Goal: Communication & Community: Share content

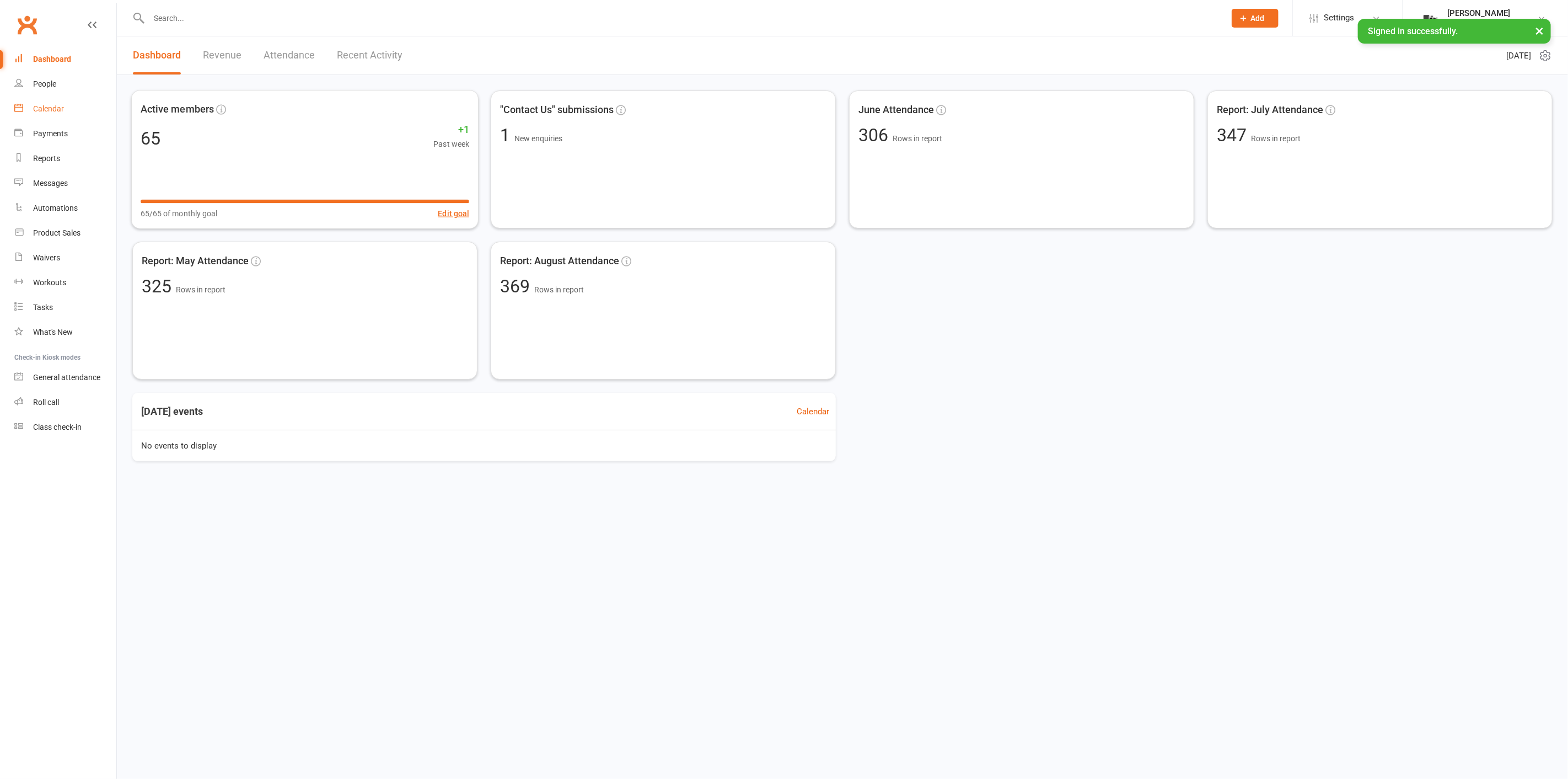
click at [89, 111] on link "Calendar" at bounding box center [65, 108] width 102 height 25
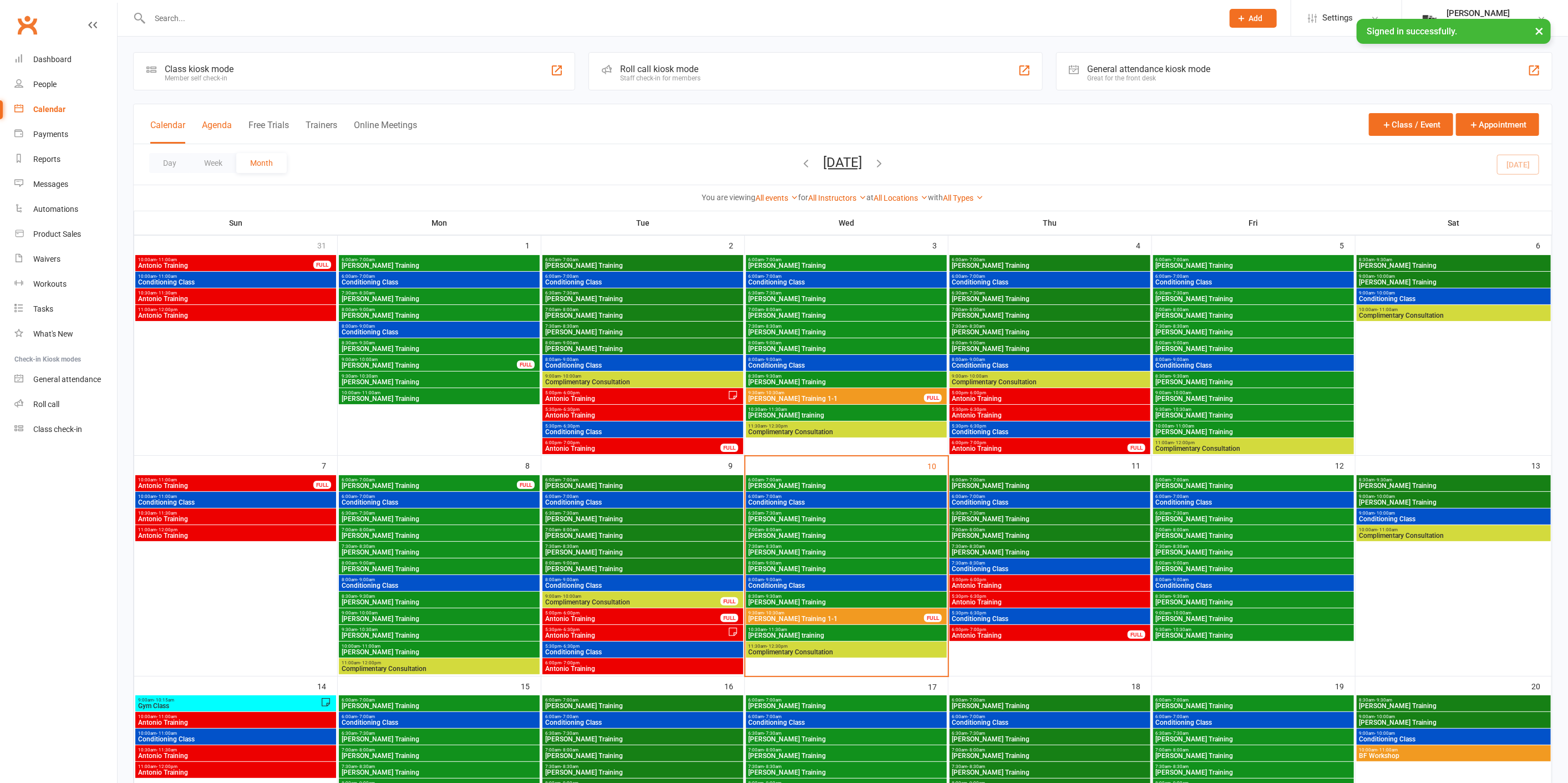
click at [207, 127] on button "Agenda" at bounding box center [216, 132] width 30 height 24
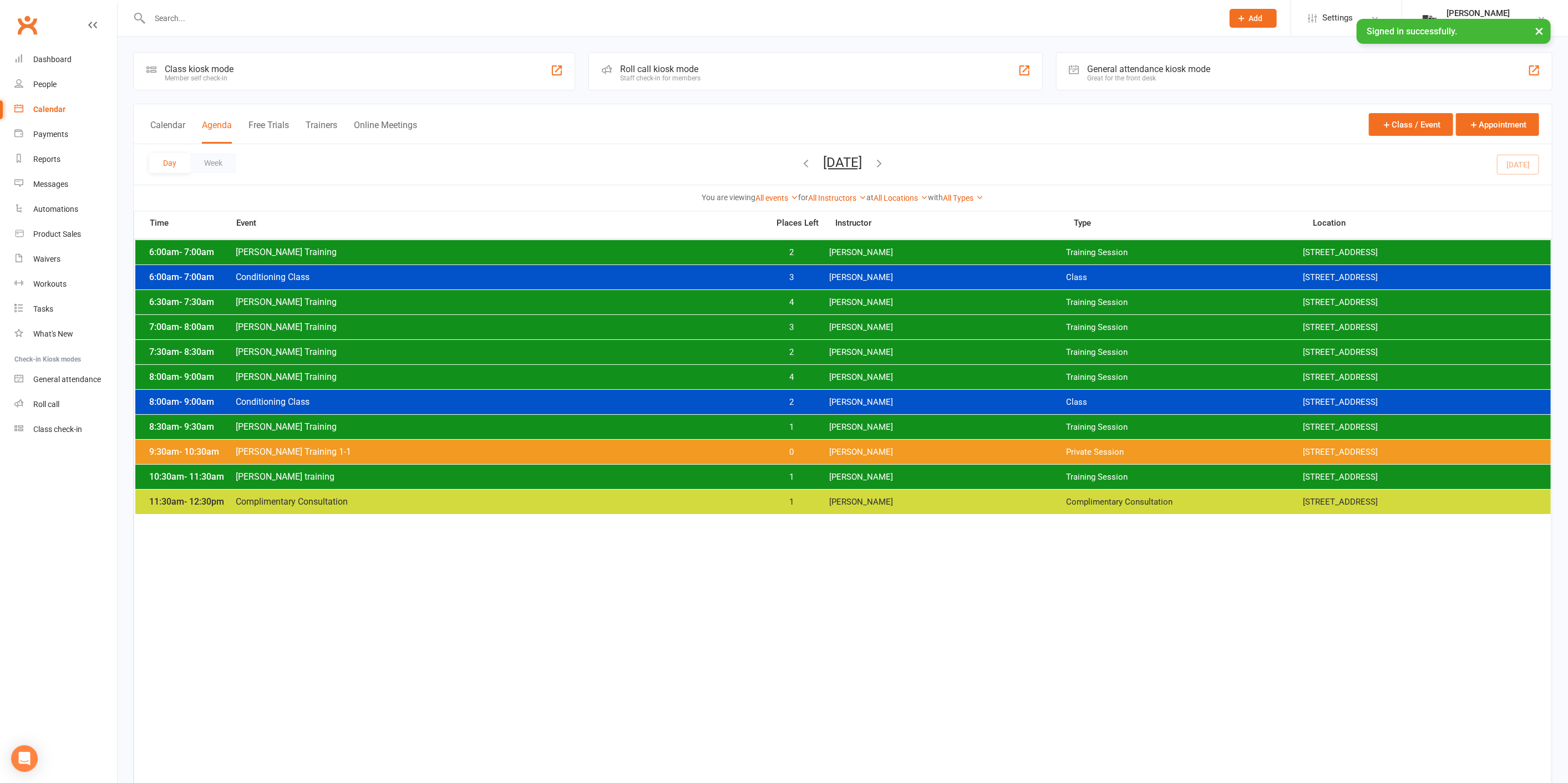
click at [828, 165] on button "[DATE]" at bounding box center [843, 162] width 39 height 15
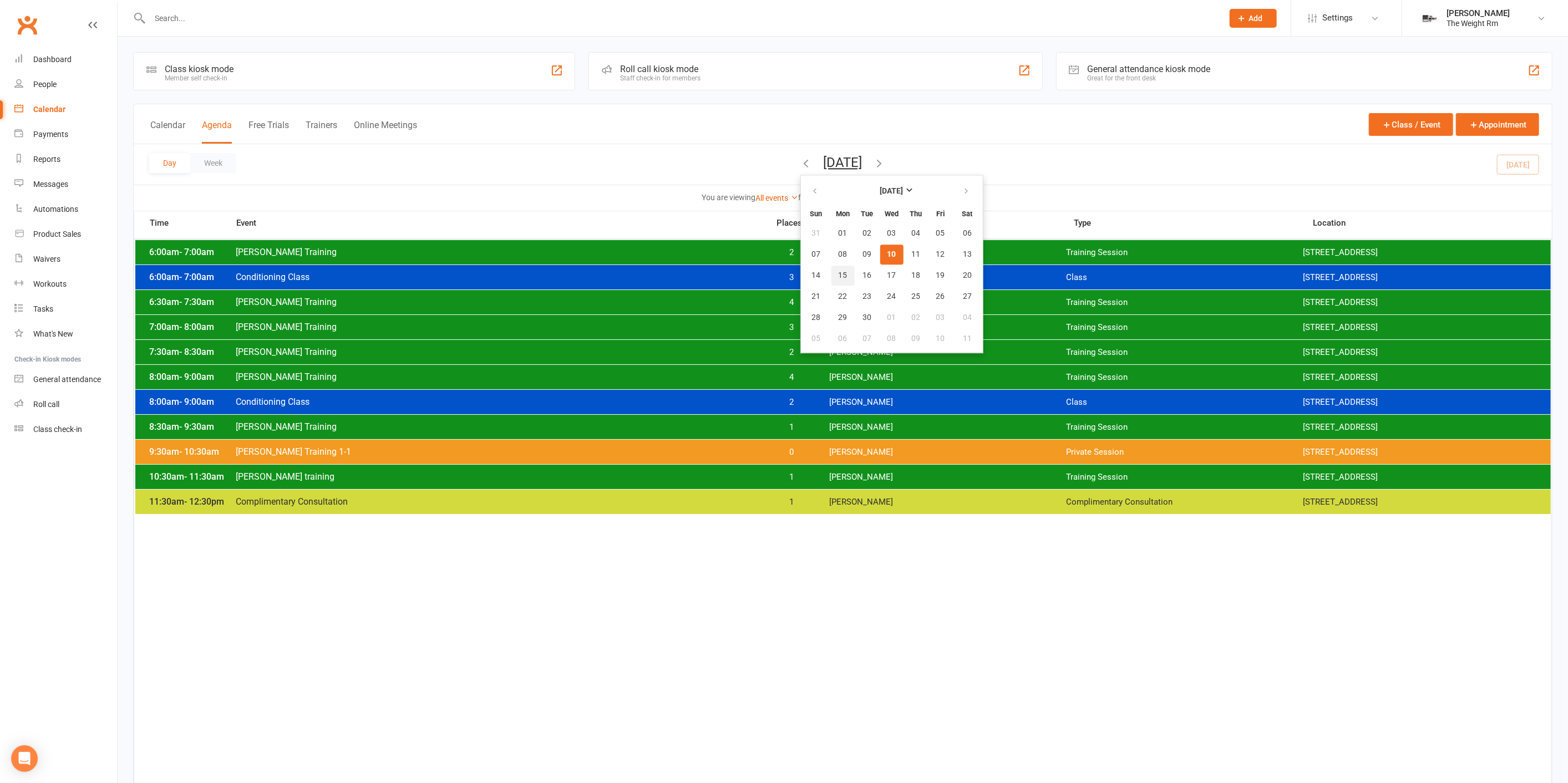
click at [832, 278] on button "15" at bounding box center [843, 275] width 23 height 20
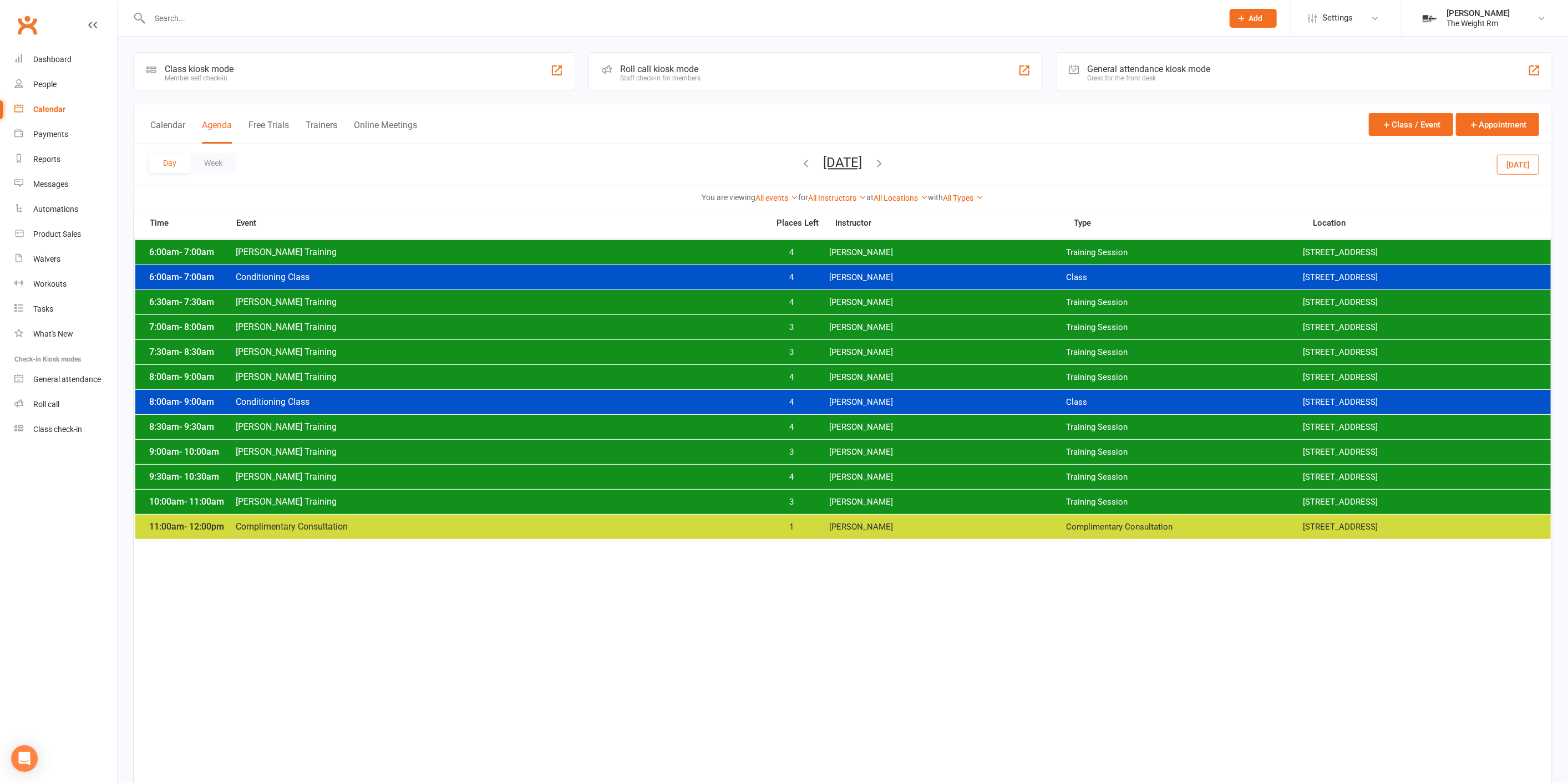
click at [795, 493] on div "10:00am - 11:00am [PERSON_NAME] Training 3 [PERSON_NAME] Training Session [STRE…" at bounding box center [843, 502] width 1416 height 24
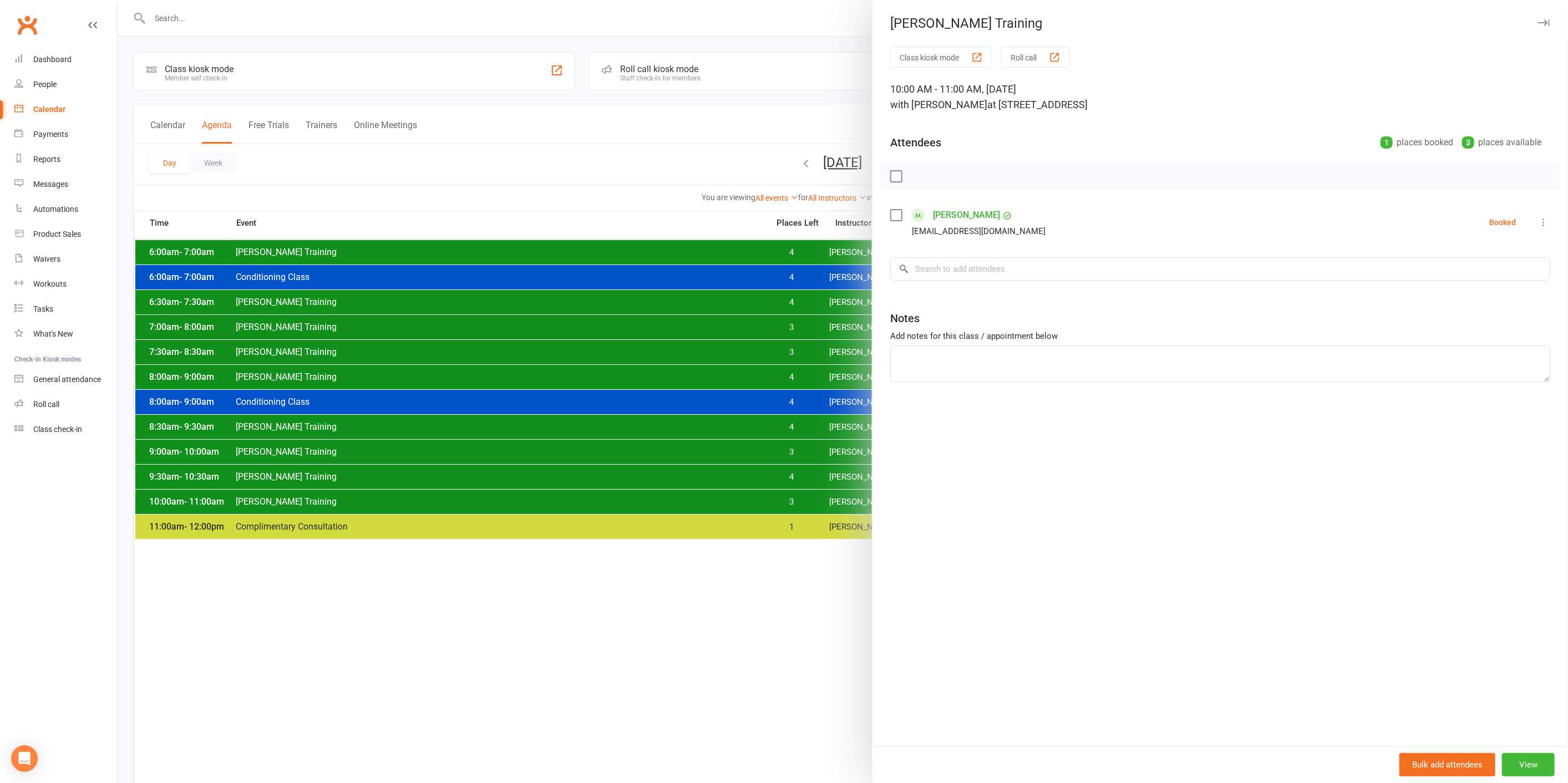
click at [772, 494] on div at bounding box center [843, 391] width 1450 height 783
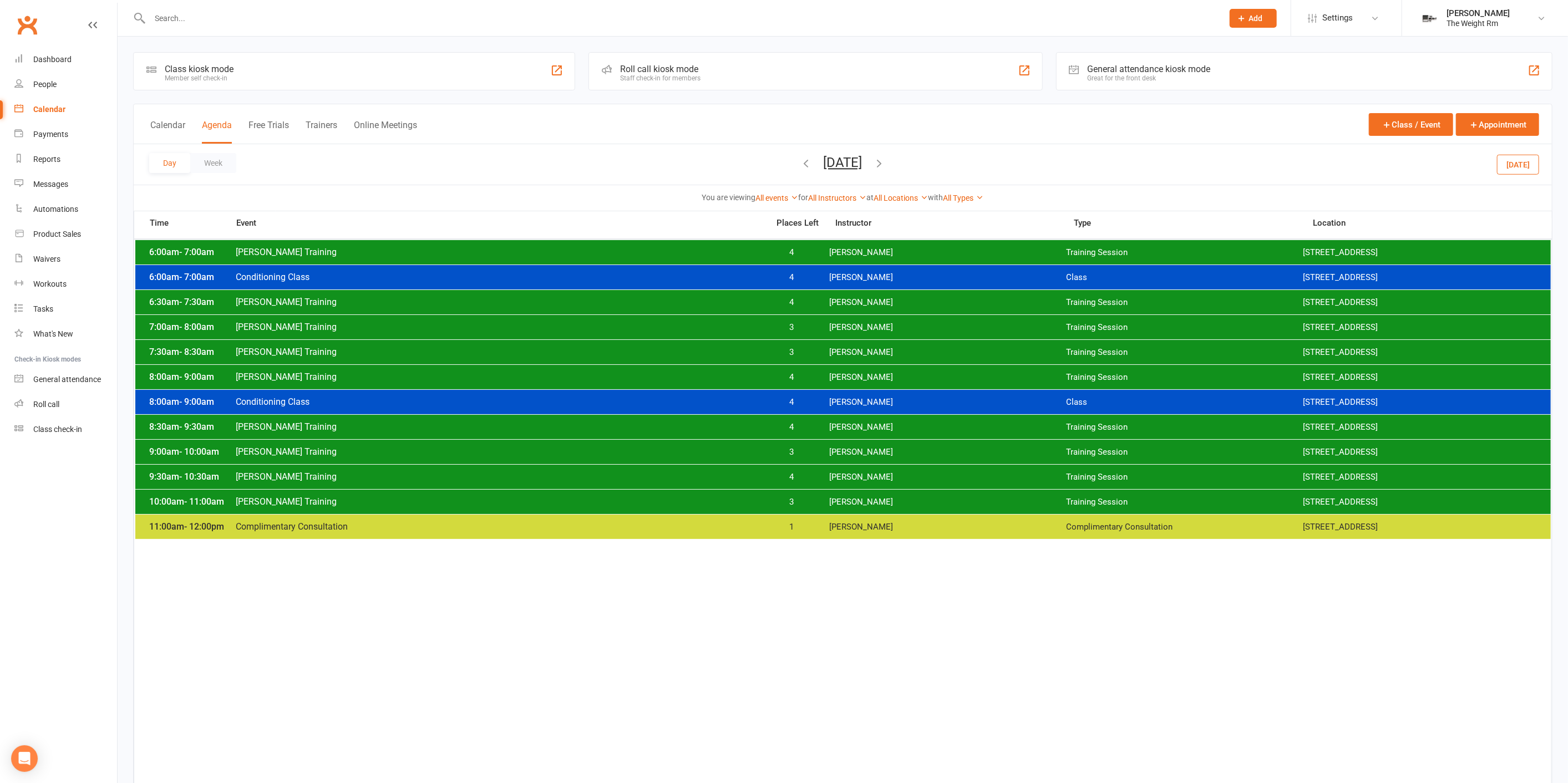
click at [862, 155] on button "[DATE]" at bounding box center [843, 162] width 39 height 15
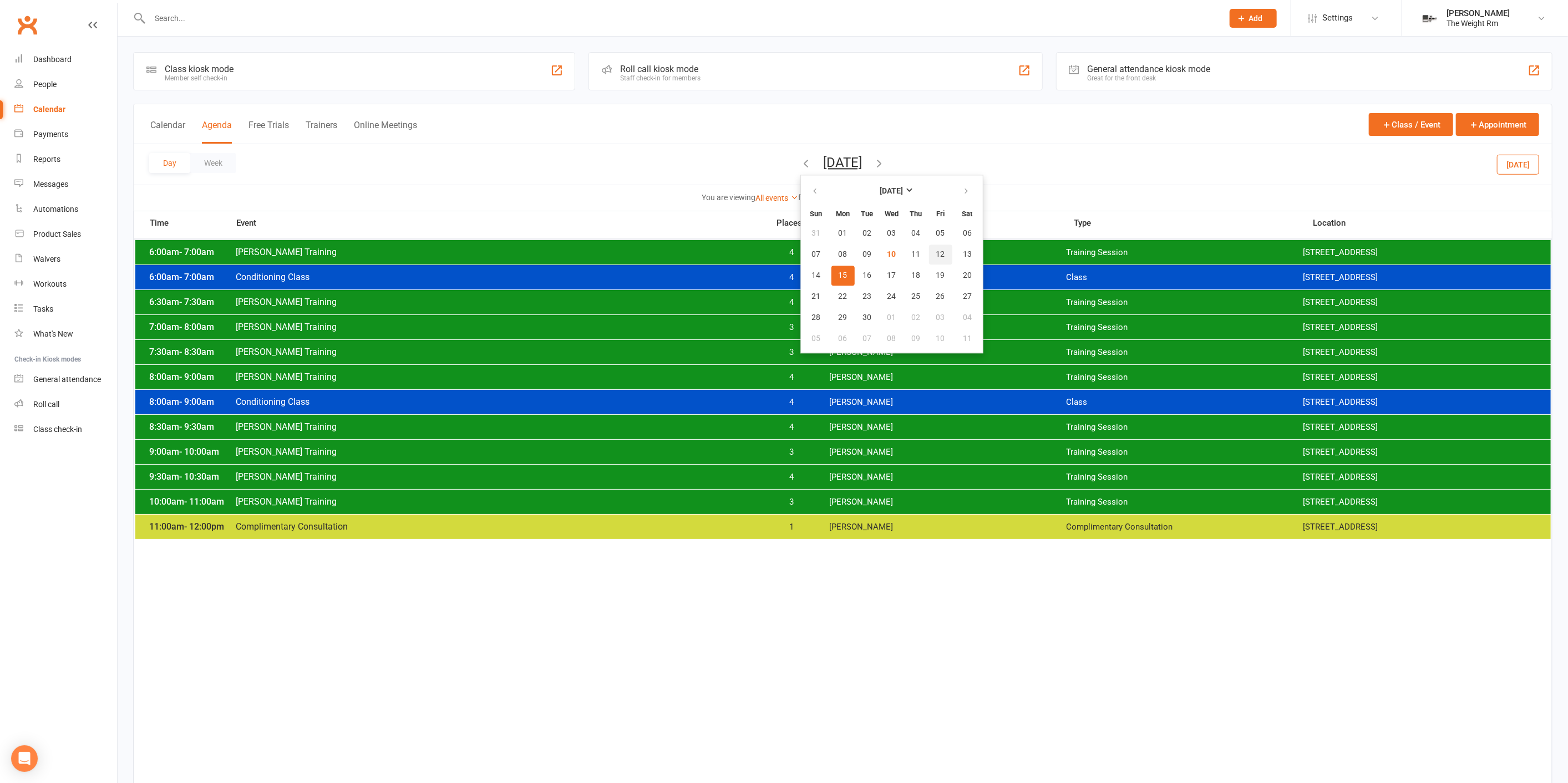
click at [936, 251] on span "12" at bounding box center [940, 254] width 9 height 9
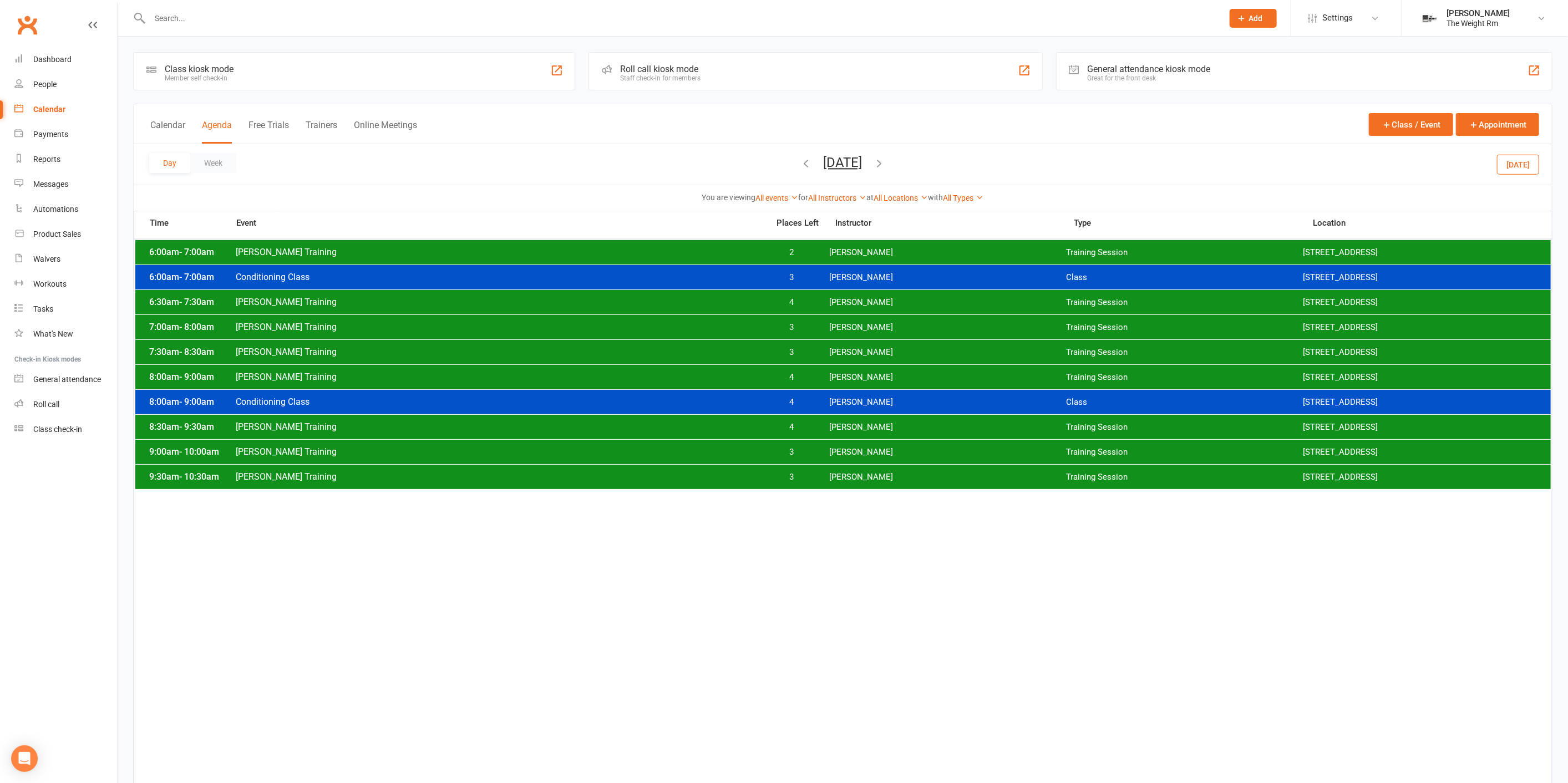
click at [873, 466] on div "9:30am - 10:30am [PERSON_NAME] Training 3 [PERSON_NAME] Training Session [STREE…" at bounding box center [843, 477] width 1416 height 24
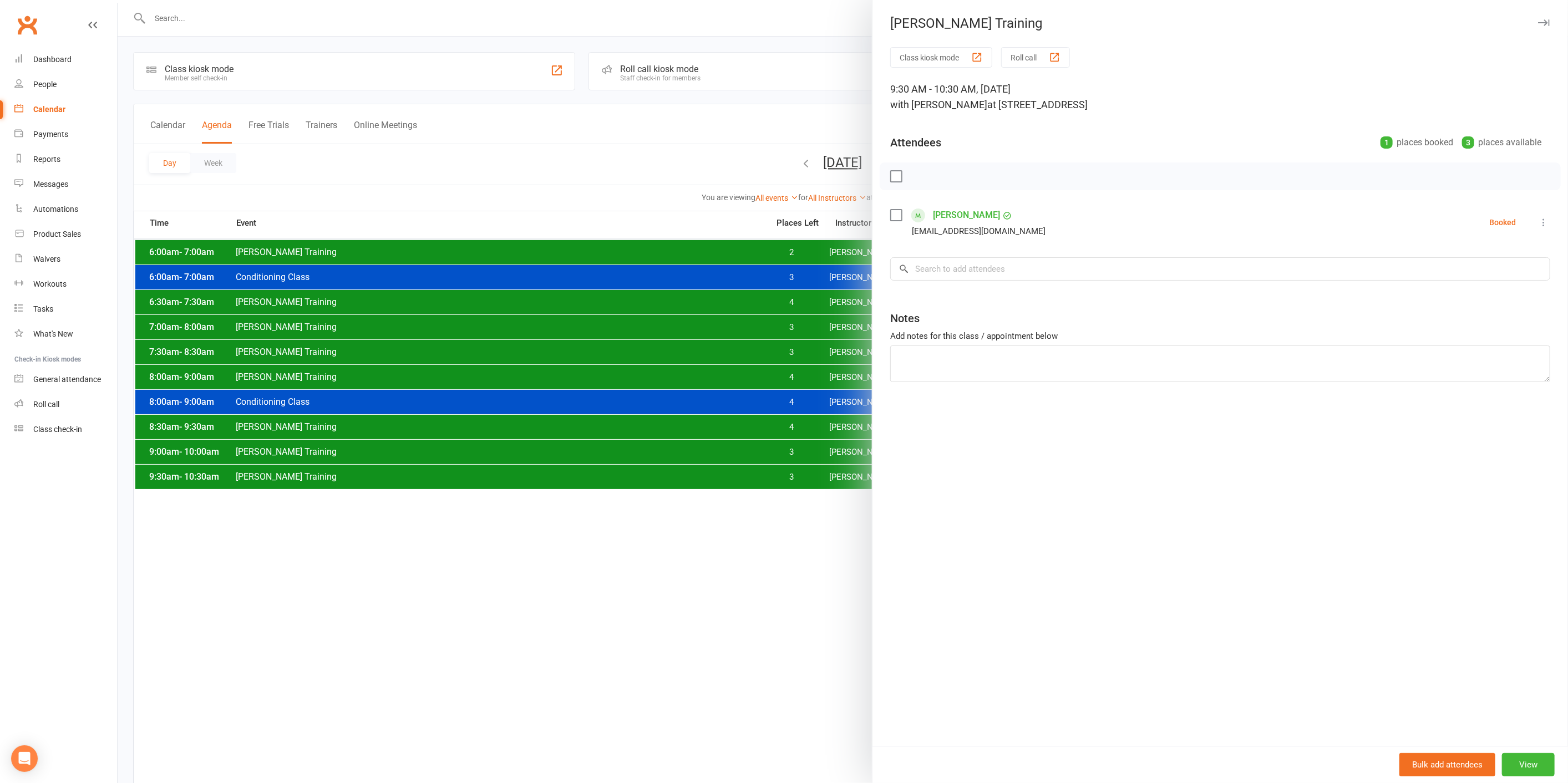
click at [827, 477] on div at bounding box center [843, 391] width 1450 height 783
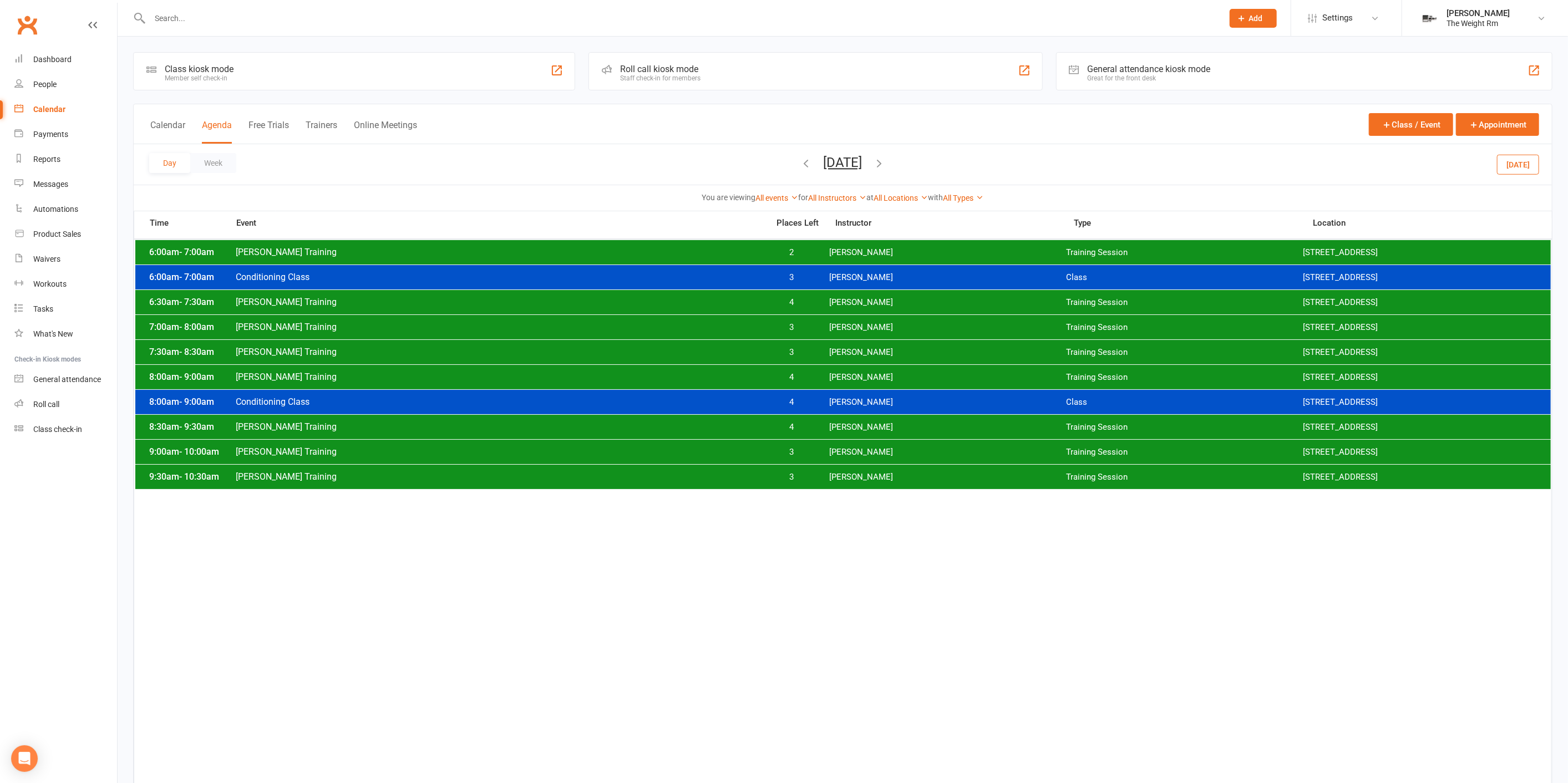
click at [825, 477] on div "9:30am - 10:30am [PERSON_NAME] Training 3 [PERSON_NAME] Training Session [STREE…" at bounding box center [843, 477] width 1416 height 24
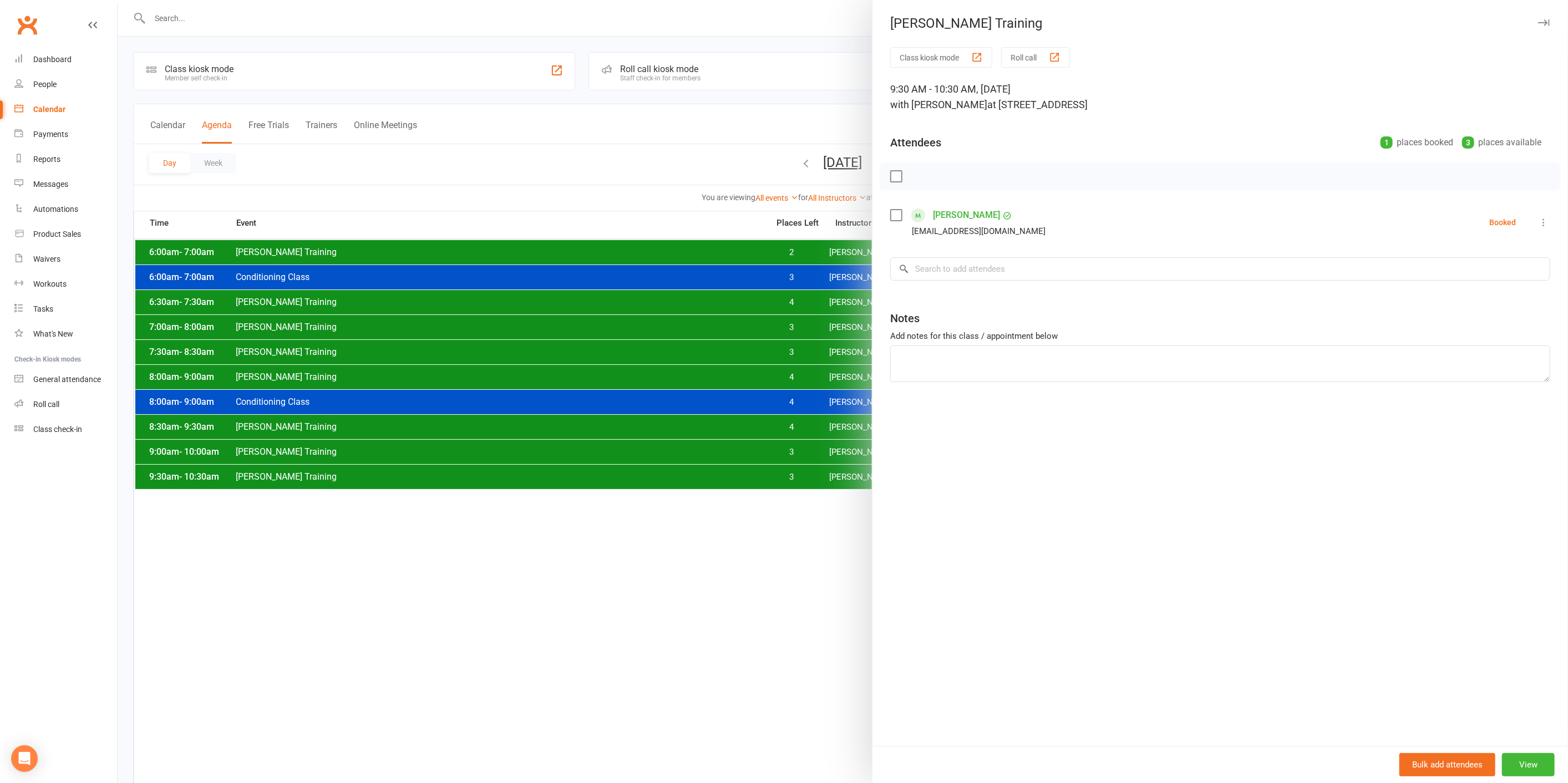
drag, startPoint x: 798, startPoint y: 474, endPoint x: 848, endPoint y: 438, distance: 61.6
click at [799, 475] on div at bounding box center [843, 391] width 1450 height 783
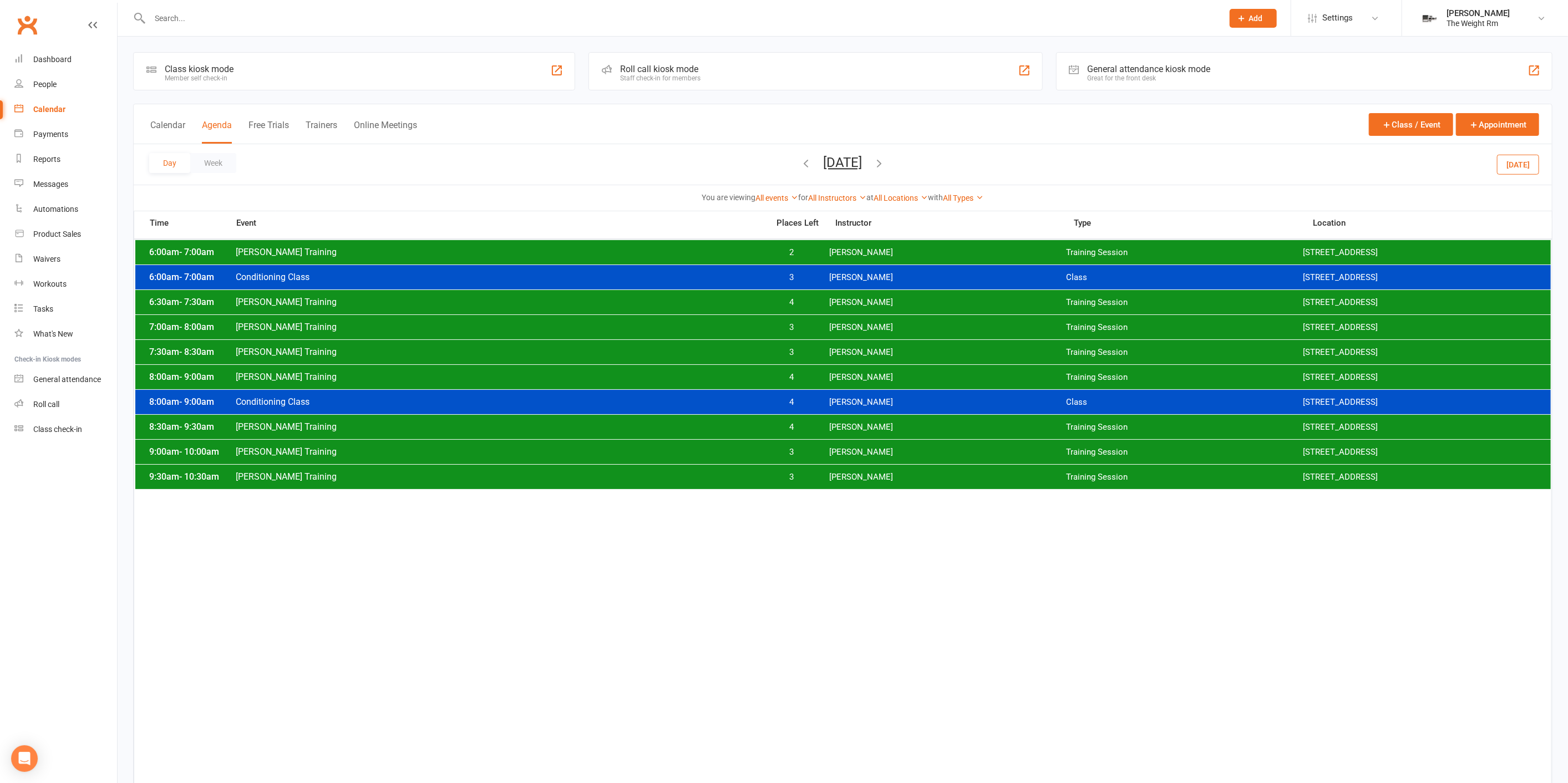
click at [824, 468] on div "9:30am - 10:30am [PERSON_NAME] Training 3 [PERSON_NAME] Training Session [STREE…" at bounding box center [843, 477] width 1416 height 24
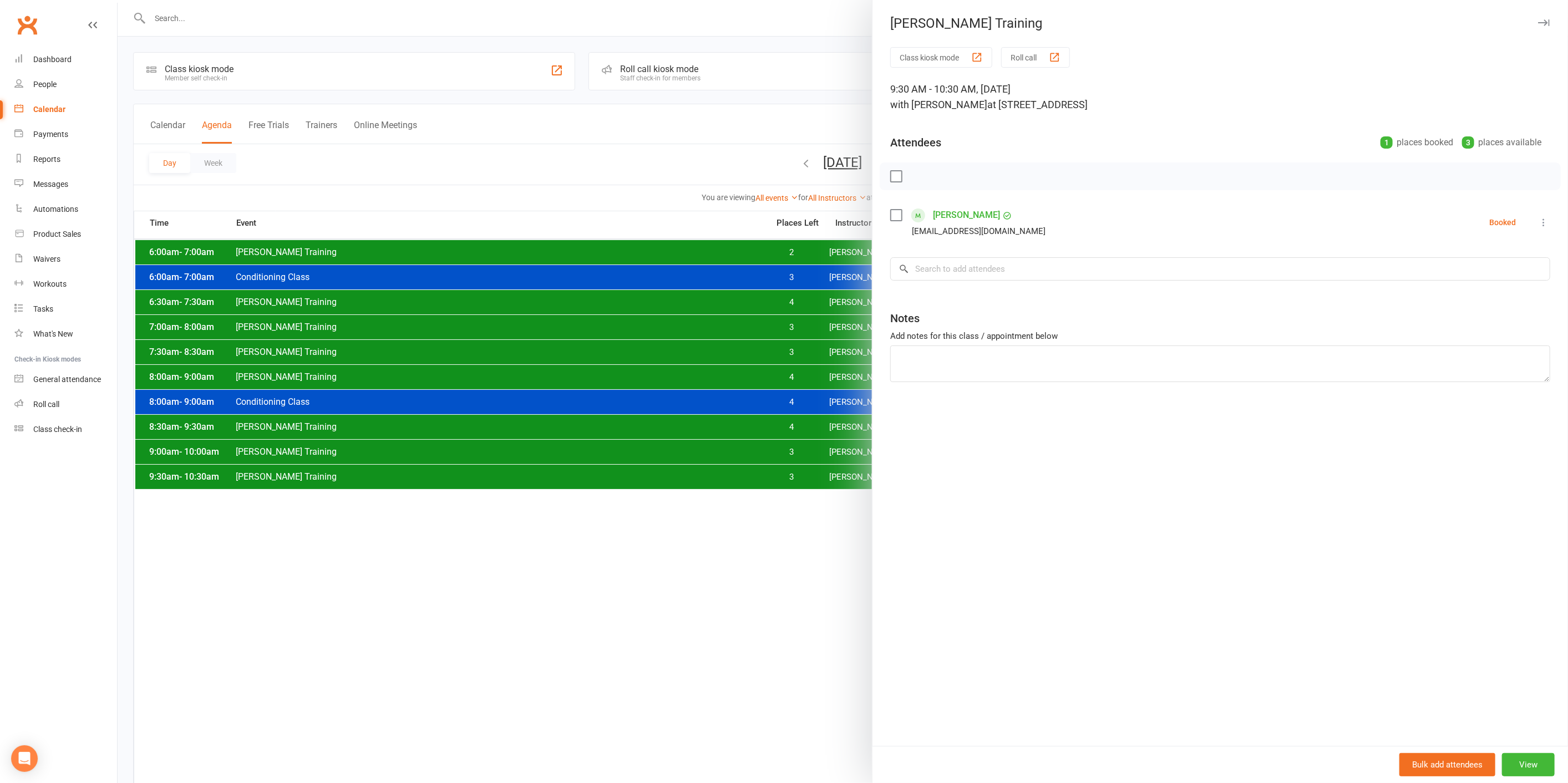
click at [780, 526] on div at bounding box center [843, 391] width 1450 height 783
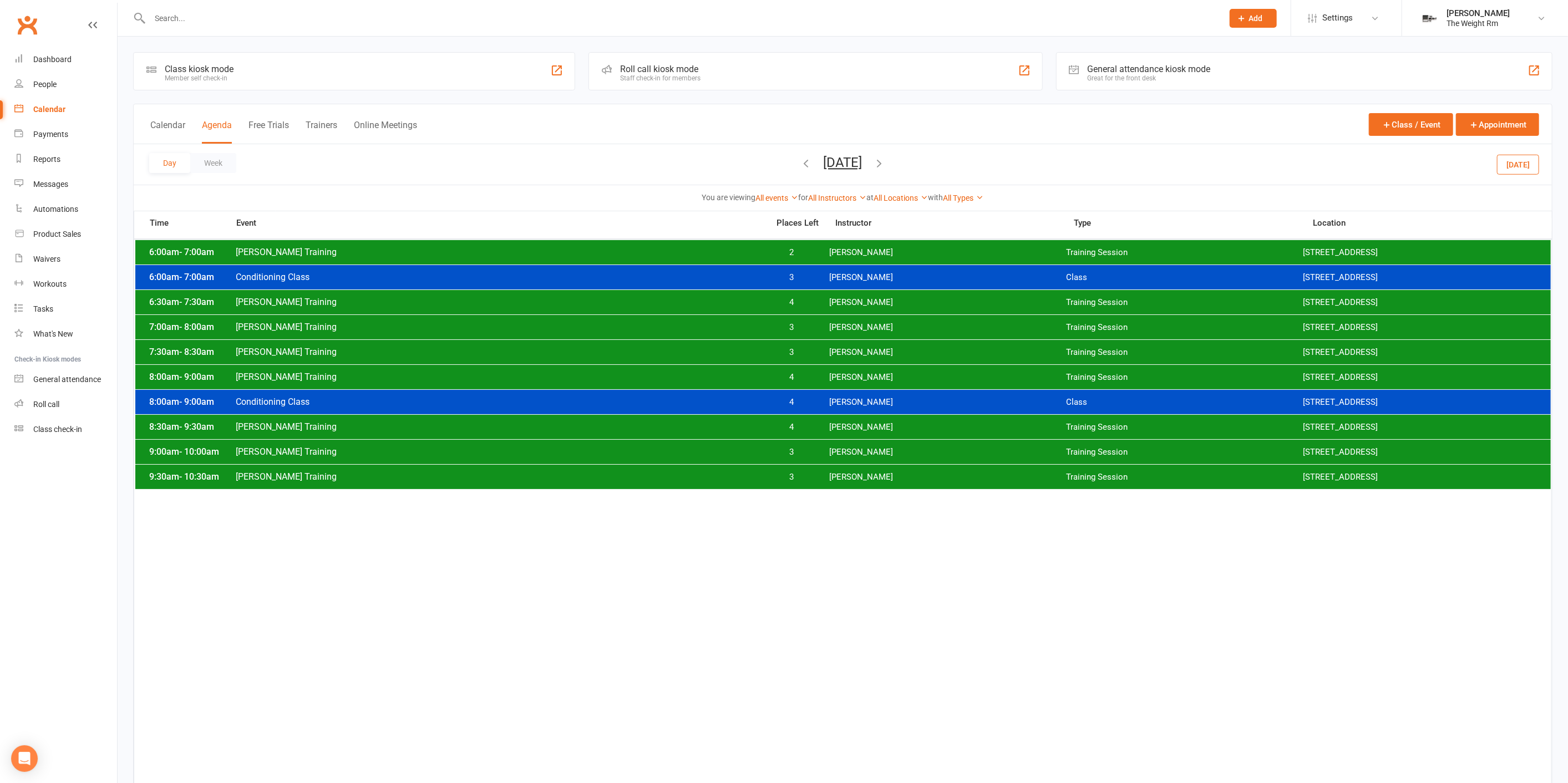
click at [784, 478] on span "3" at bounding box center [791, 477] width 58 height 10
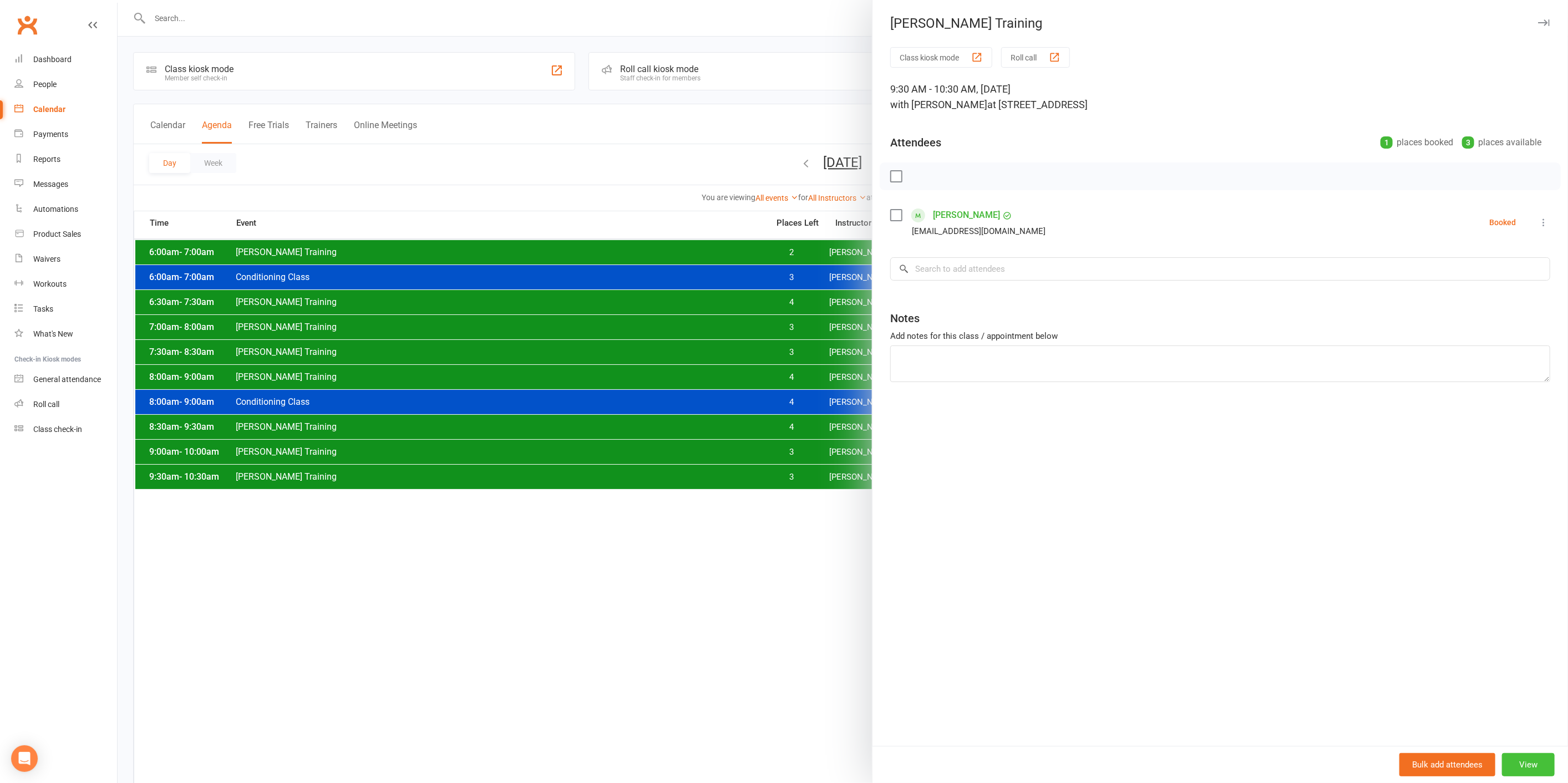
drag, startPoint x: 1521, startPoint y: 760, endPoint x: 1566, endPoint y: 303, distance: 459.2
click at [1521, 760] on button "View" at bounding box center [1528, 764] width 52 height 23
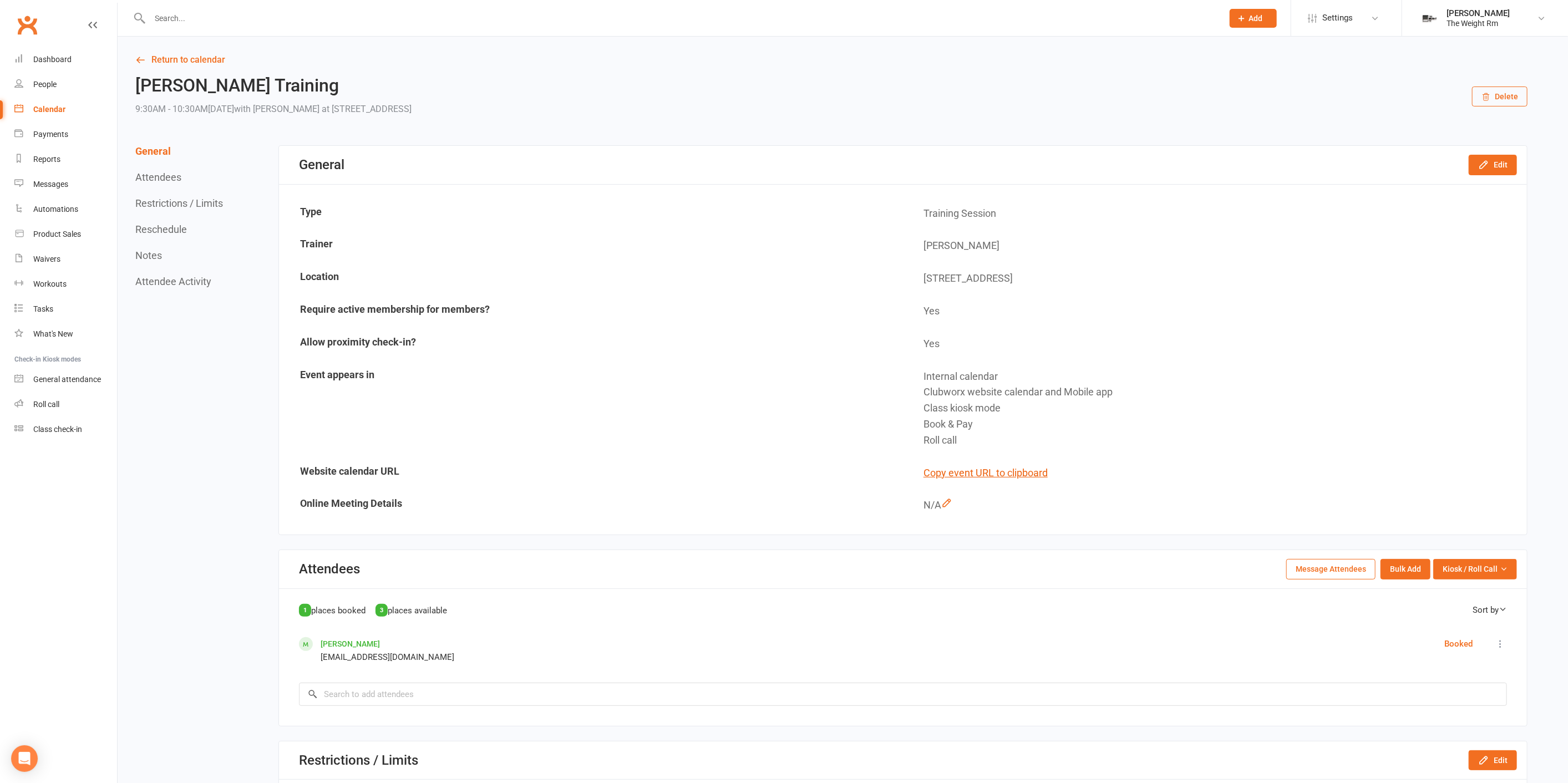
click at [1503, 153] on div "General Edit" at bounding box center [903, 165] width 1248 height 38
click at [1502, 159] on button "Edit" at bounding box center [1493, 165] width 48 height 20
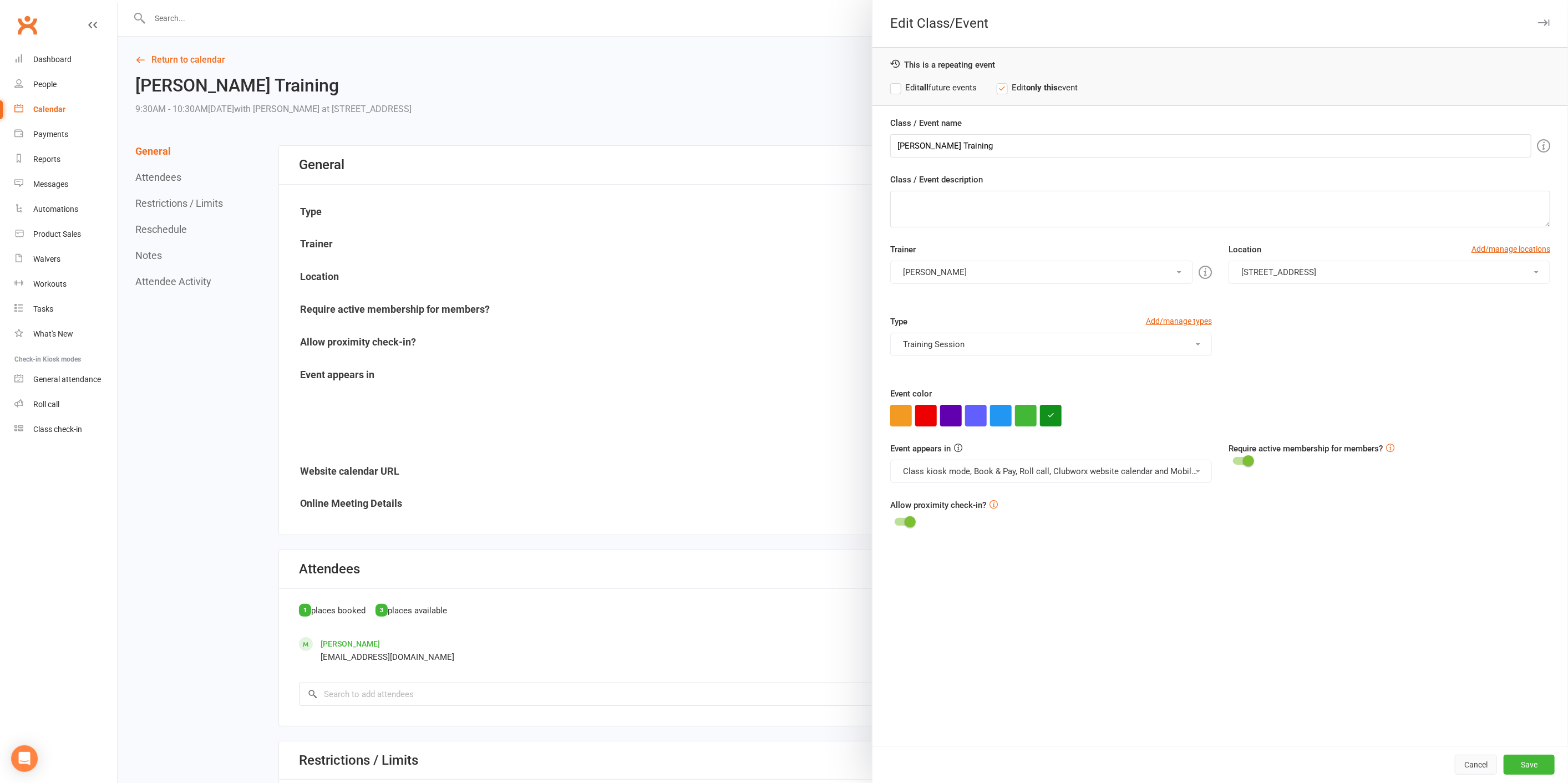
drag, startPoint x: 1466, startPoint y: 763, endPoint x: 1462, endPoint y: 757, distance: 7.2
click at [1467, 764] on button "Cancel" at bounding box center [1476, 764] width 42 height 20
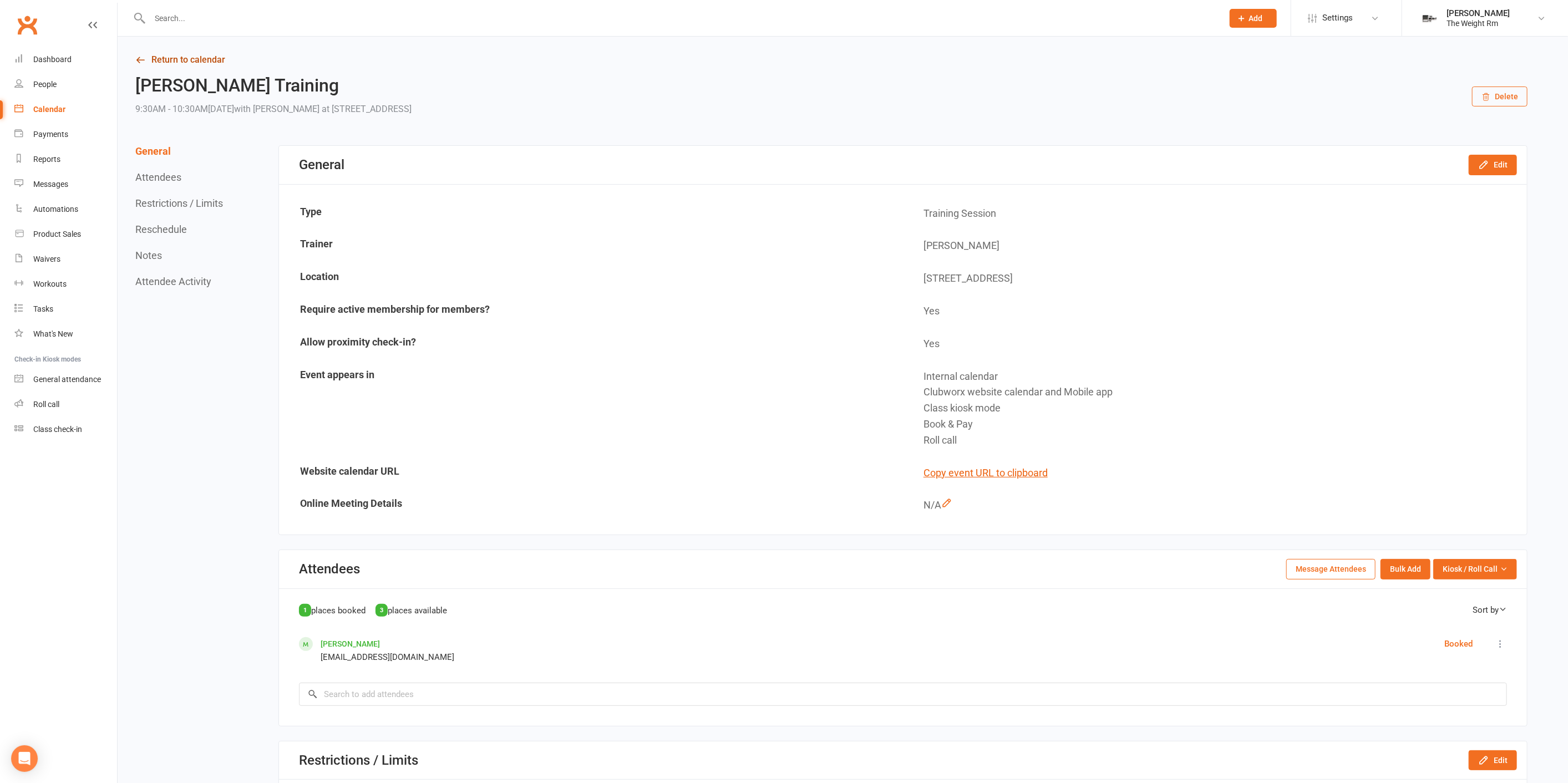
click at [226, 62] on link "Return to calendar" at bounding box center [832, 60] width 1392 height 15
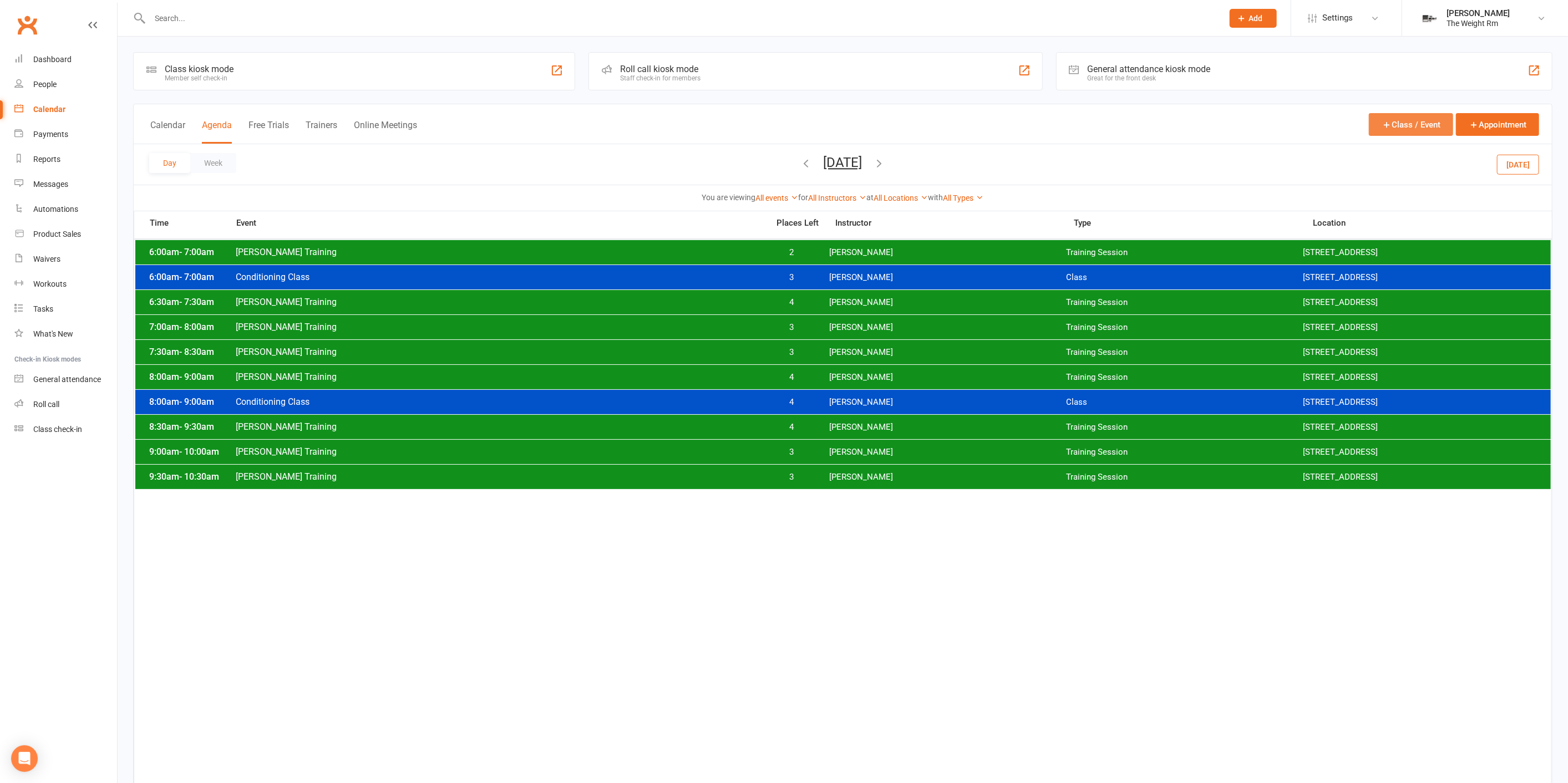
click at [1426, 132] on button "Class / Event" at bounding box center [1411, 124] width 85 height 23
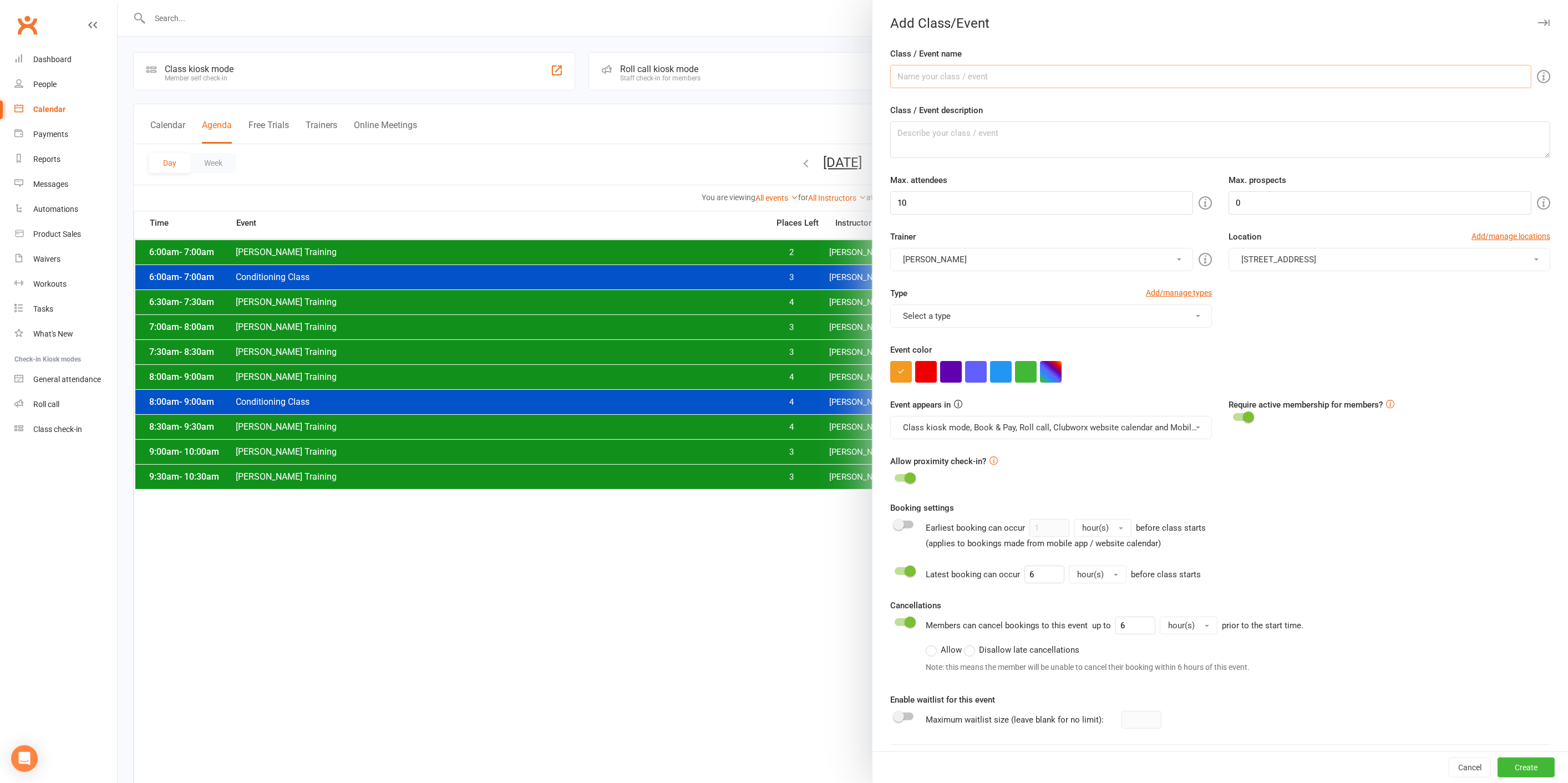
click at [953, 77] on input "Class / Event name" at bounding box center [1211, 76] width 641 height 23
type input "[PERSON_NAME] Training"
click at [973, 200] on input "10" at bounding box center [1041, 202] width 302 height 23
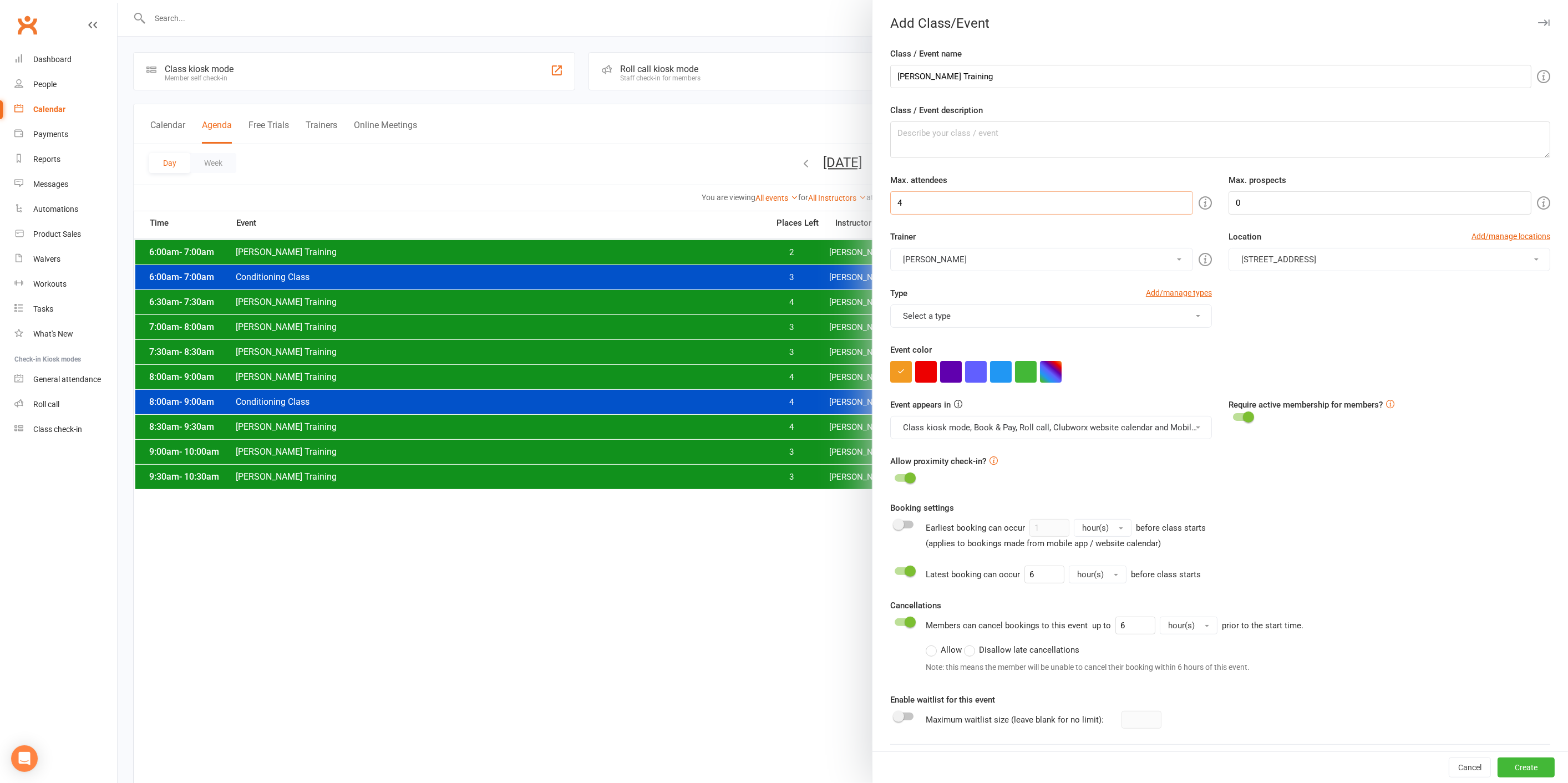
type input "4"
click at [985, 270] on div "Trainer [PERSON_NAME] [PERSON_NAME] [PERSON_NAME] Location Add/manage locations…" at bounding box center [1220, 258] width 677 height 56
click at [984, 264] on button "[PERSON_NAME]" at bounding box center [1041, 259] width 302 height 23
click at [974, 303] on link "[PERSON_NAME]" at bounding box center [986, 309] width 193 height 23
click at [970, 258] on button "[PERSON_NAME], [PERSON_NAME]" at bounding box center [1041, 259] width 302 height 23
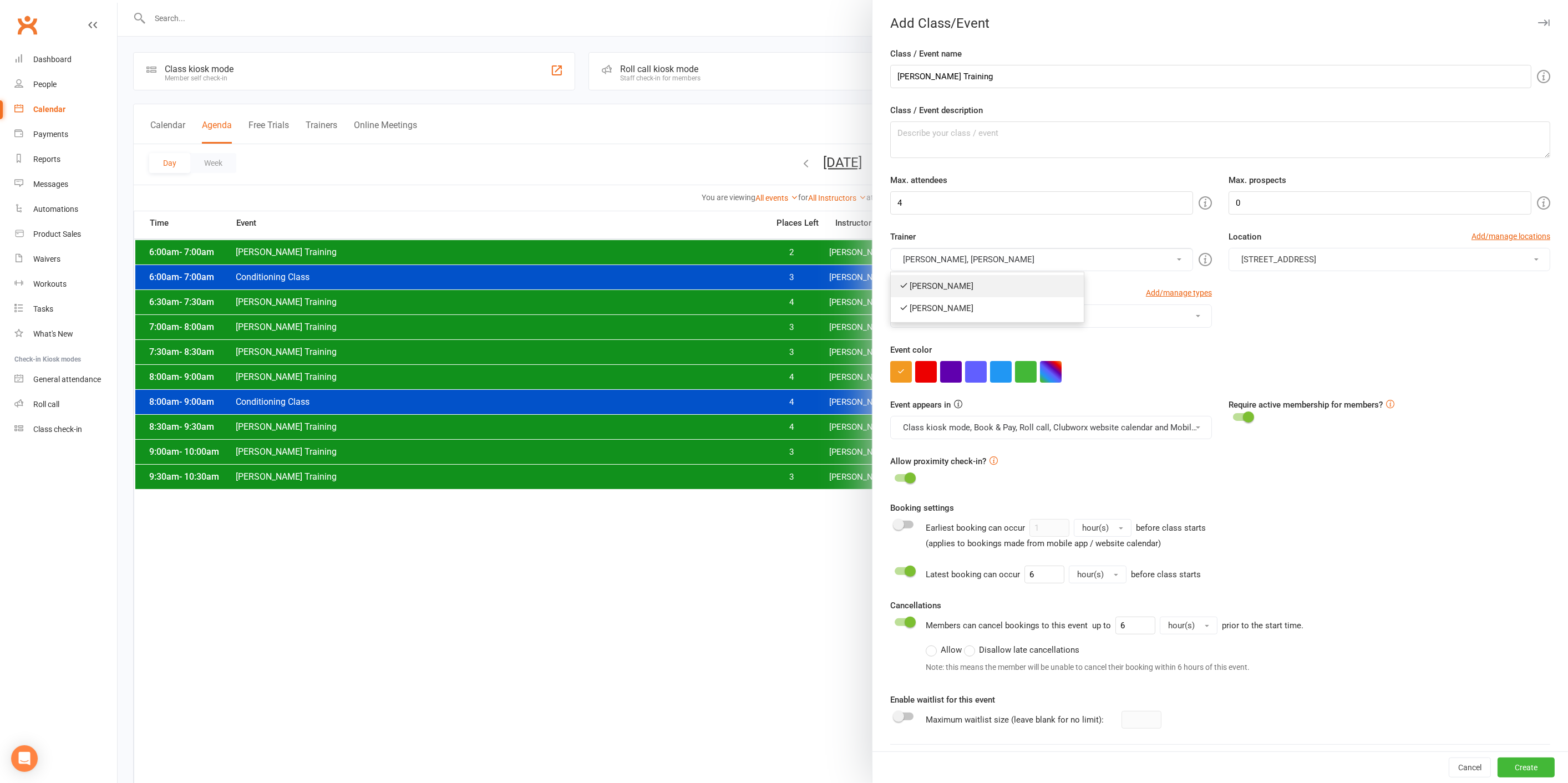
click at [968, 285] on link "[PERSON_NAME]" at bounding box center [986, 286] width 193 height 23
click at [968, 318] on button "Select a type" at bounding box center [1051, 315] width 322 height 23
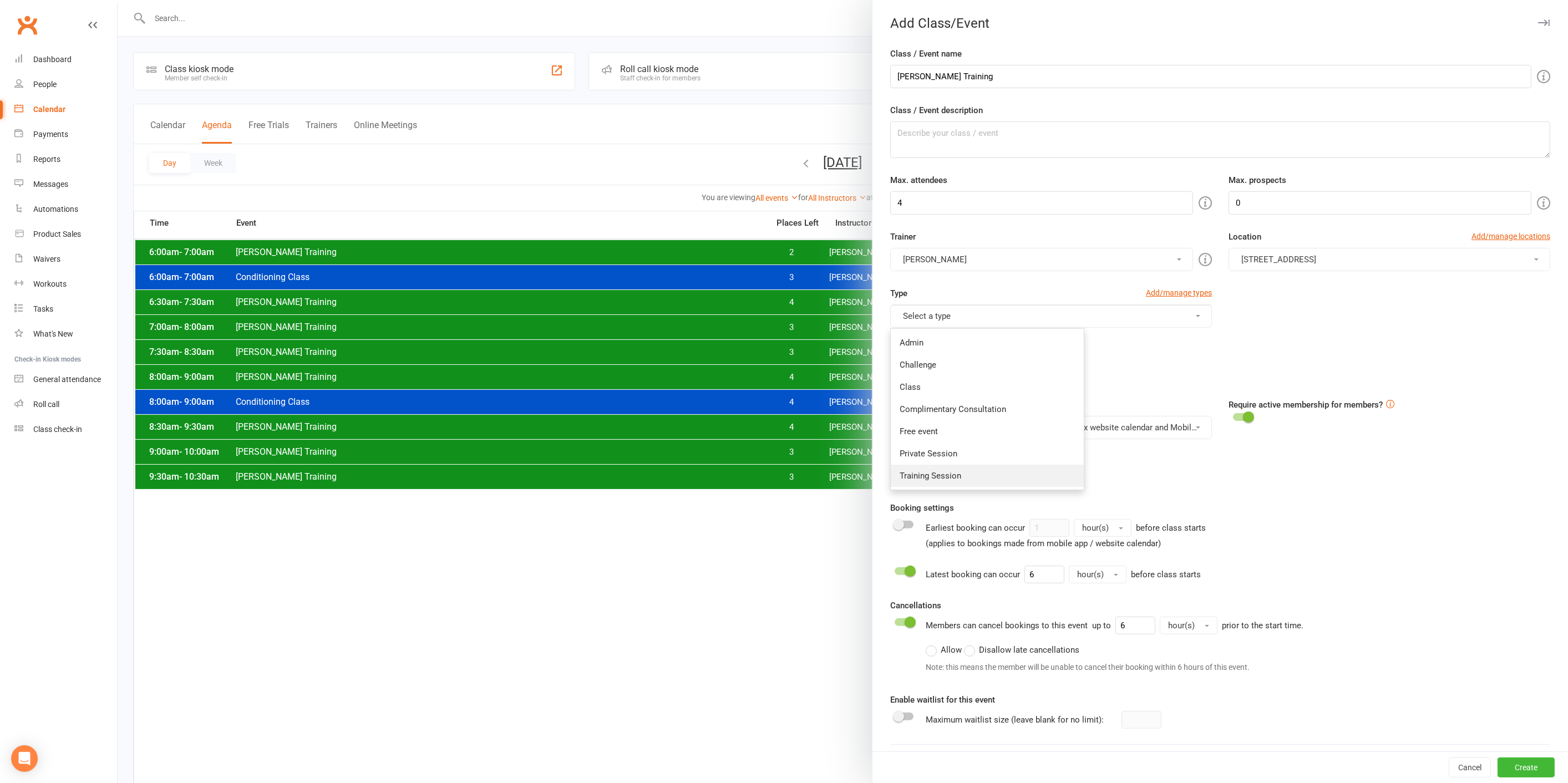
click at [961, 472] on link "Training Session" at bounding box center [986, 476] width 193 height 23
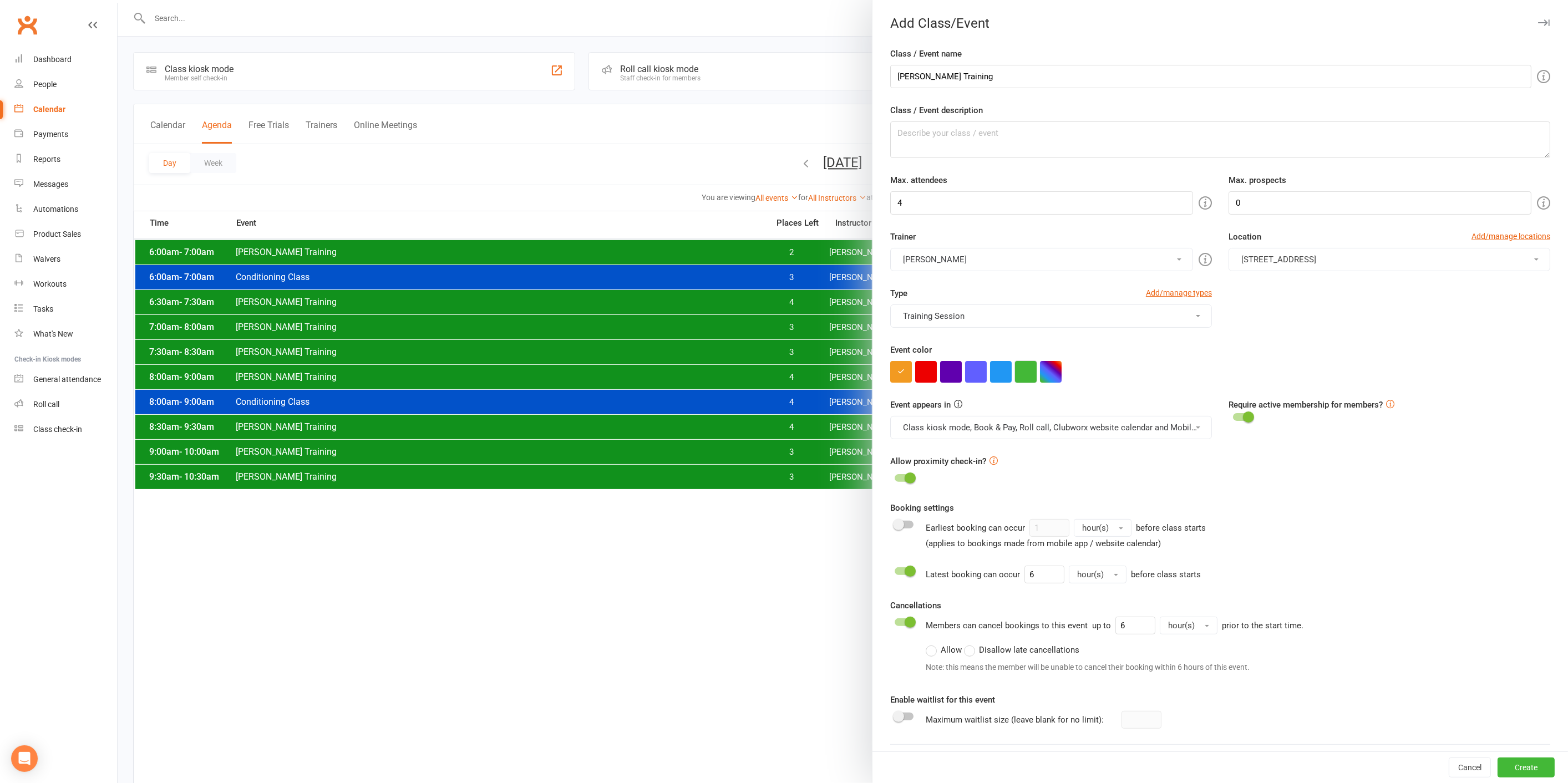
click at [1021, 371] on button "button" at bounding box center [1025, 372] width 22 height 22
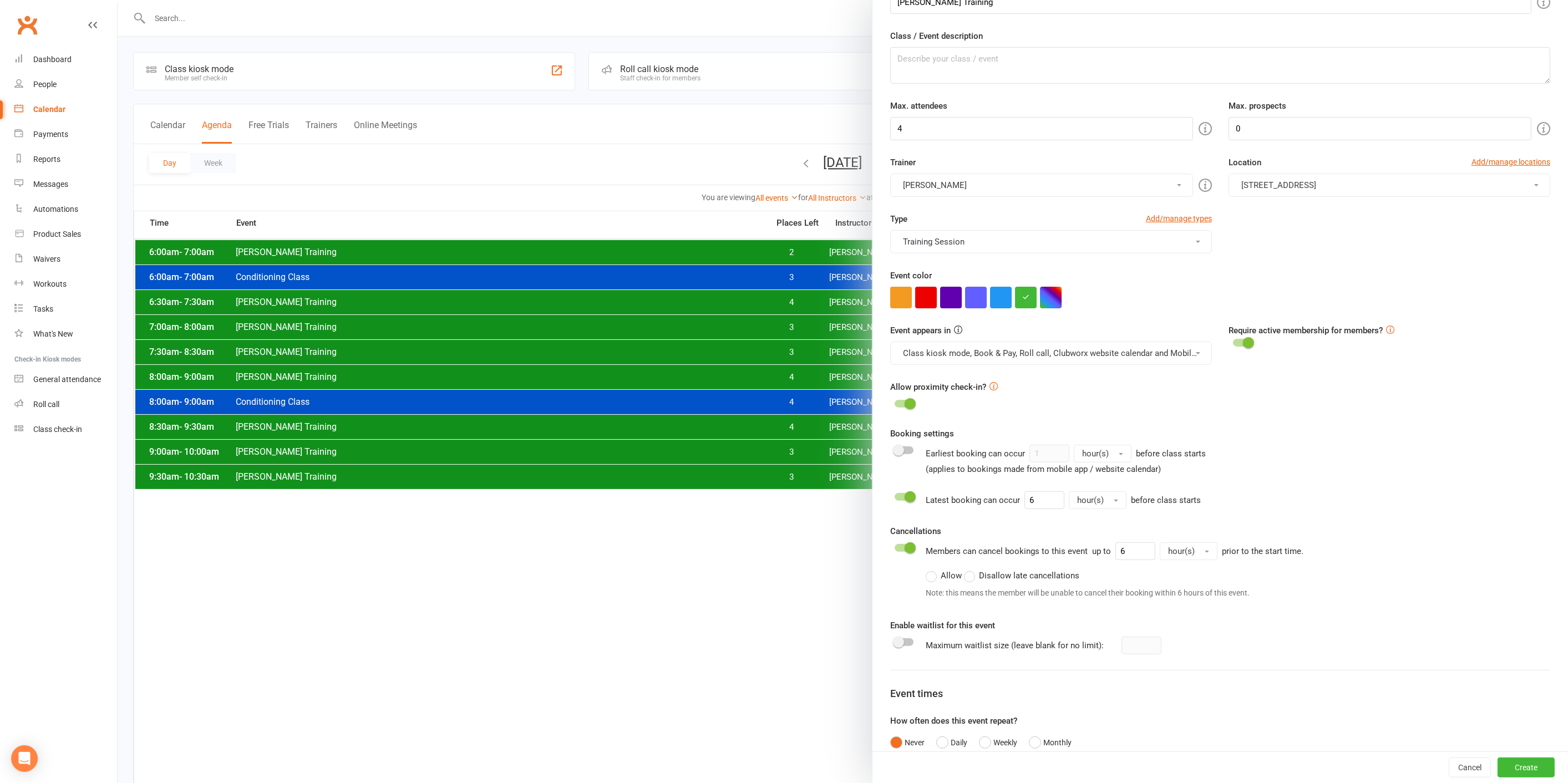
scroll to position [148, 0]
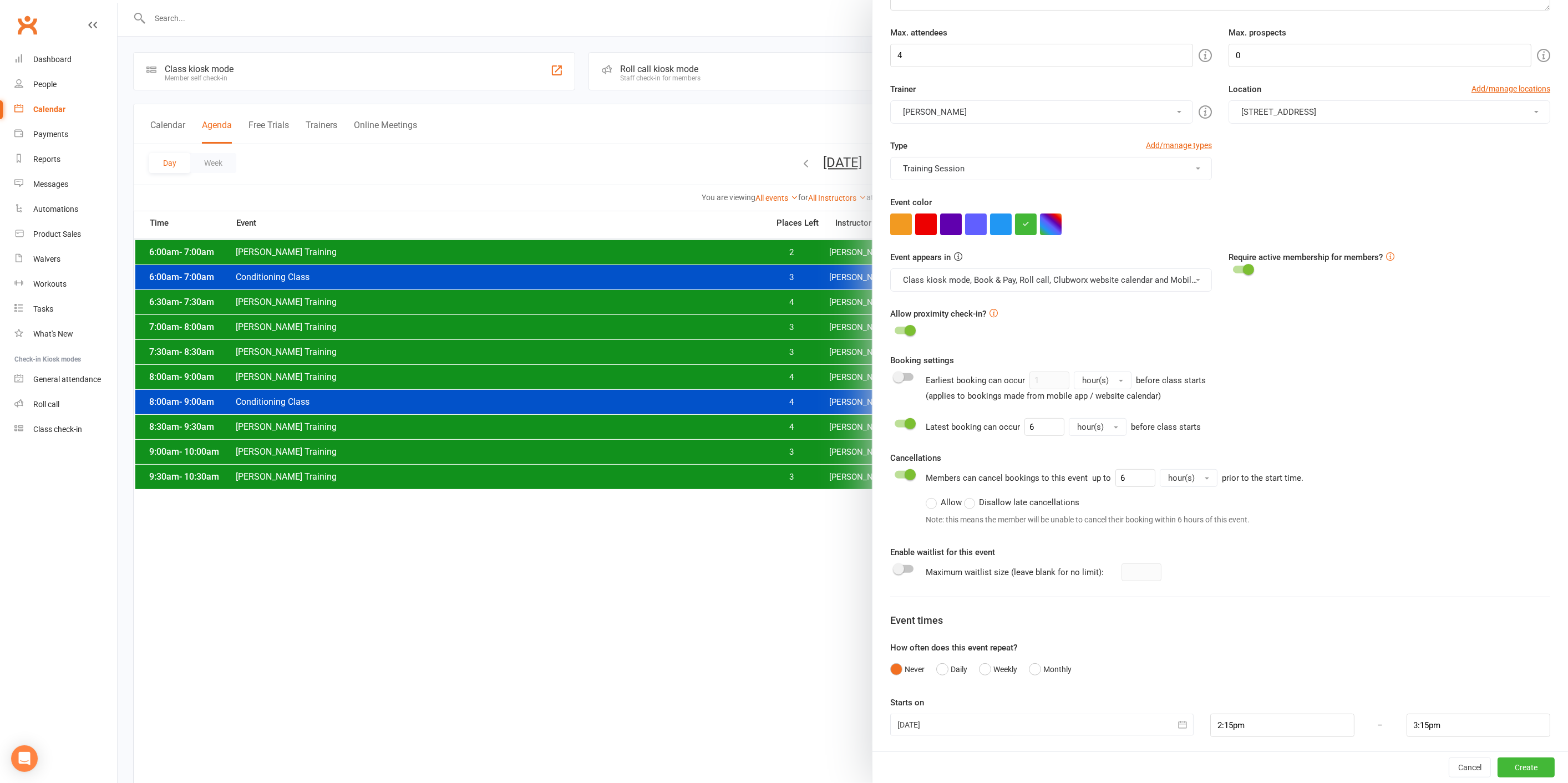
click at [957, 715] on div at bounding box center [1042, 725] width 303 height 23
click at [1045, 675] on button "12" at bounding box center [1057, 679] width 23 height 20
type input "[DATE]"
click at [1004, 716] on div at bounding box center [1042, 725] width 303 height 23
click at [1053, 677] on span "12" at bounding box center [1057, 678] width 9 height 9
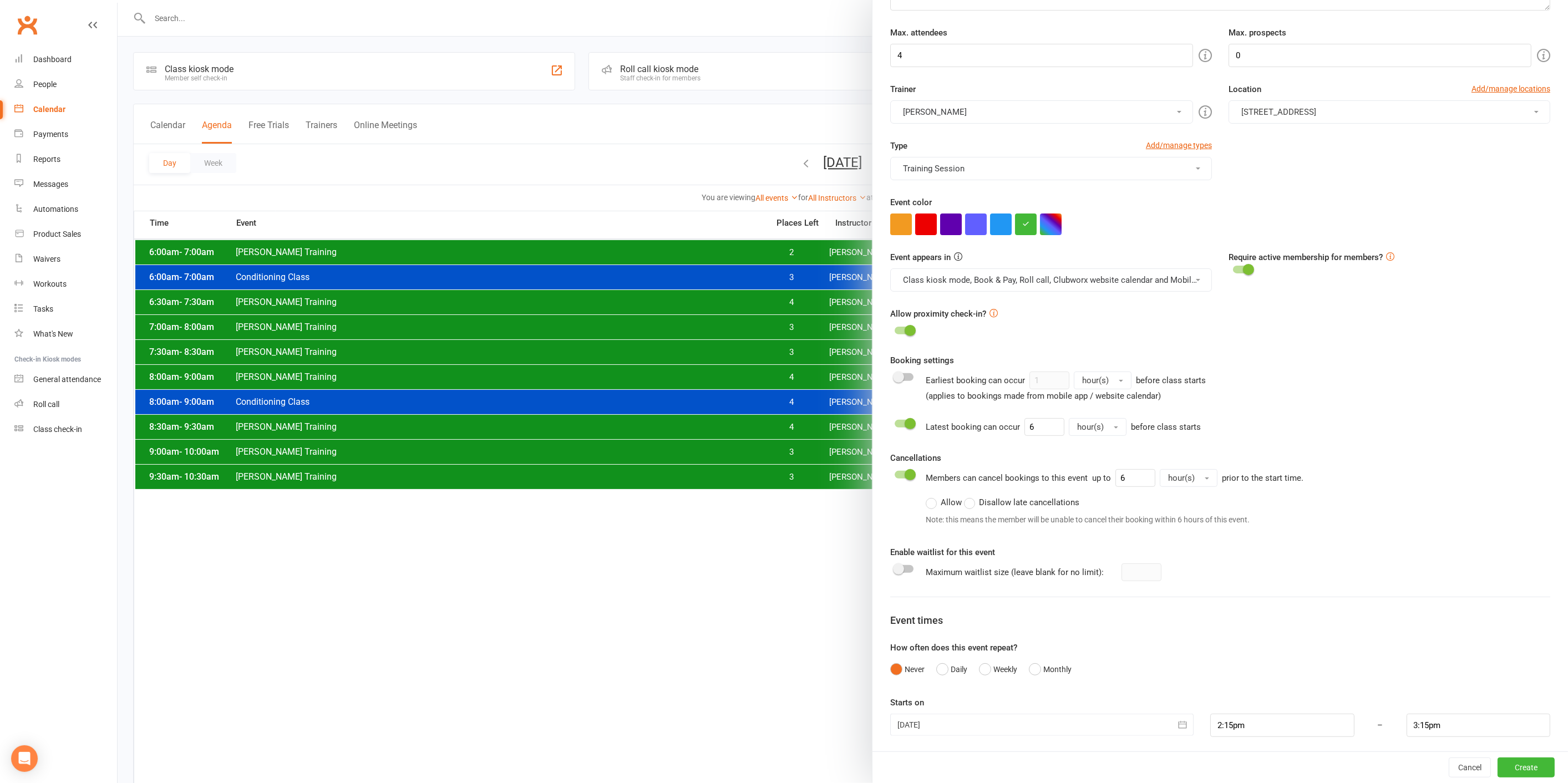
click at [1036, 731] on div at bounding box center [1042, 725] width 303 height 23
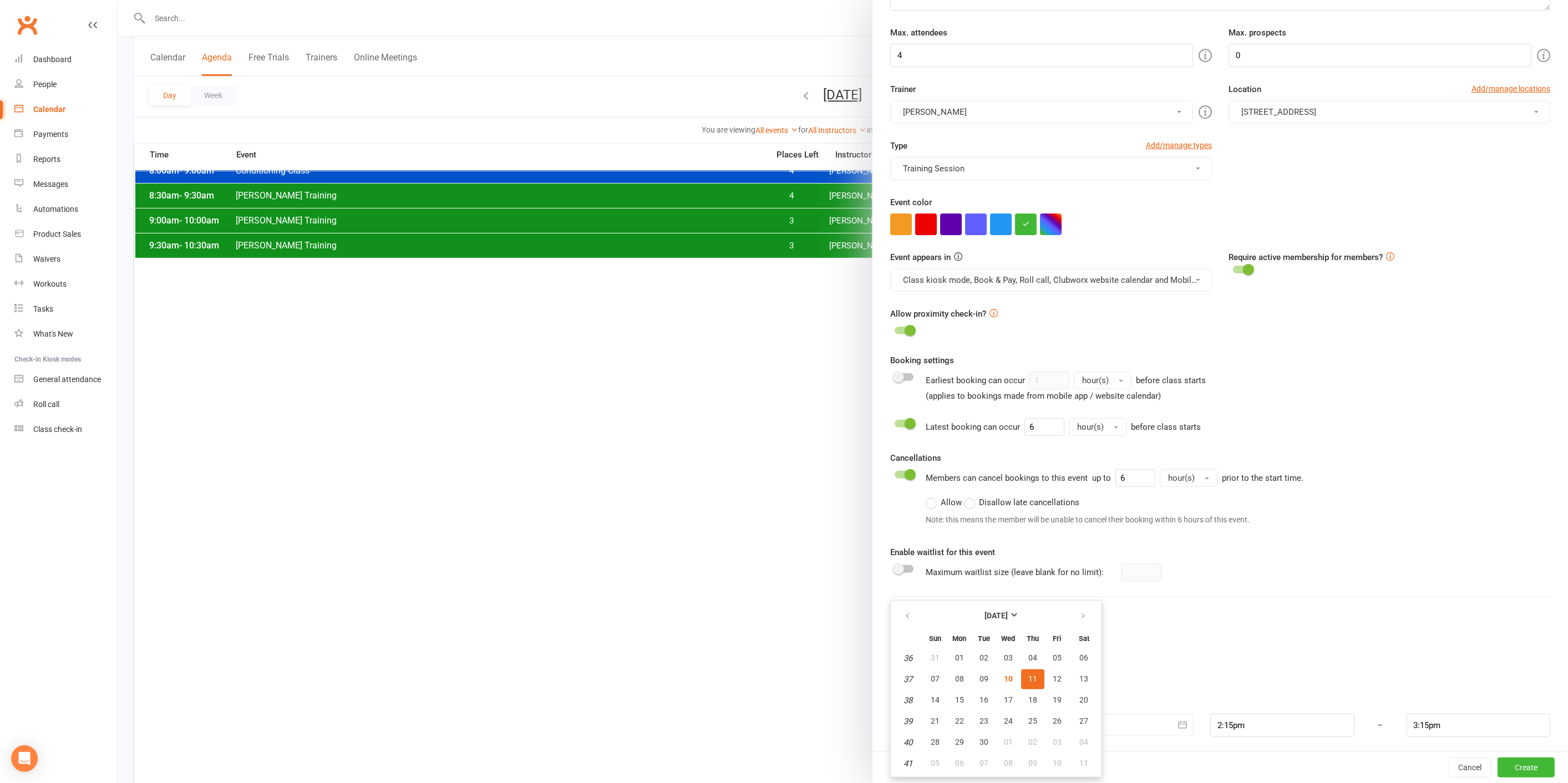
scroll to position [246, 0]
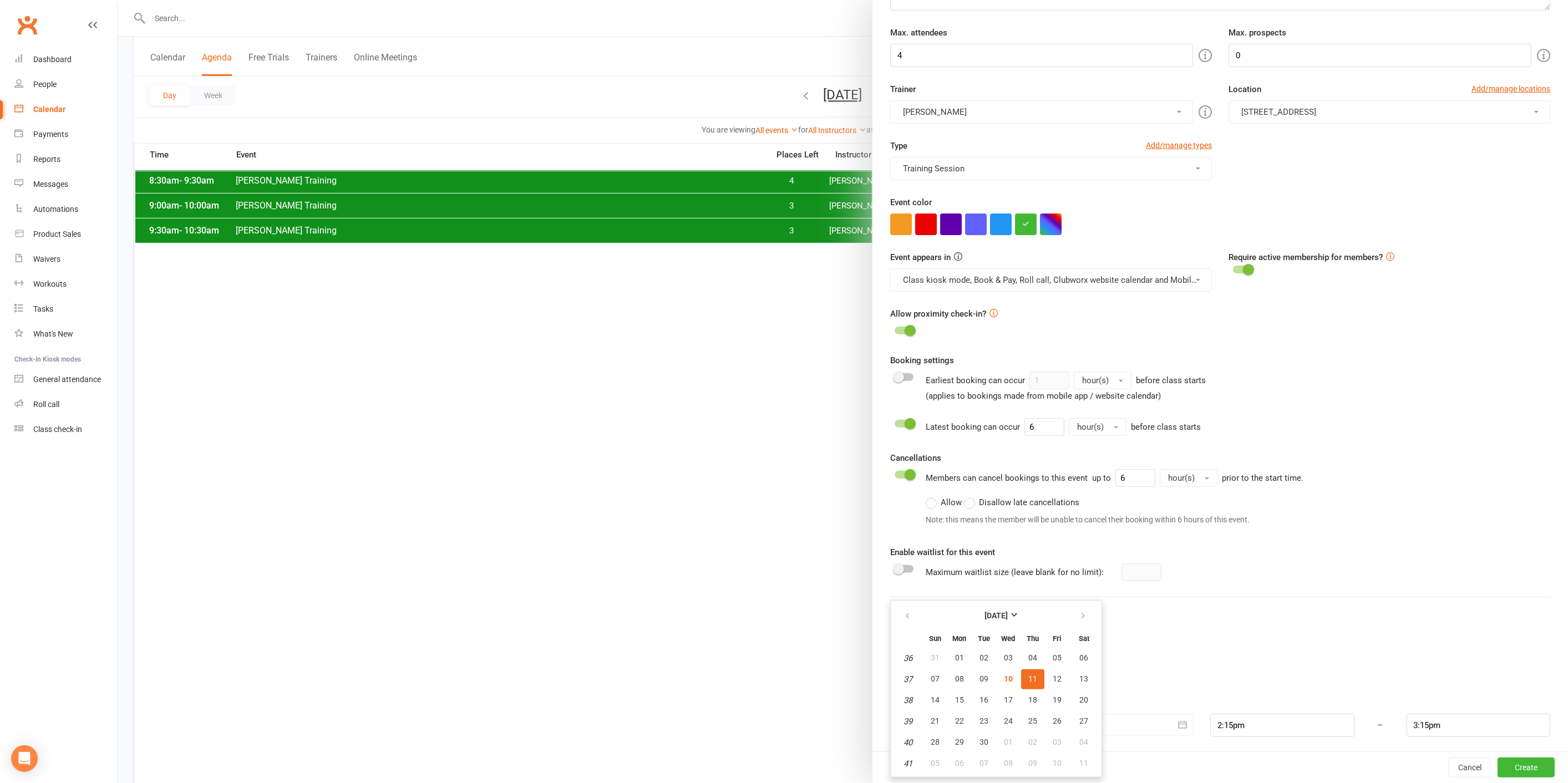
click at [1252, 743] on div "Class / Event name [PERSON_NAME] Training Class / Event description Max. attend…" at bounding box center [1220, 327] width 695 height 855
click at [1247, 731] on input "2:15pm" at bounding box center [1282, 725] width 144 height 23
type input "10:00am"
type input "11:00am"
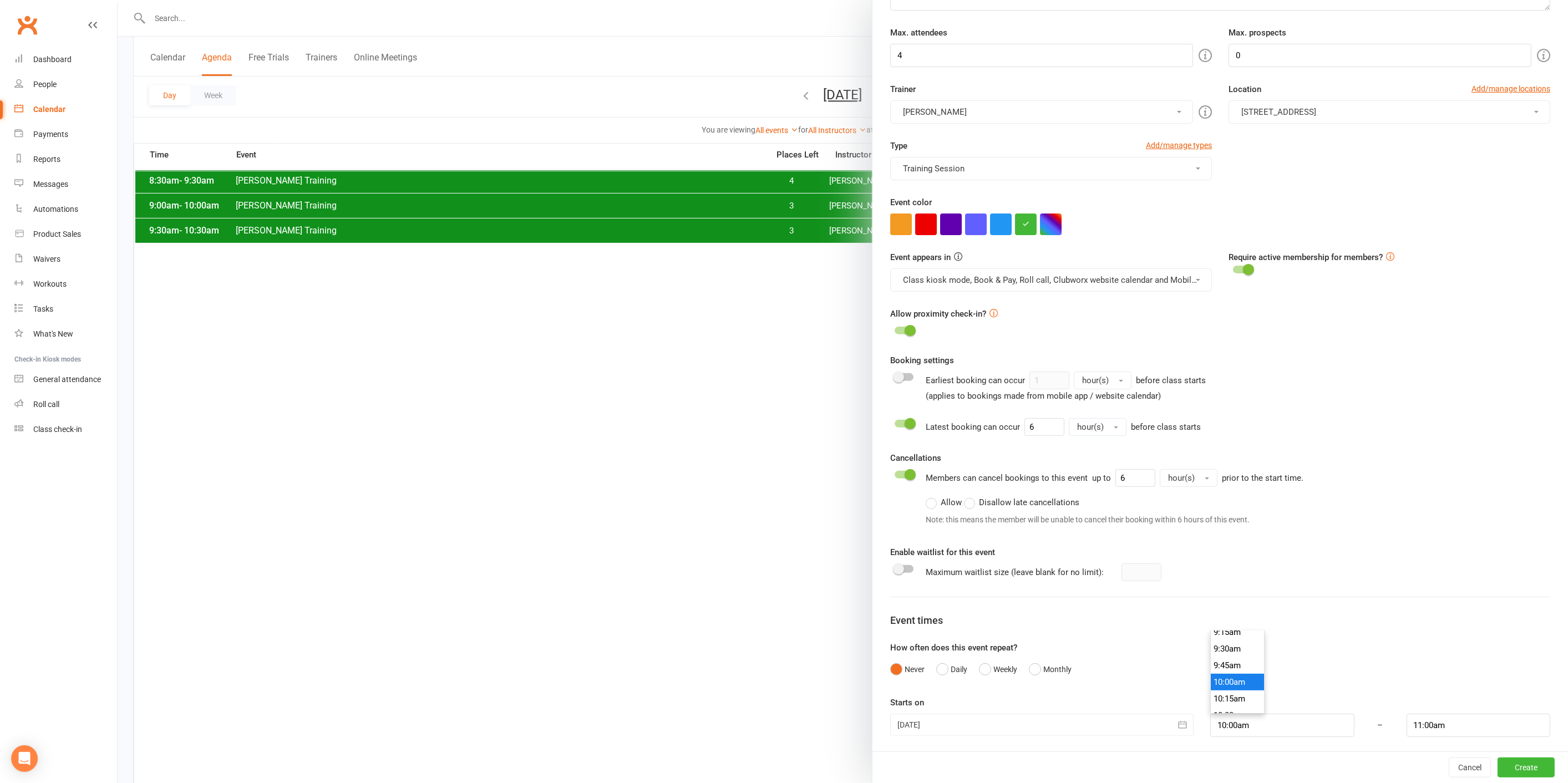
click at [1227, 677] on li "10:00am" at bounding box center [1237, 681] width 53 height 17
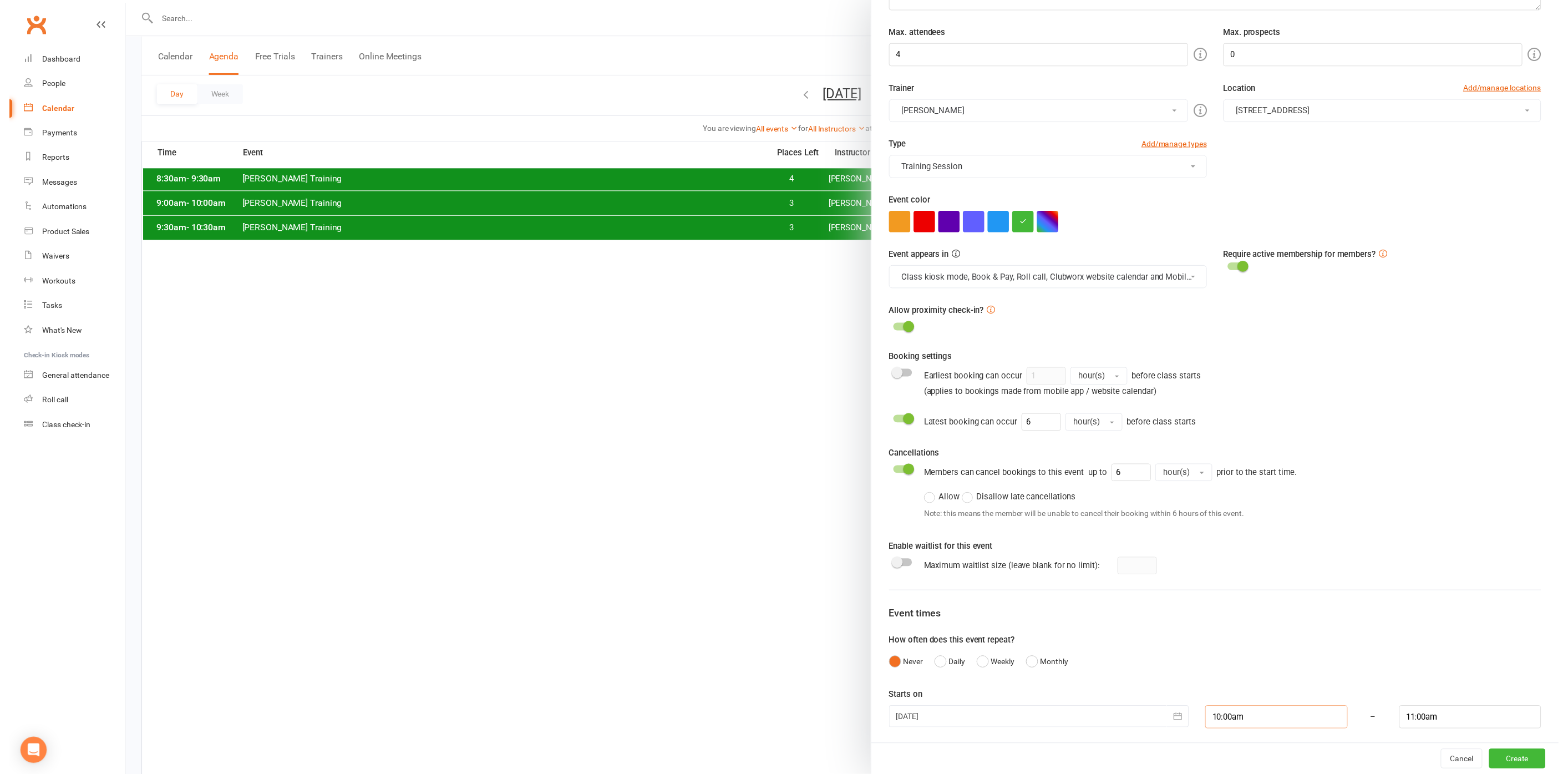
scroll to position [370, 0]
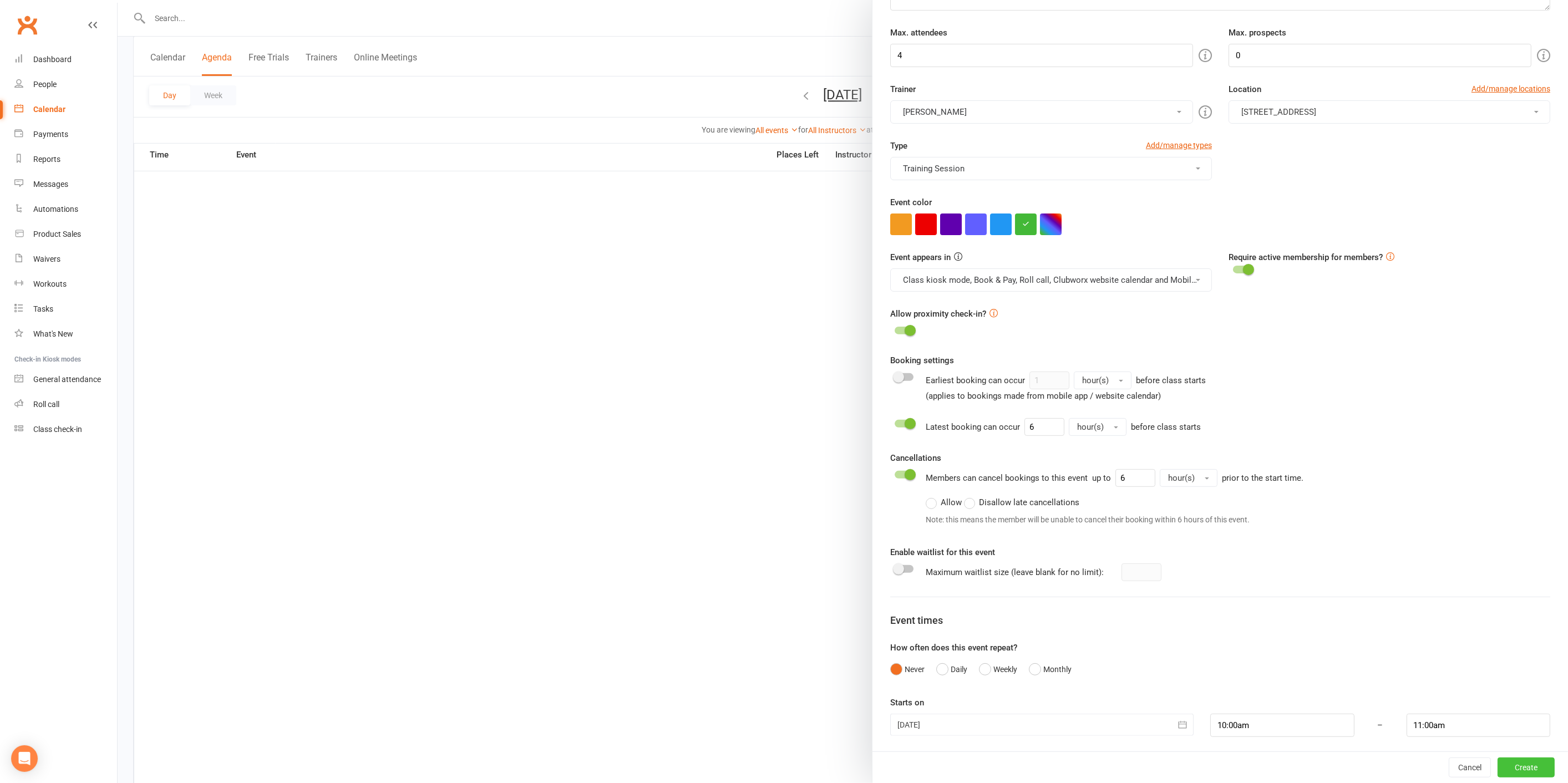
click at [1510, 773] on button "Create" at bounding box center [1525, 767] width 57 height 20
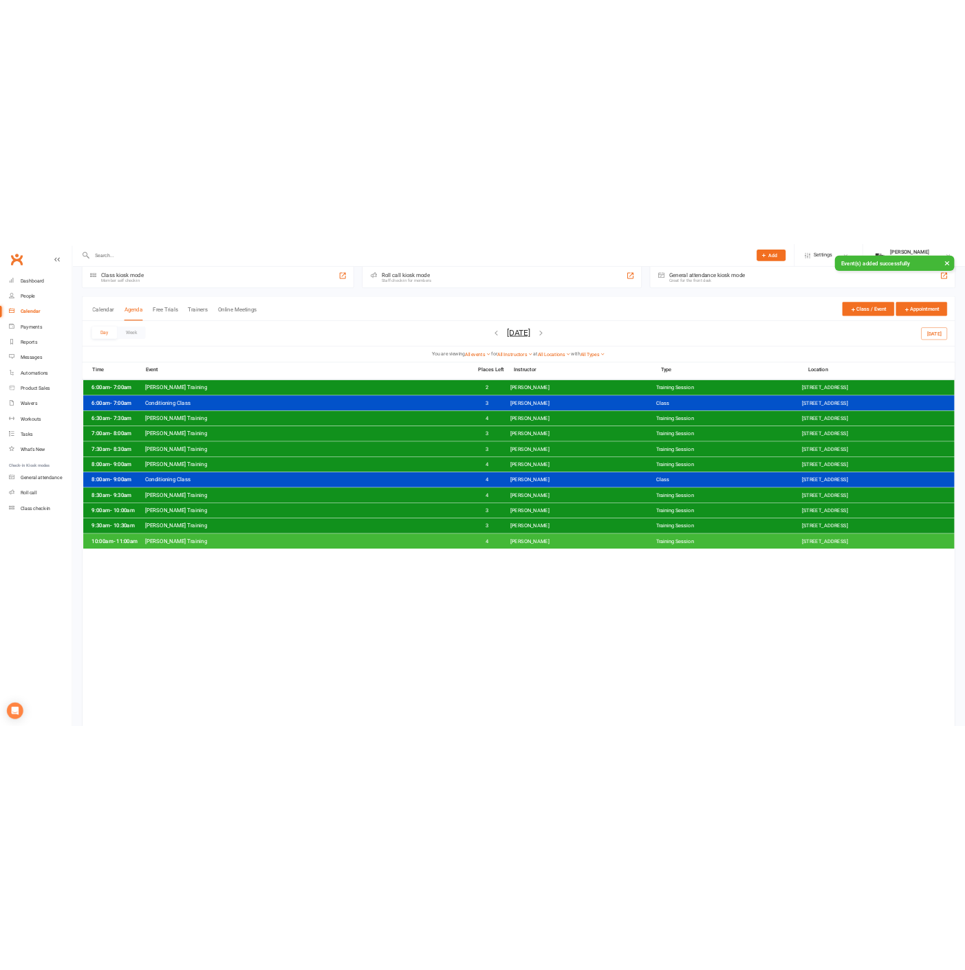
scroll to position [0, 0]
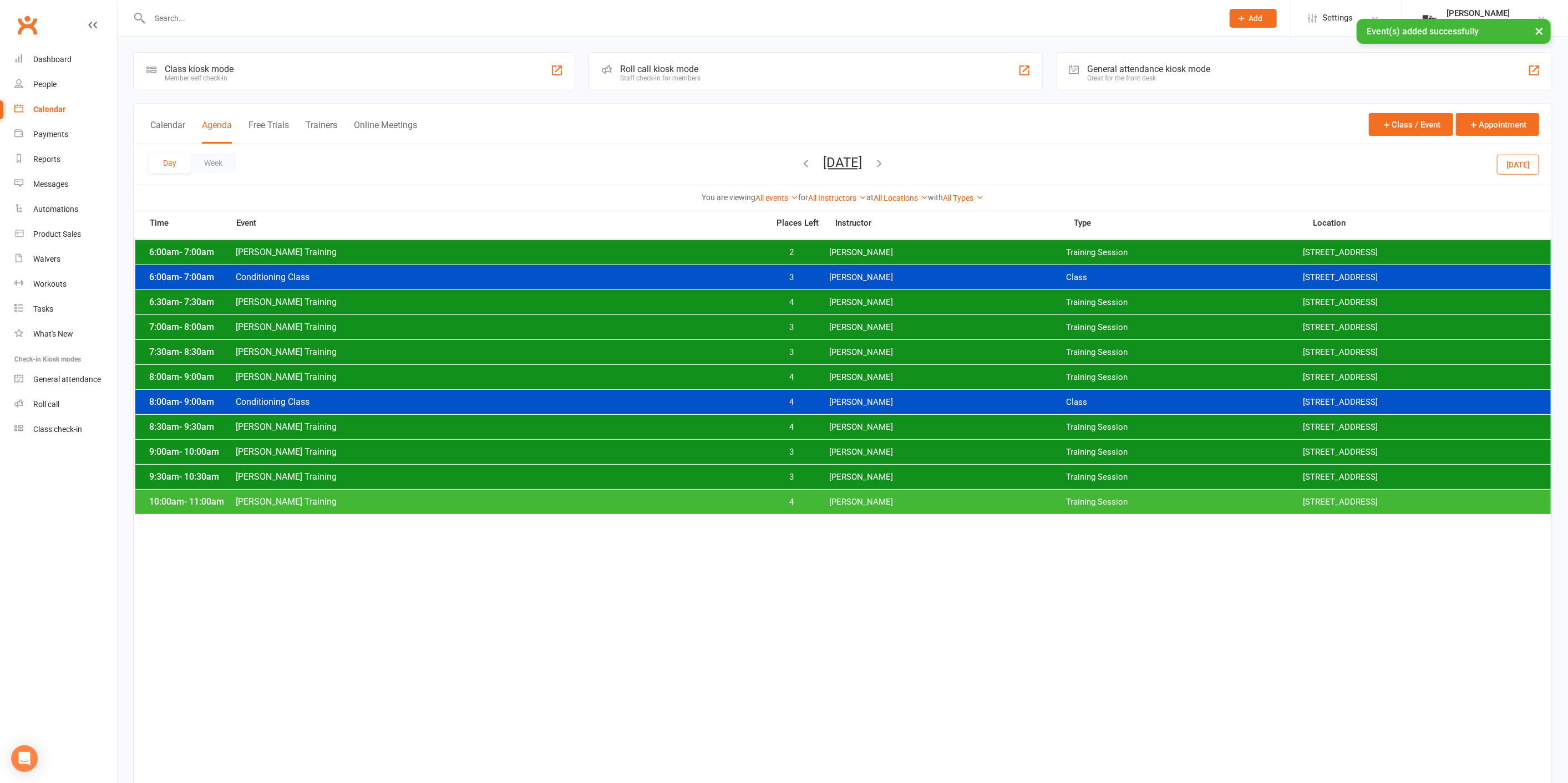
click at [1044, 477] on span "[PERSON_NAME]" at bounding box center [948, 477] width 237 height 10
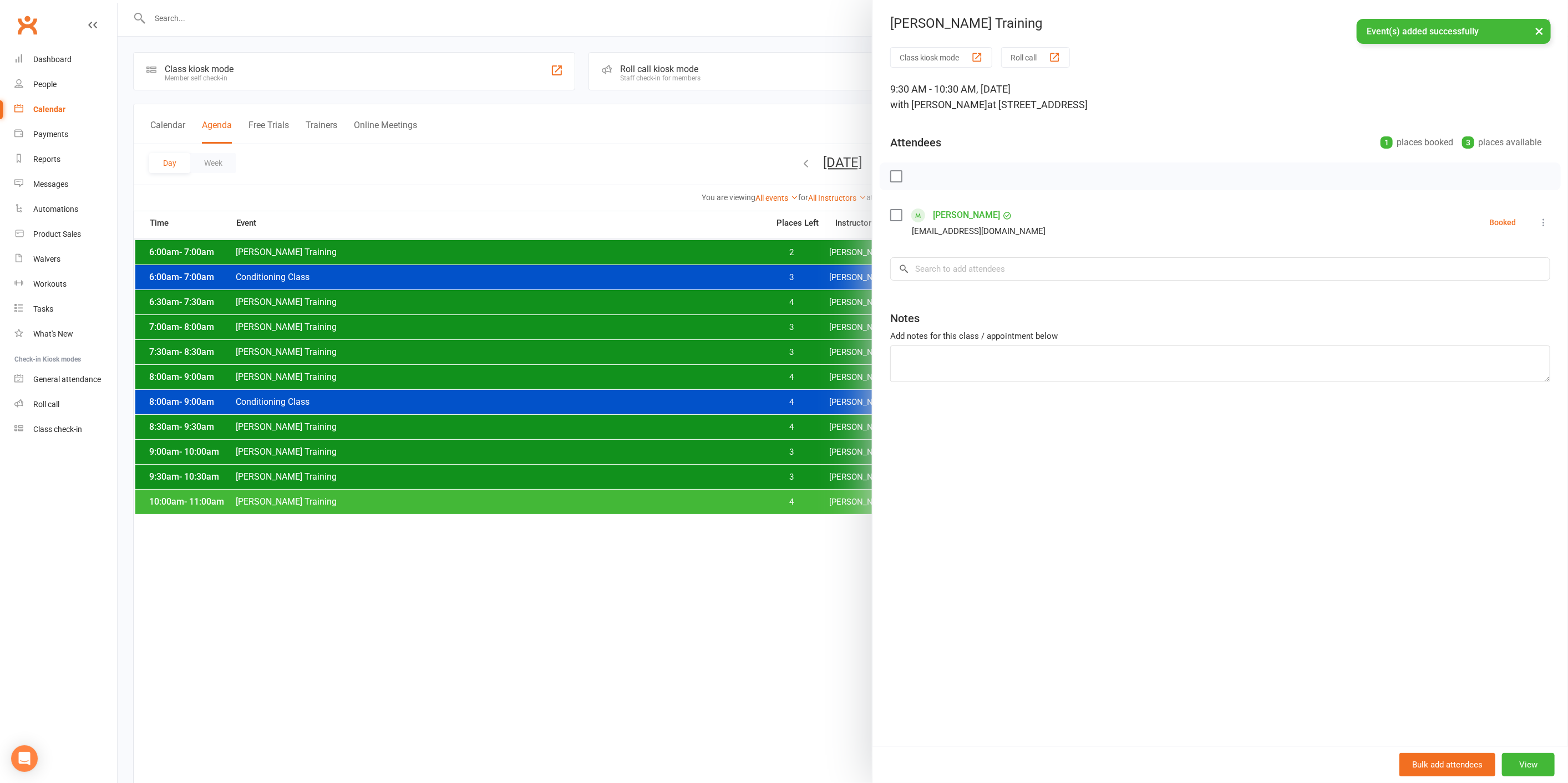
click at [835, 473] on div at bounding box center [843, 391] width 1450 height 783
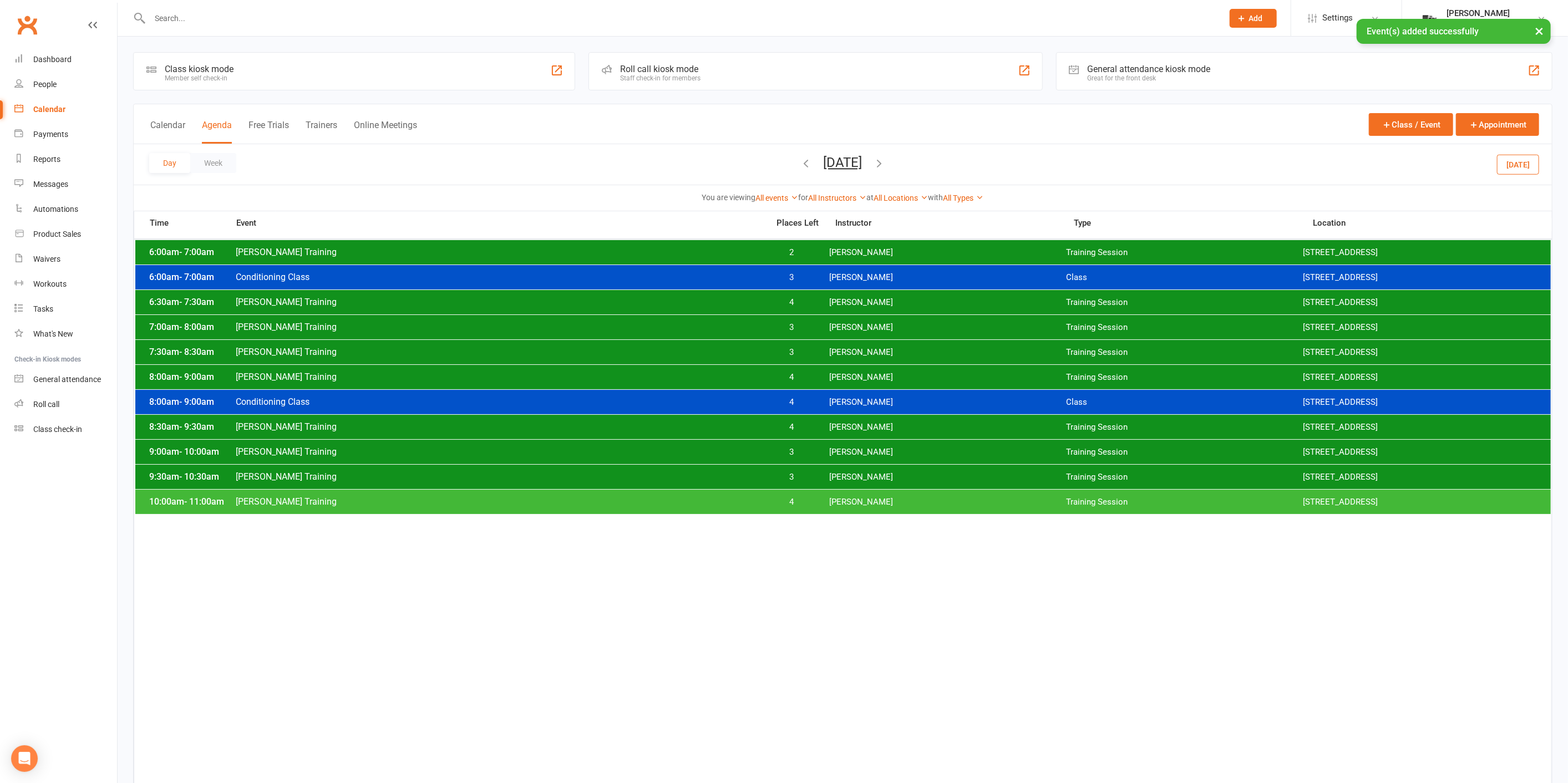
click at [870, 508] on div "10:00am - 11:00am [PERSON_NAME] Training 4 [PERSON_NAME] Training Session [STRE…" at bounding box center [843, 502] width 1416 height 24
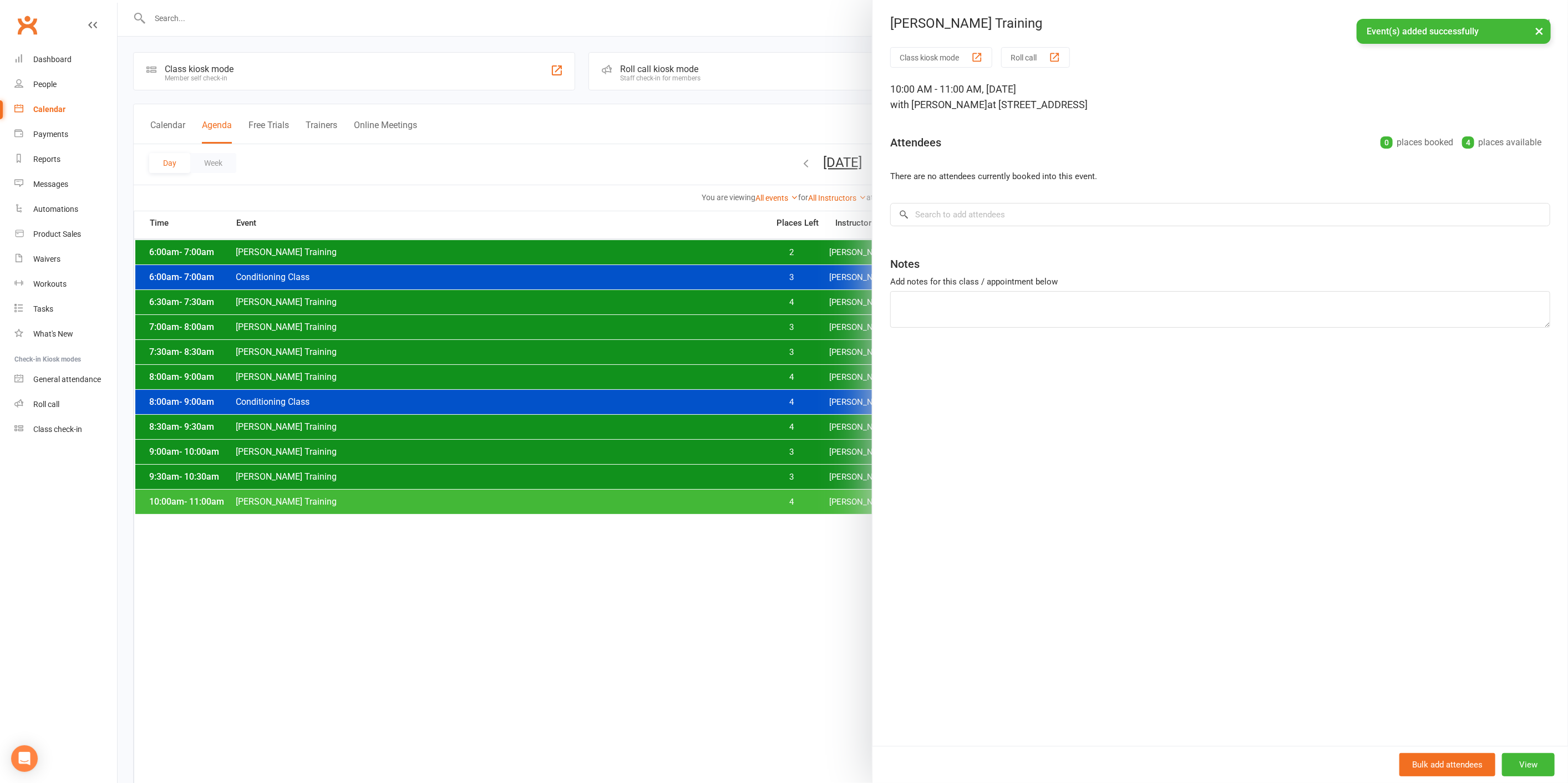
click at [874, 503] on div "Class kiosk mode Roll call 10:00 AM - 11:00 AM, [DATE] with [PERSON_NAME] at [S…" at bounding box center [1220, 396] width 695 height 698
click at [857, 486] on div at bounding box center [843, 391] width 1450 height 783
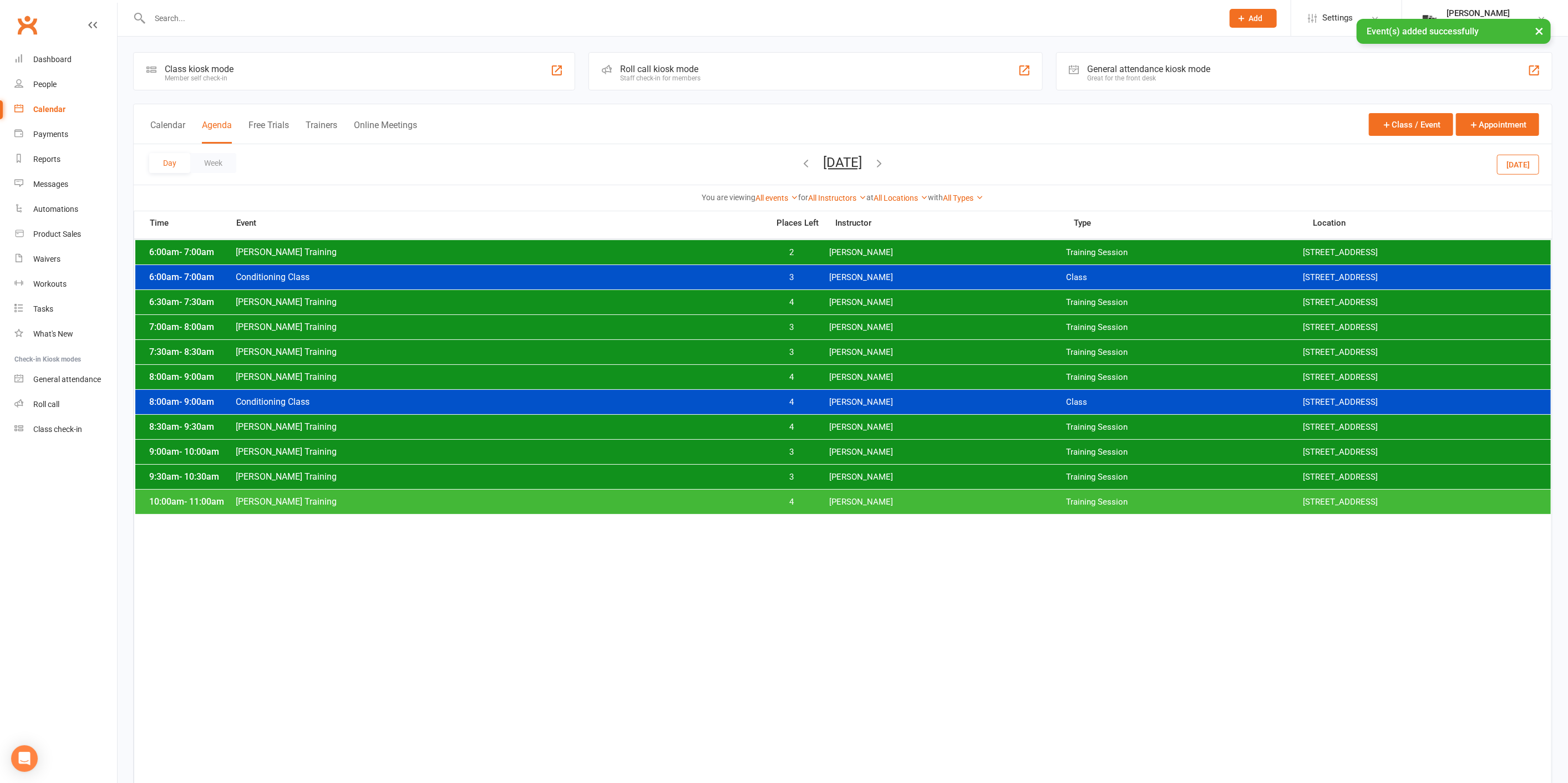
click at [857, 477] on span "[PERSON_NAME]" at bounding box center [948, 477] width 237 height 10
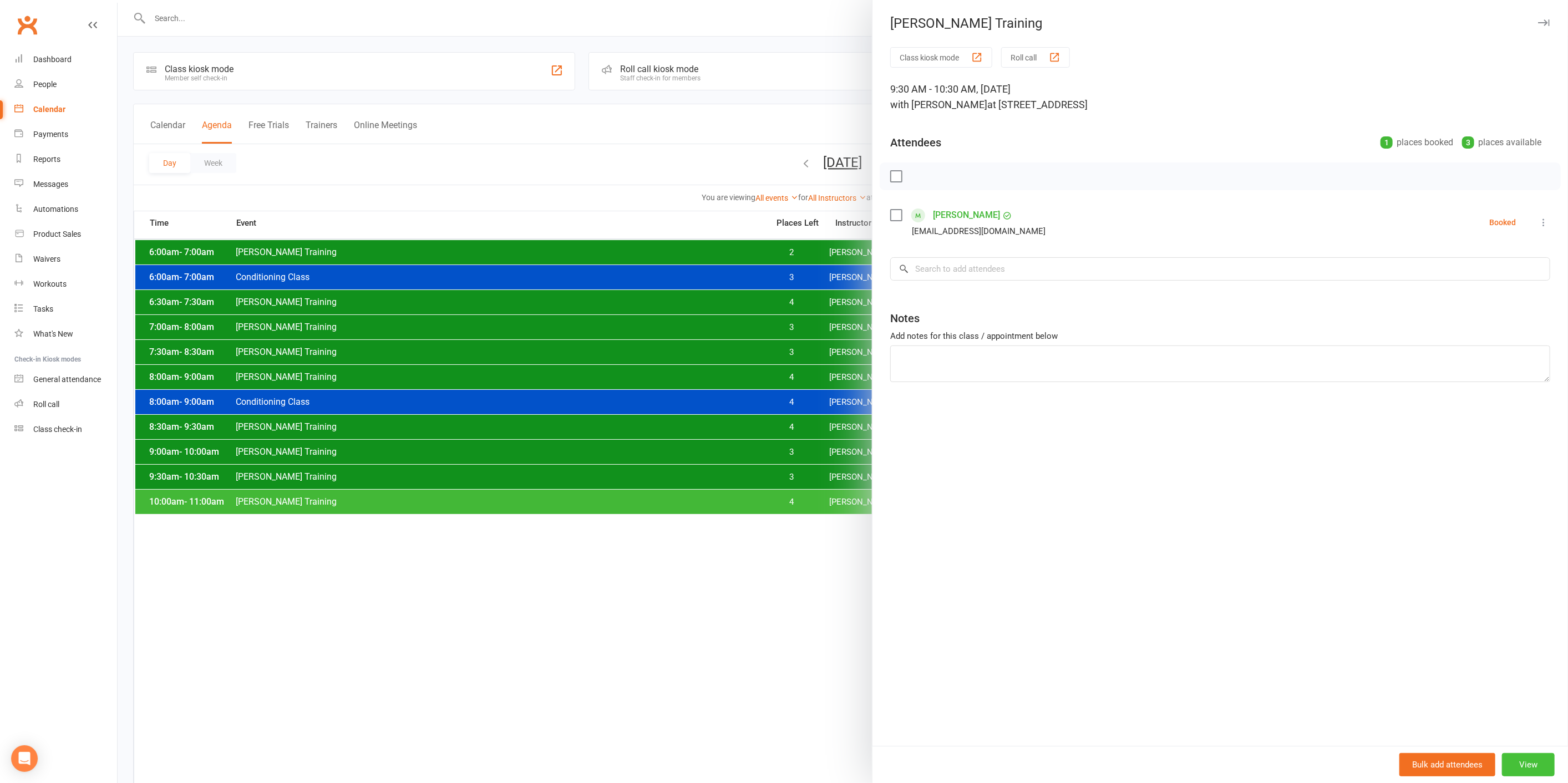
click at [1510, 753] on button "View" at bounding box center [1528, 764] width 52 height 23
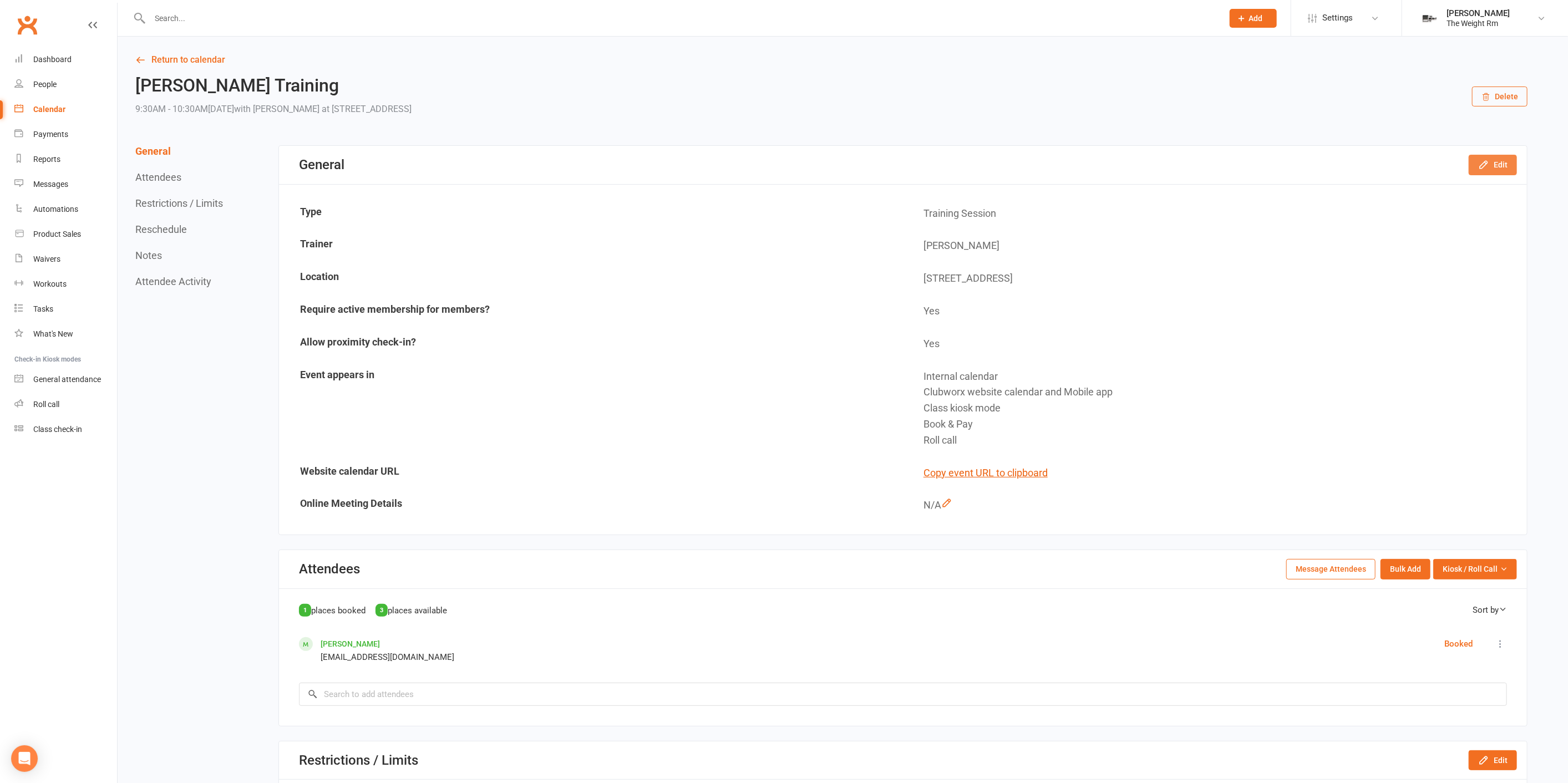
click at [1497, 159] on button "Edit" at bounding box center [1493, 165] width 48 height 20
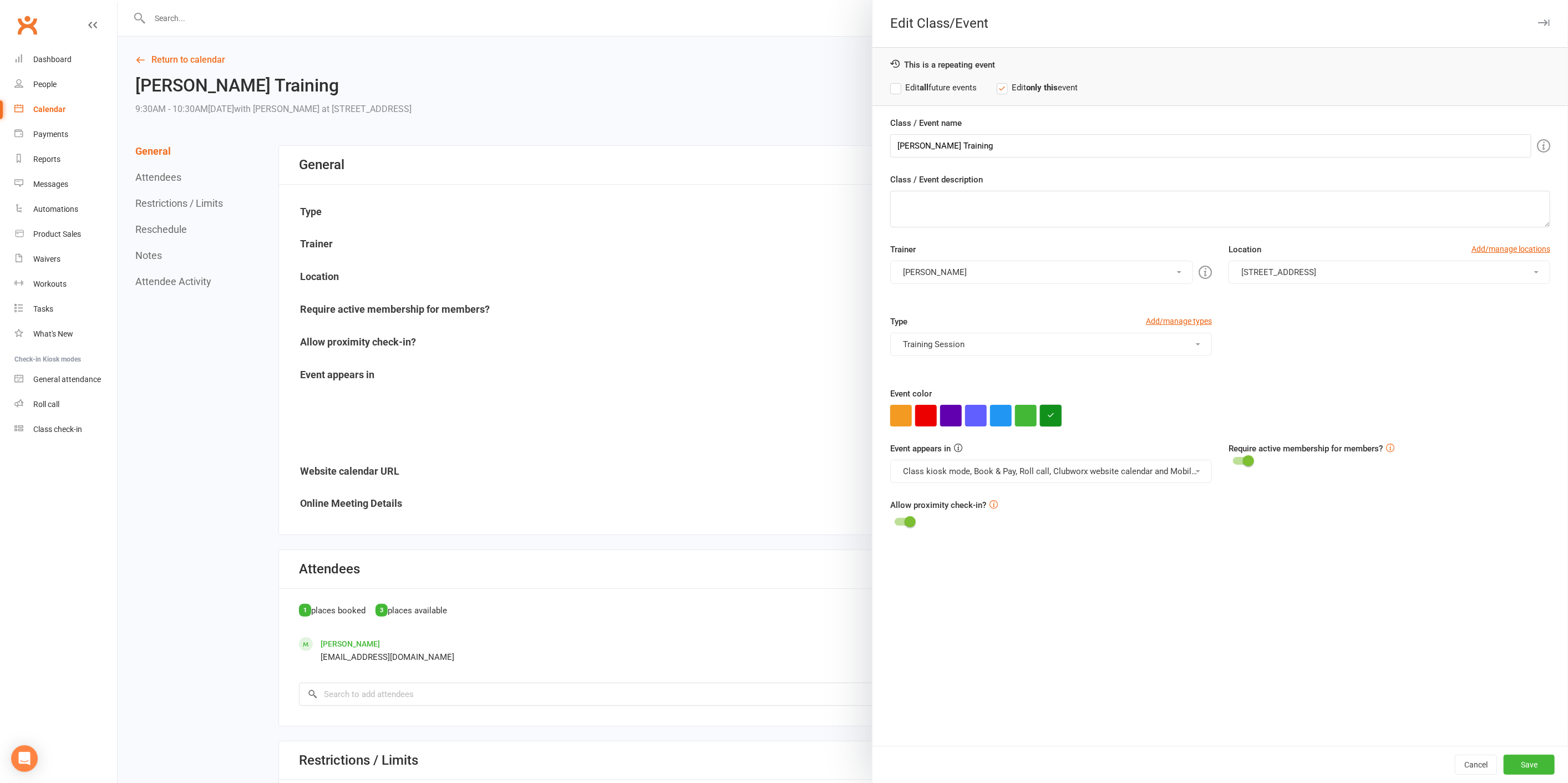
click at [1053, 414] on button "button" at bounding box center [1050, 415] width 22 height 22
click at [1070, 395] on input "#11911c" at bounding box center [1065, 391] width 56 height 14
click at [1069, 395] on input "#11911c" at bounding box center [1065, 391] width 56 height 14
click at [1469, 771] on button "Cancel" at bounding box center [1476, 764] width 42 height 20
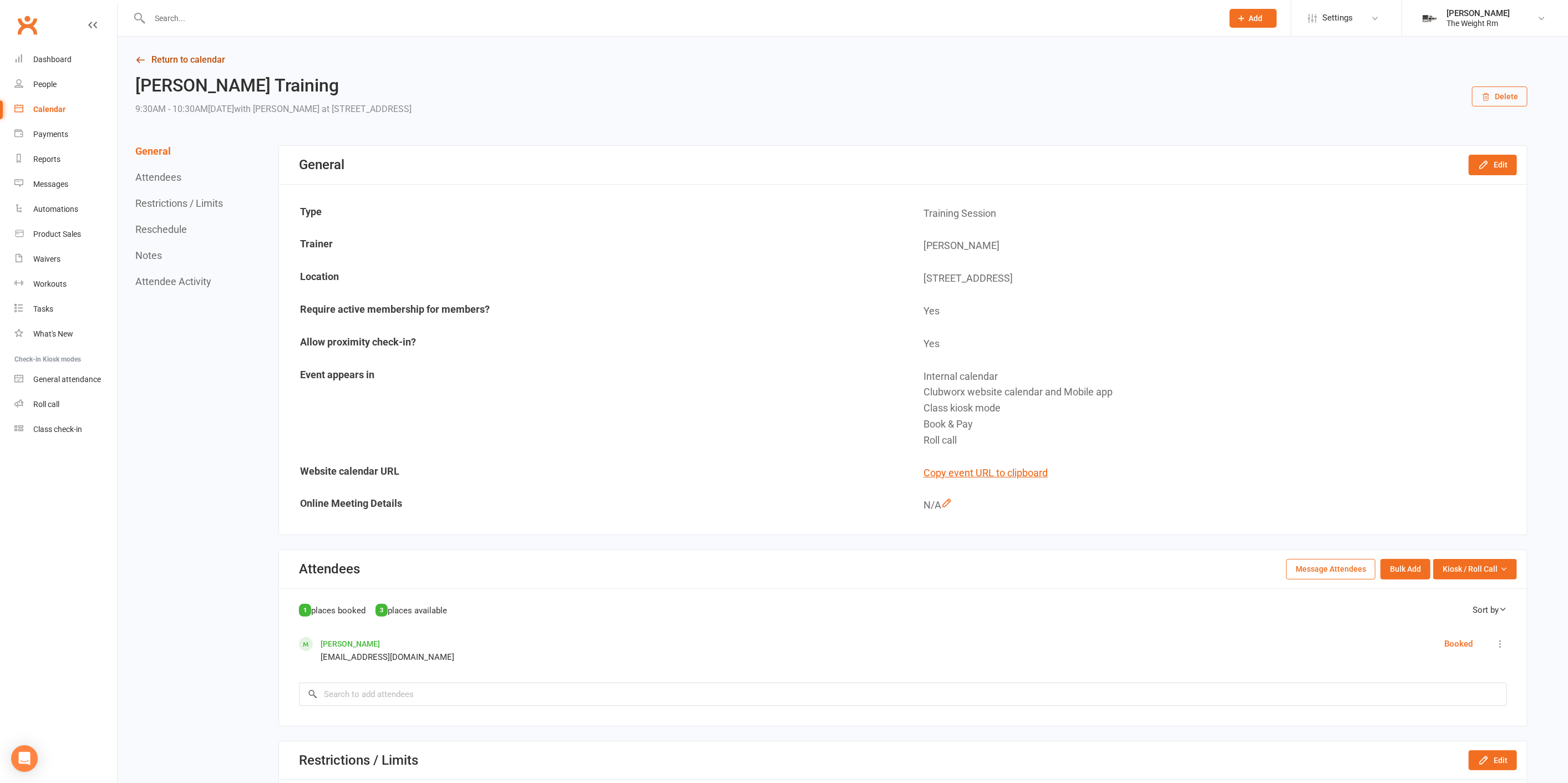
click at [215, 61] on link "Return to calendar" at bounding box center [832, 60] width 1392 height 15
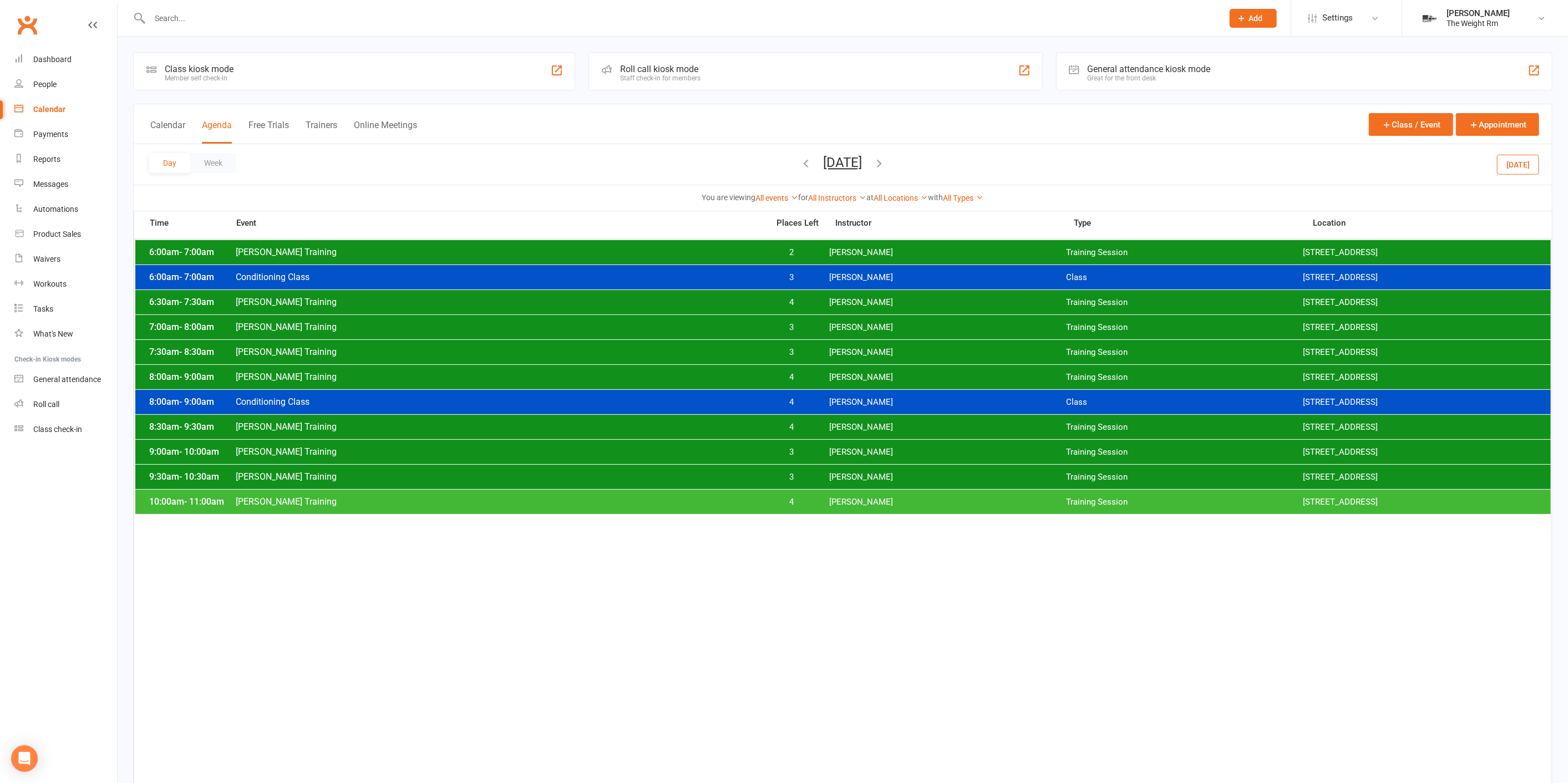
click at [778, 505] on span "4" at bounding box center [791, 502] width 58 height 10
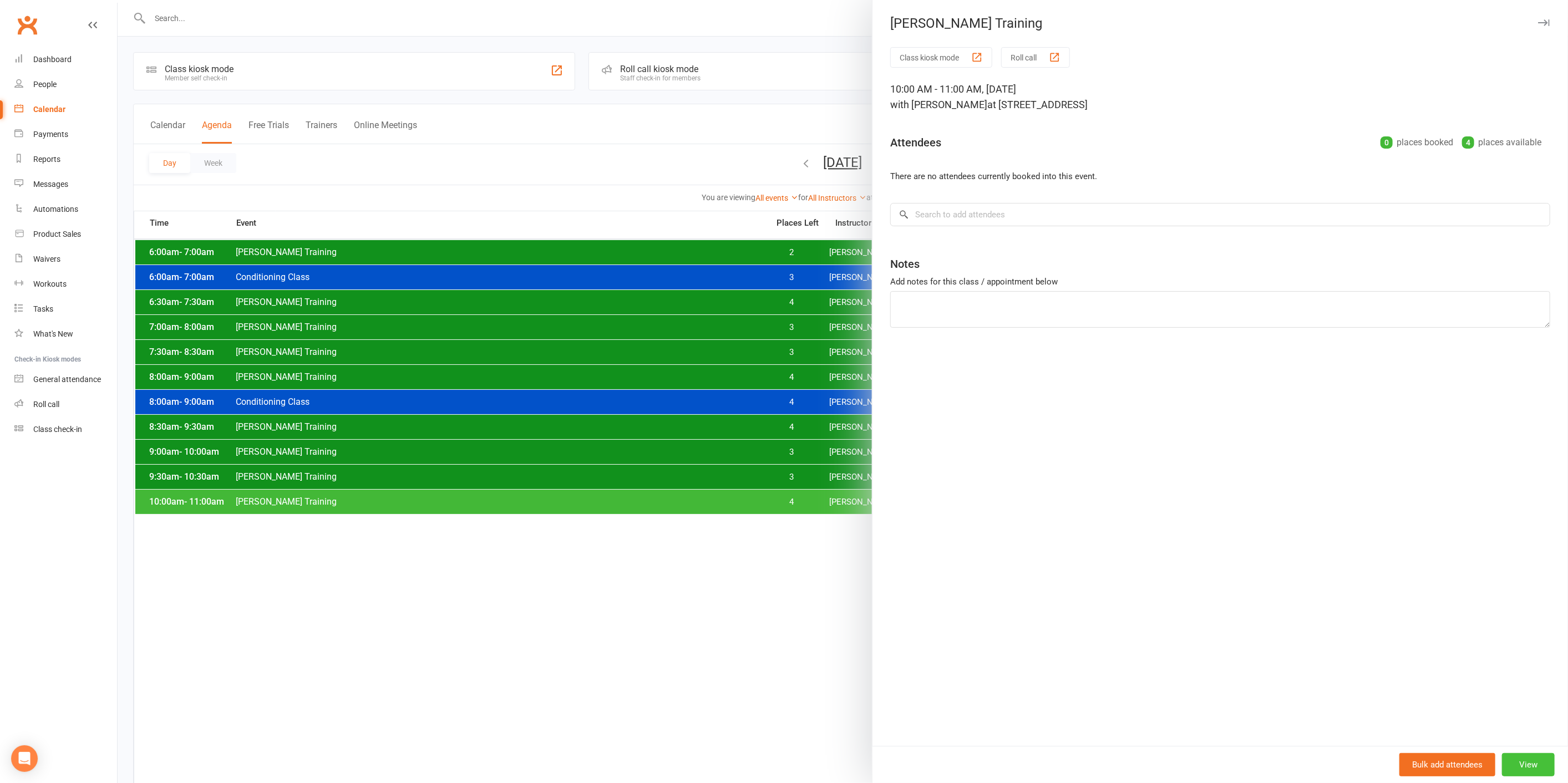
click at [1528, 756] on button "View" at bounding box center [1528, 764] width 52 height 23
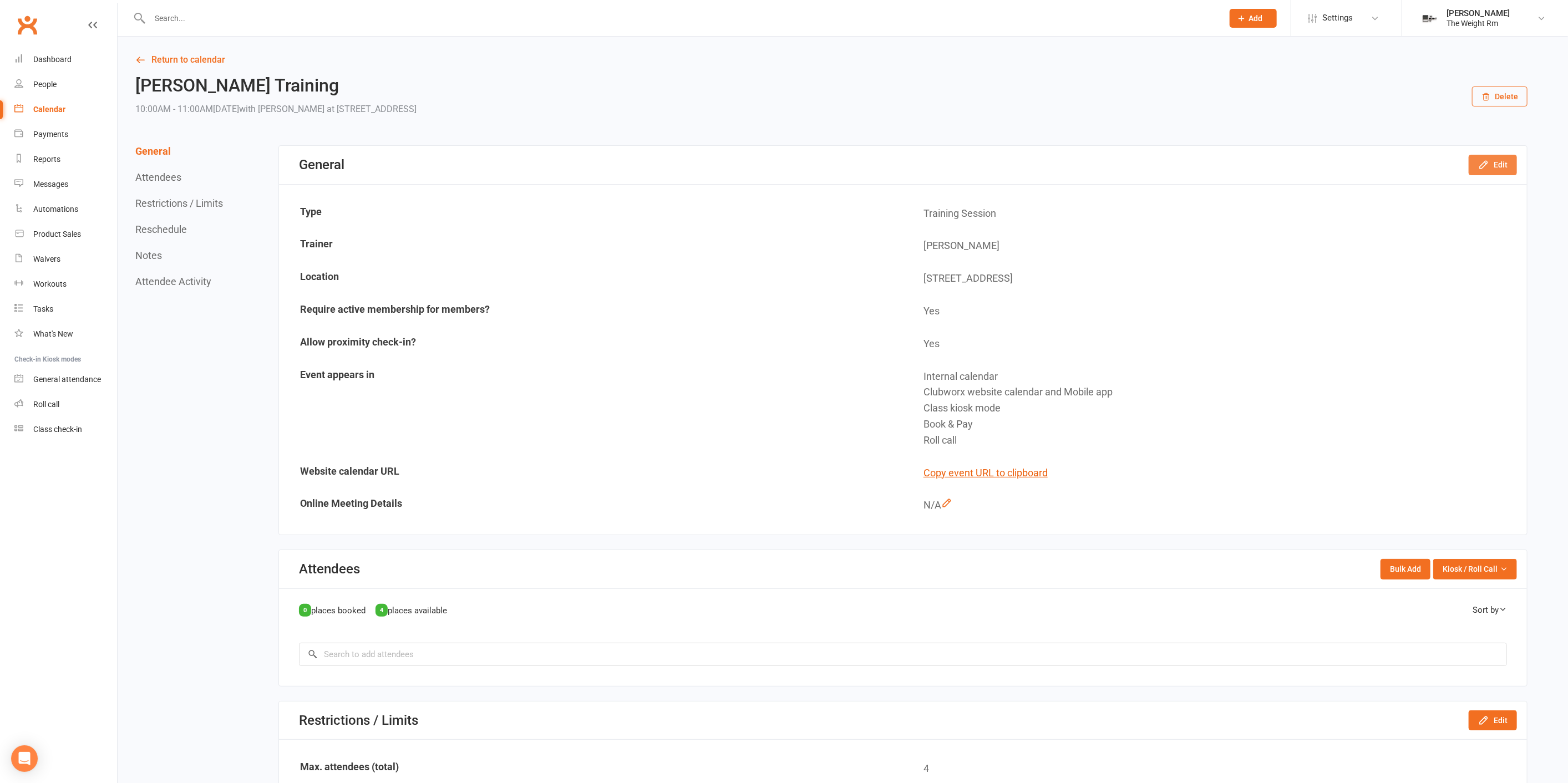
click at [1503, 157] on button "Edit" at bounding box center [1493, 165] width 48 height 20
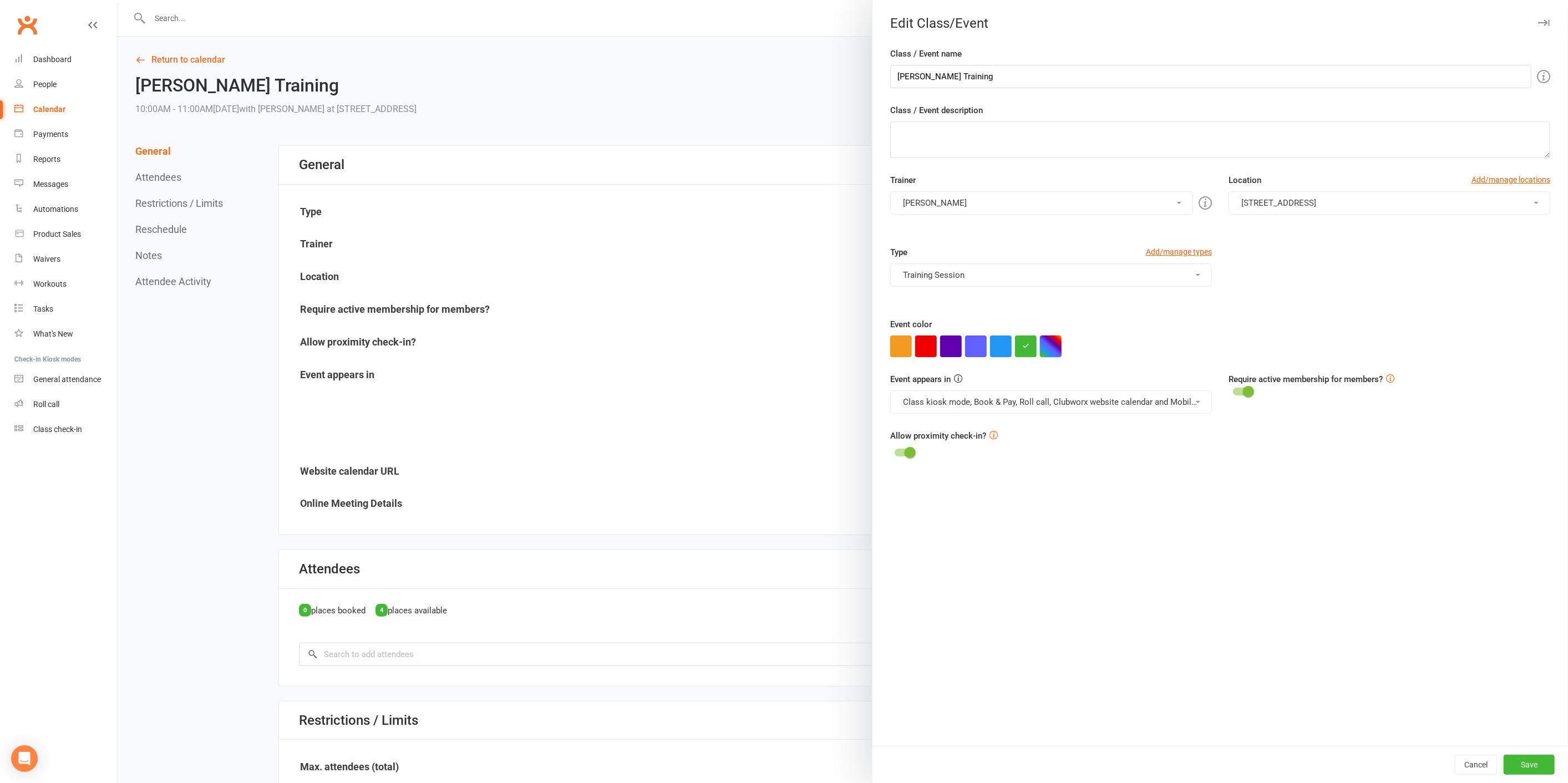
click at [1040, 346] on button "button" at bounding box center [1050, 346] width 22 height 22
click at [1055, 326] on input "text" at bounding box center [1065, 323] width 56 height 14
paste input "#11911c"
type input "#11911c"
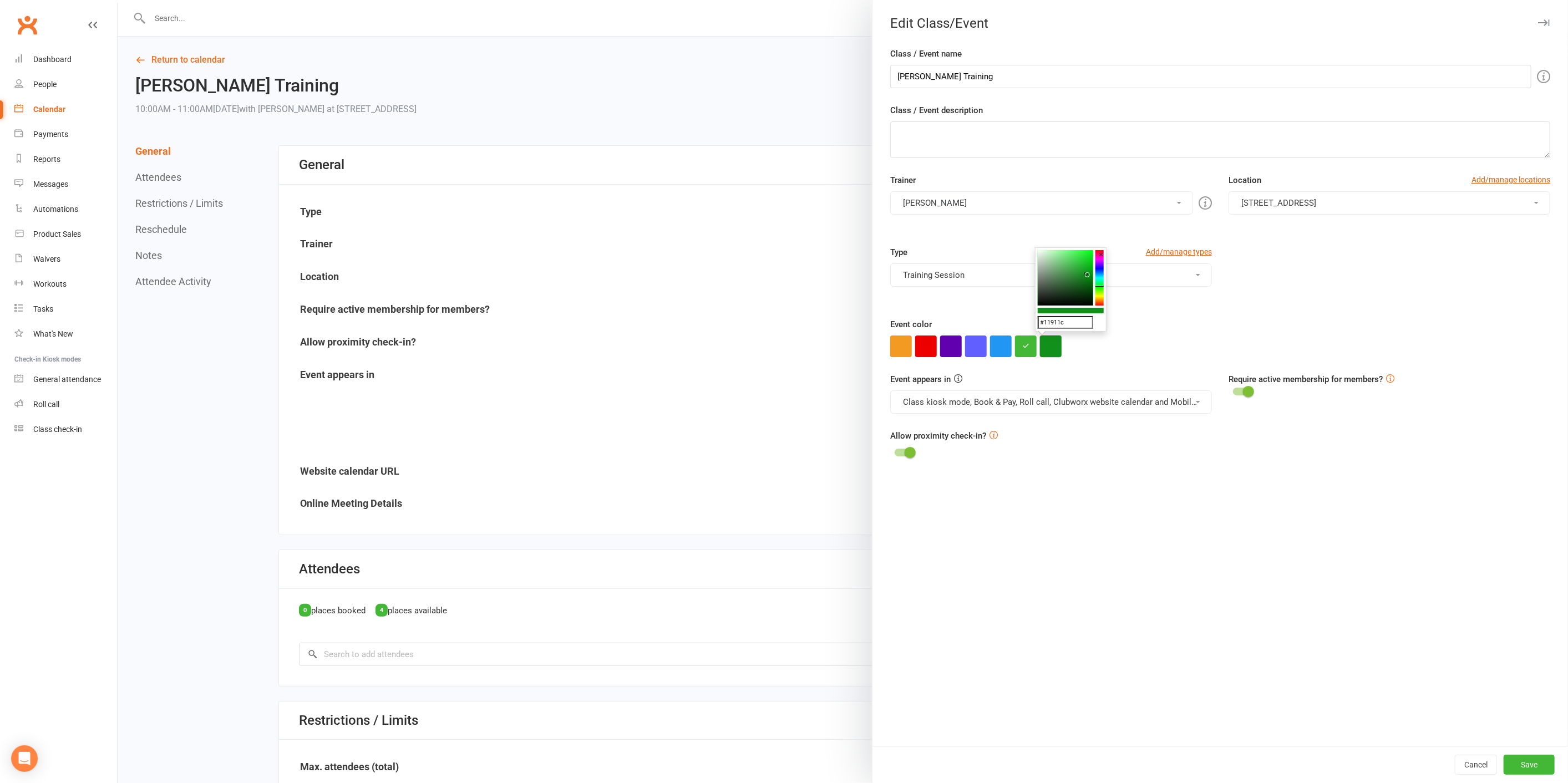
click at [1040, 349] on button "button" at bounding box center [1050, 346] width 22 height 22
click at [1520, 764] on button "Save" at bounding box center [1528, 764] width 51 height 20
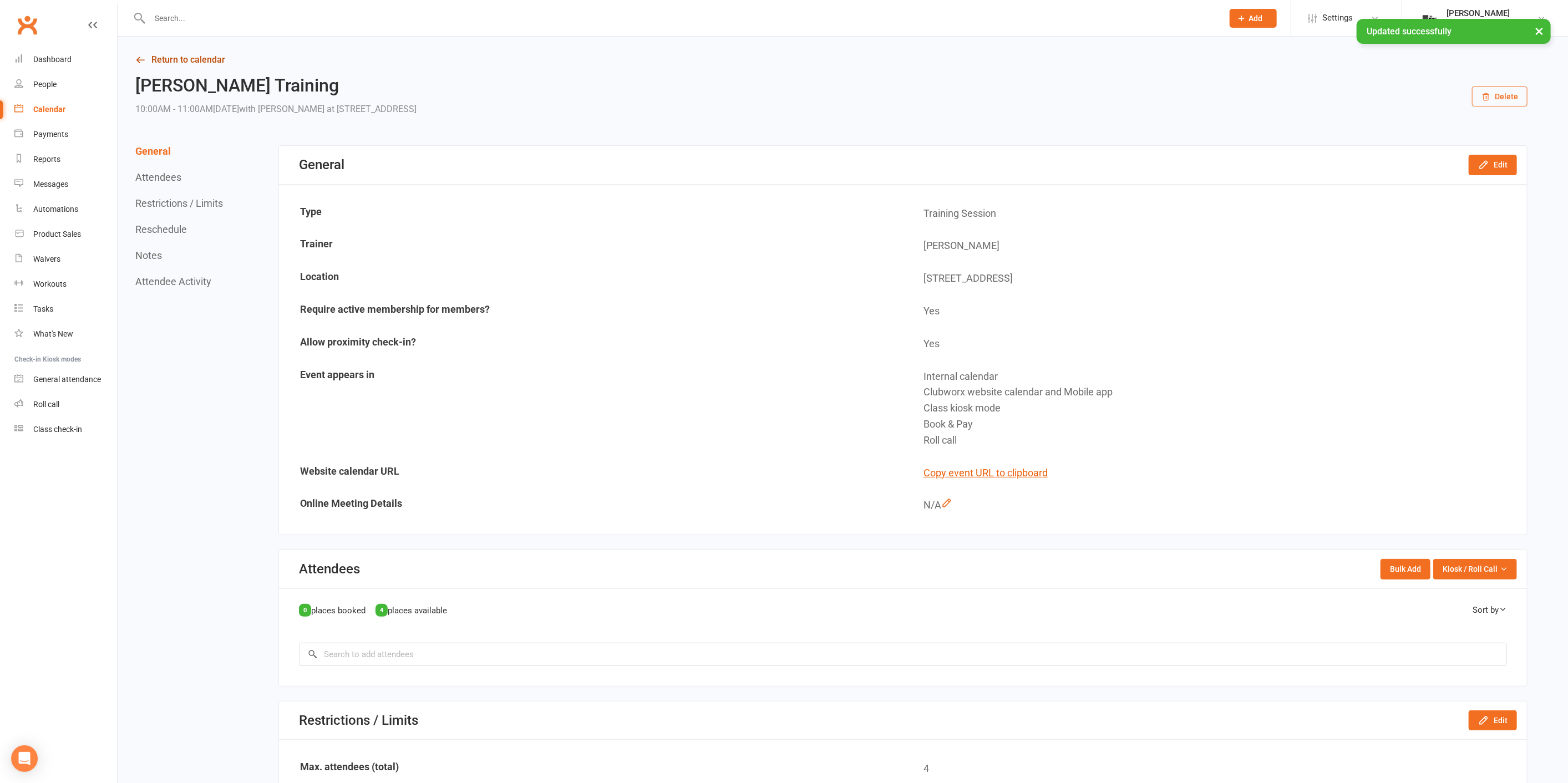
click at [183, 58] on link "Return to calendar" at bounding box center [832, 60] width 1392 height 15
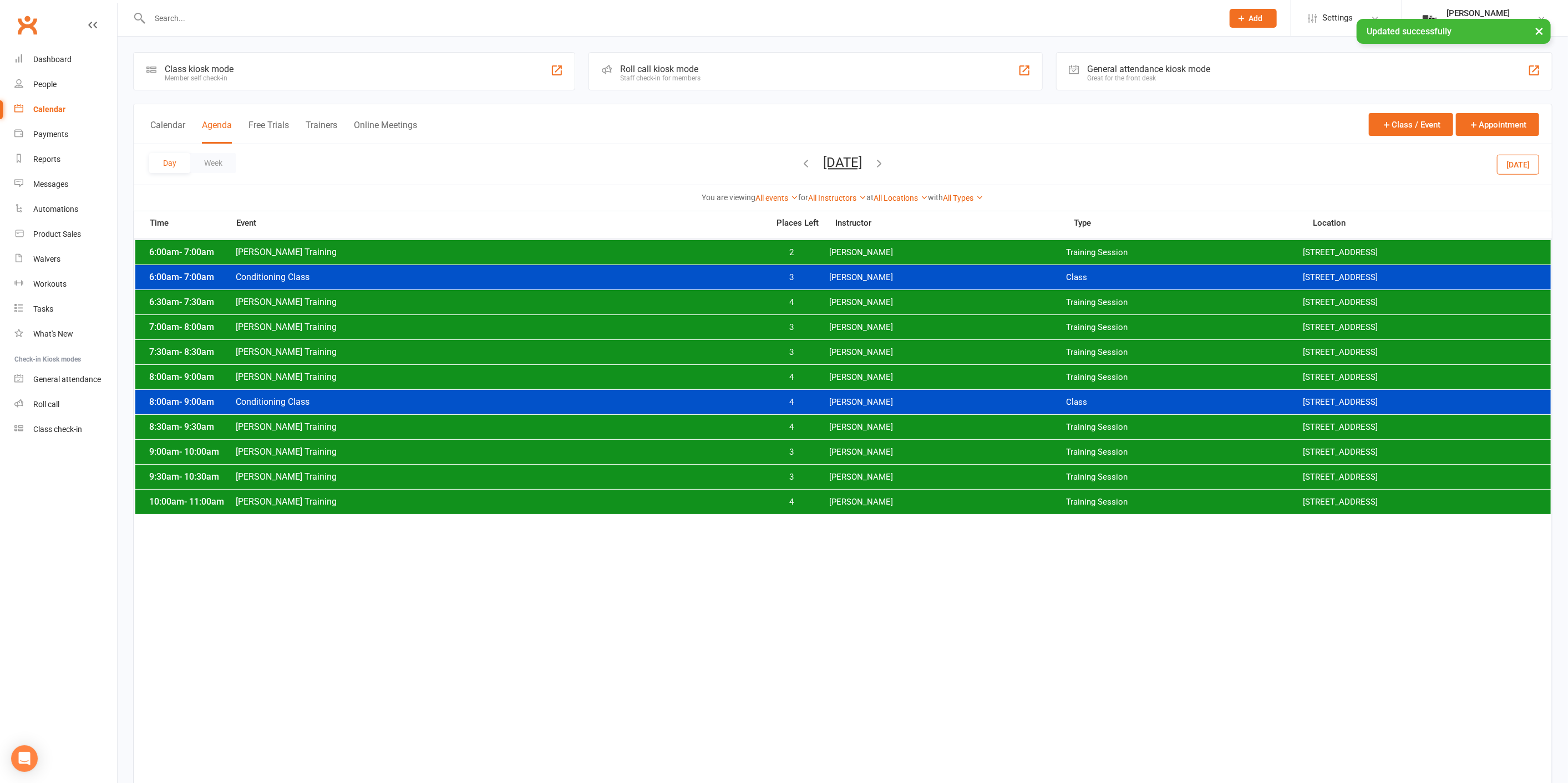
click at [752, 505] on span "[PERSON_NAME] Training" at bounding box center [499, 501] width 528 height 10
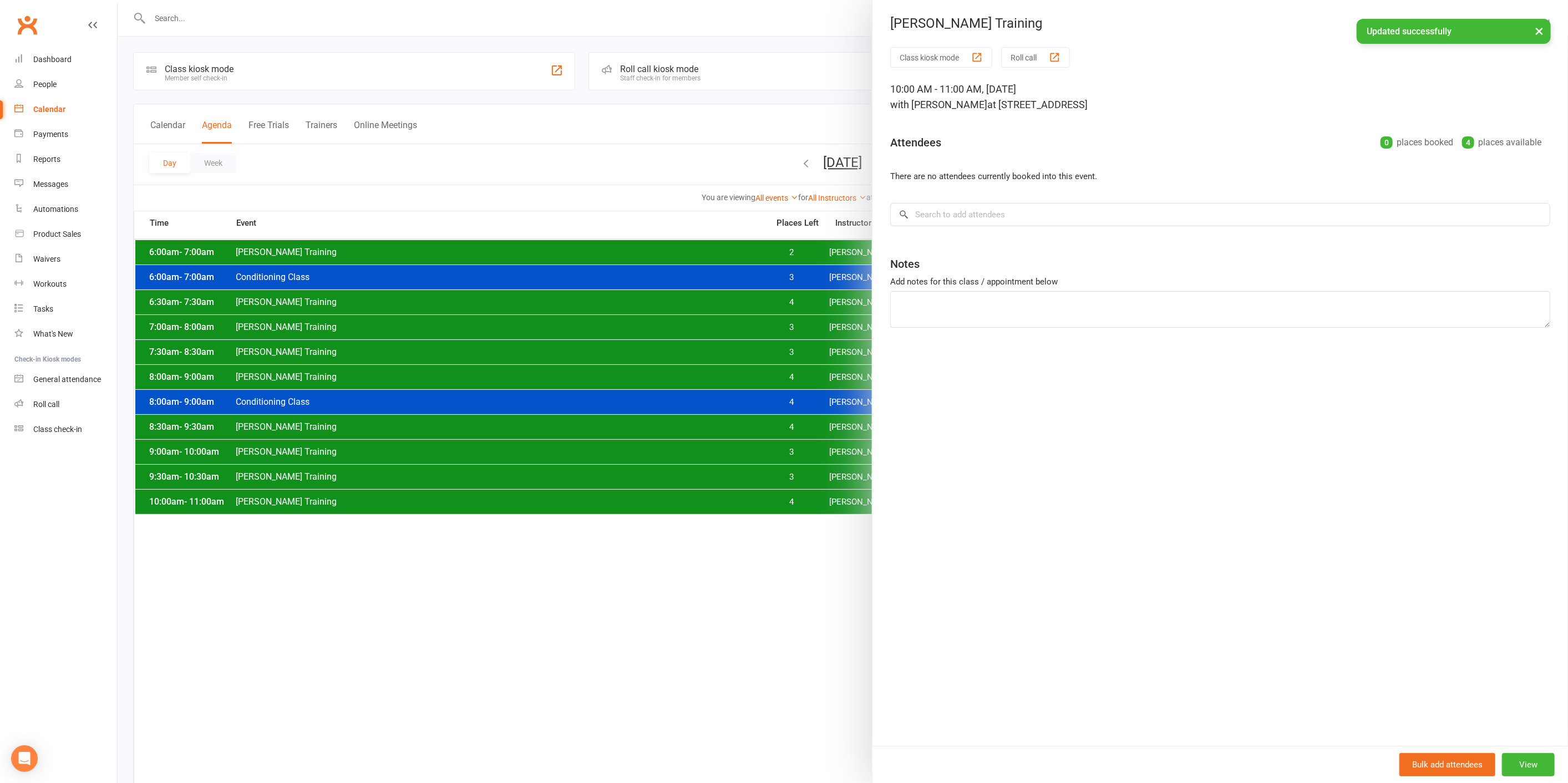
click at [745, 503] on div at bounding box center [843, 391] width 1450 height 783
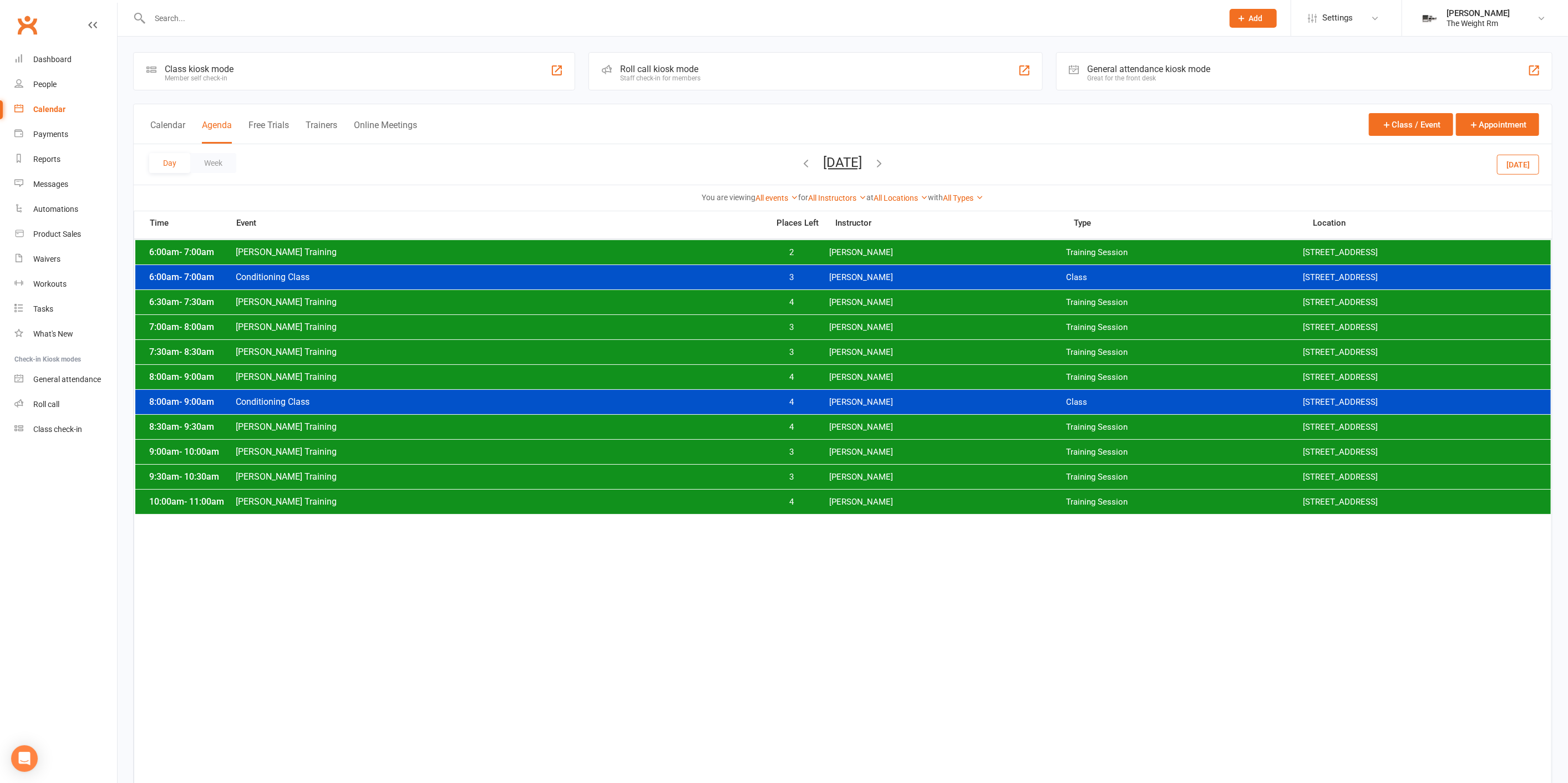
click at [886, 164] on icon "button" at bounding box center [879, 163] width 12 height 12
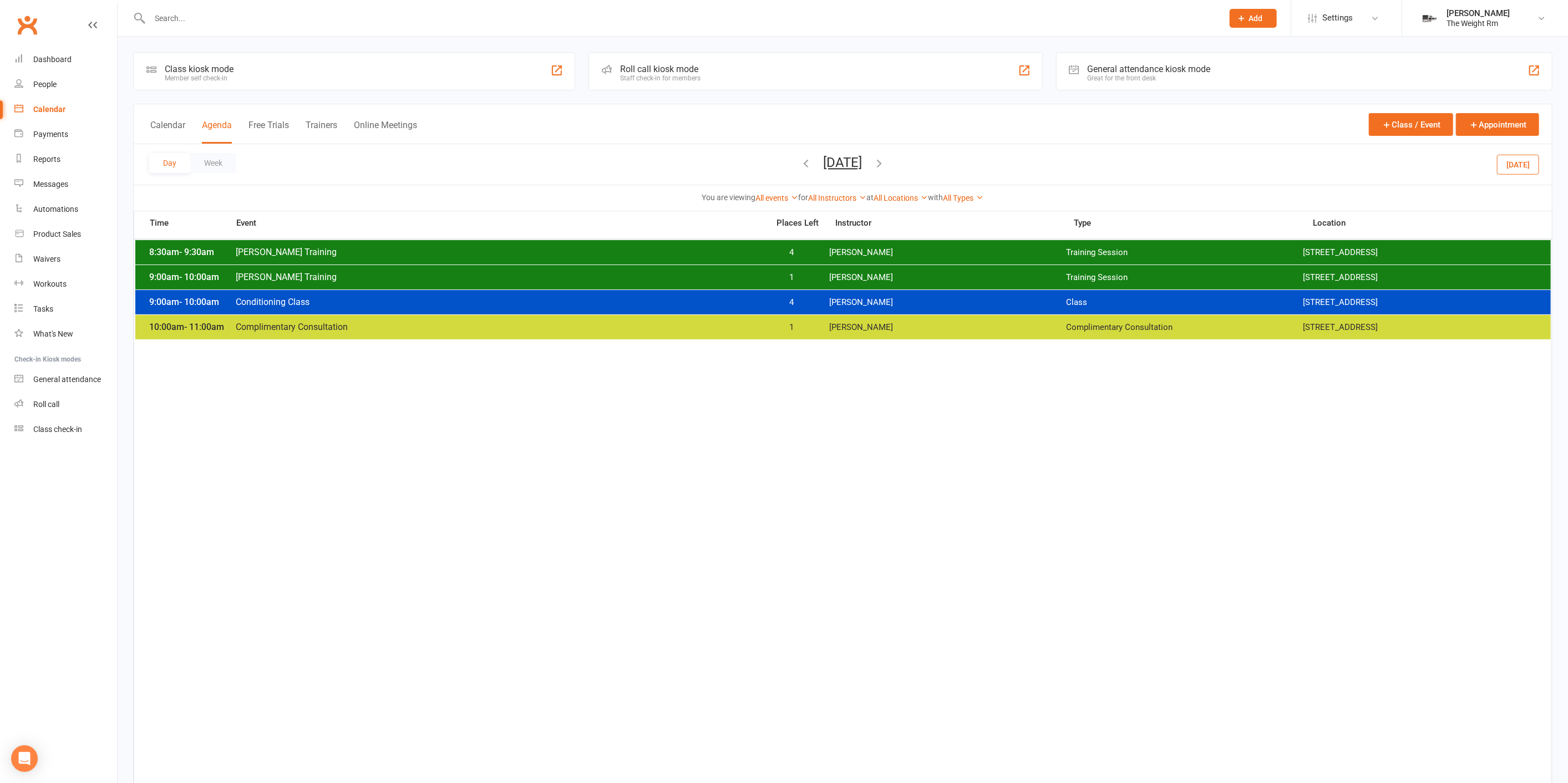
click at [886, 162] on icon "button" at bounding box center [879, 163] width 12 height 12
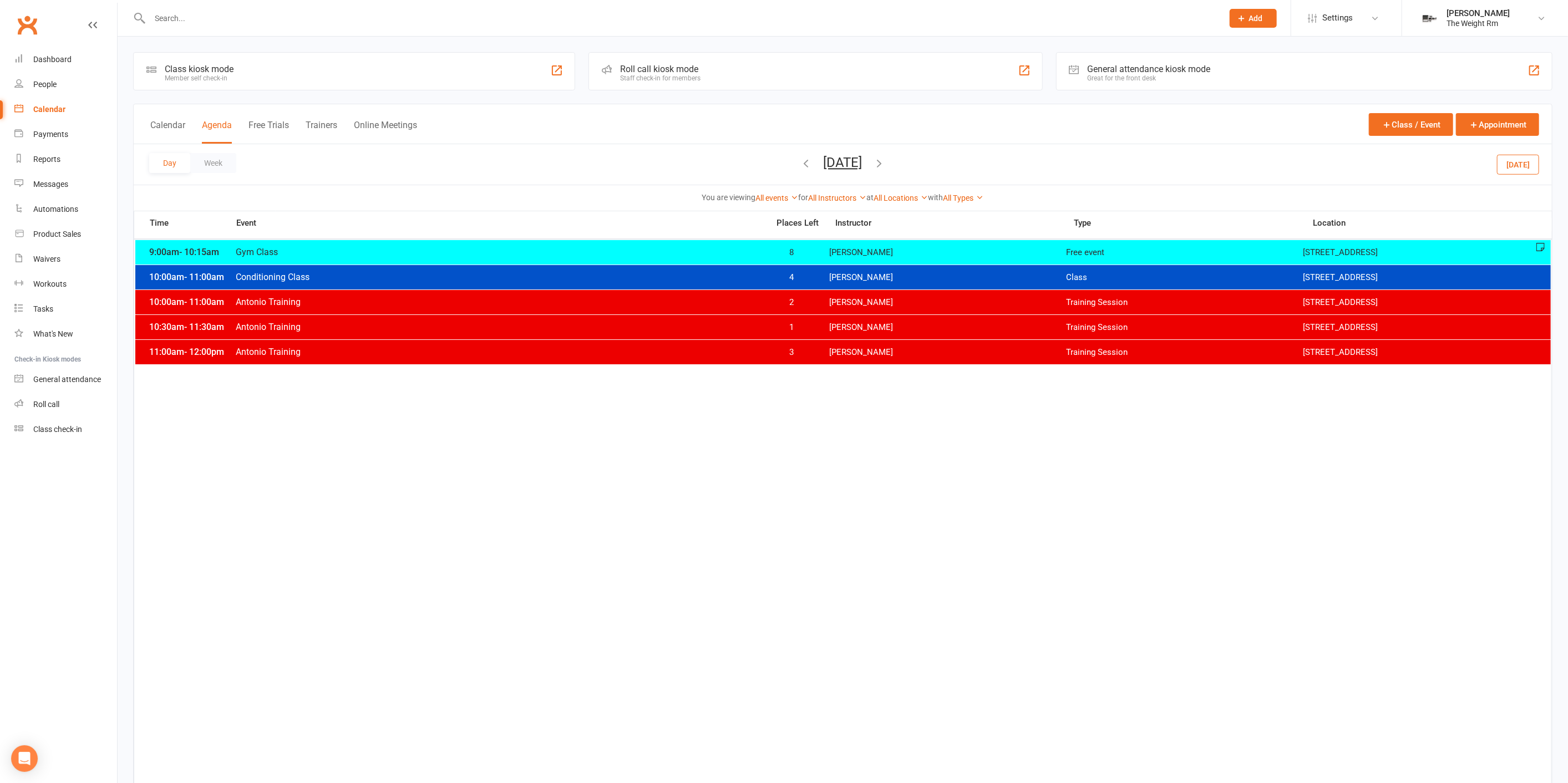
click at [819, 322] on span "1" at bounding box center [791, 327] width 58 height 10
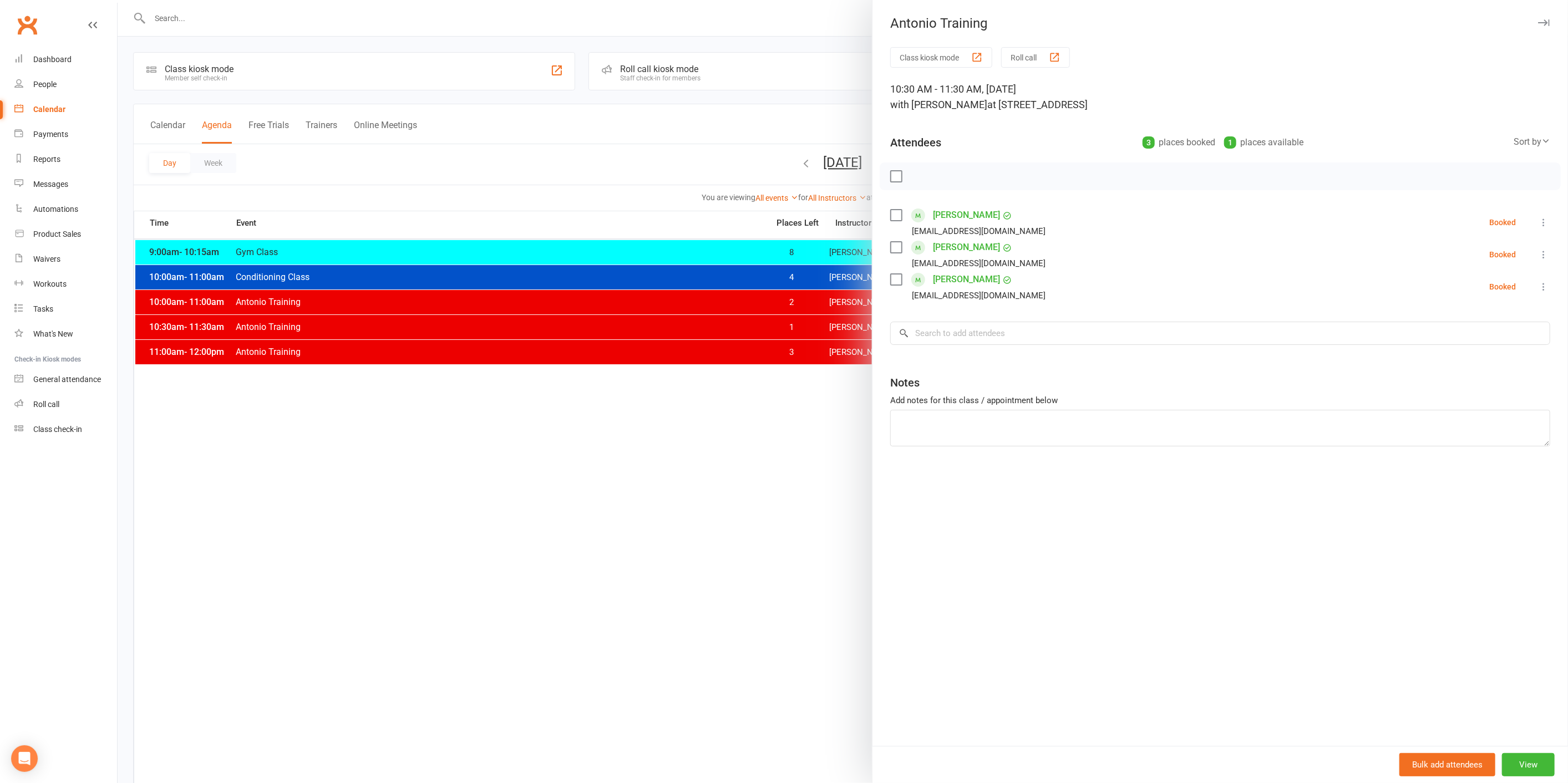
drag, startPoint x: 762, startPoint y: 320, endPoint x: 757, endPoint y: 321, distance: 5.1
click at [763, 320] on div at bounding box center [843, 391] width 1450 height 783
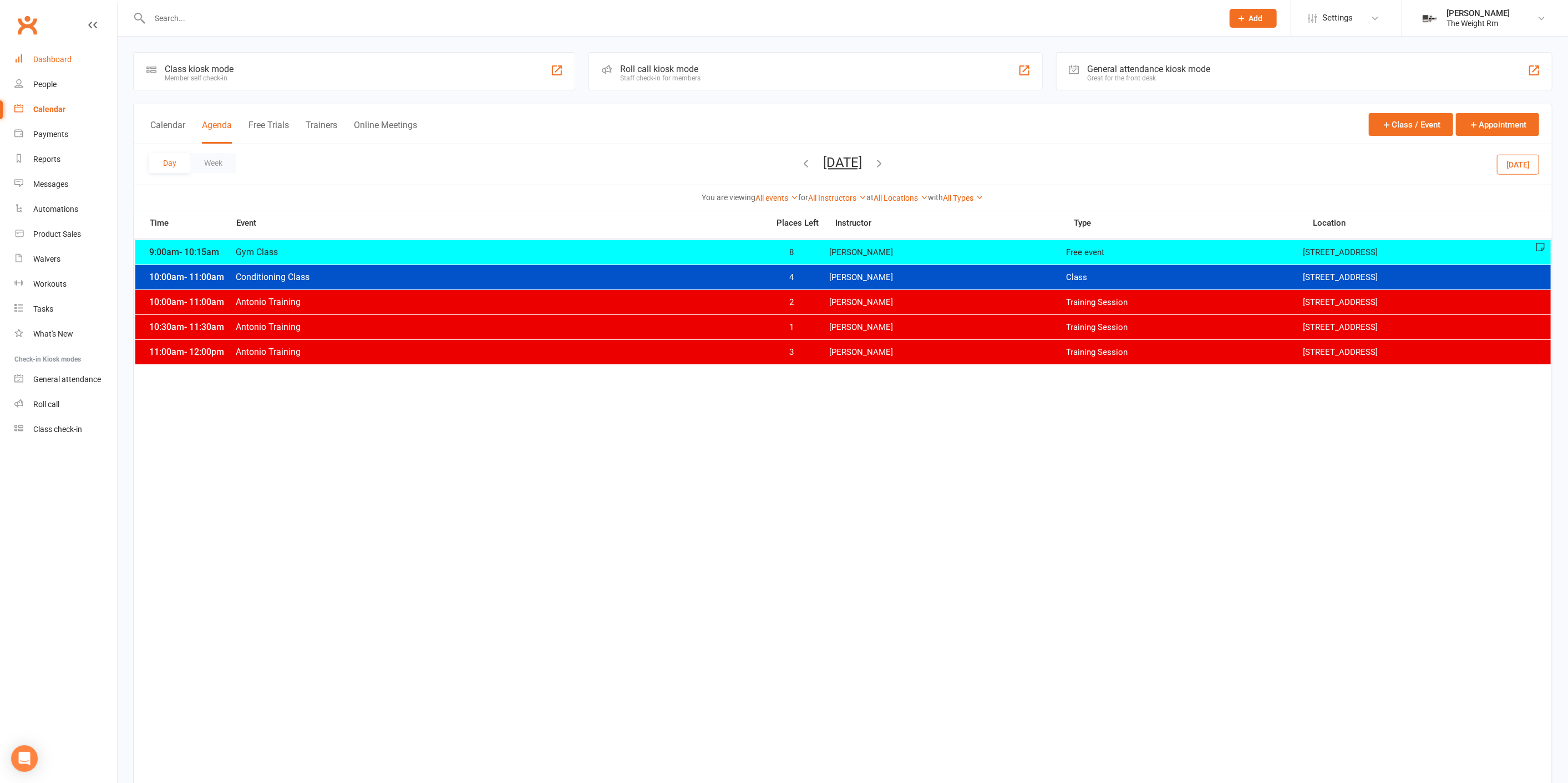
click at [52, 54] on link "Dashboard" at bounding box center [65, 59] width 102 height 25
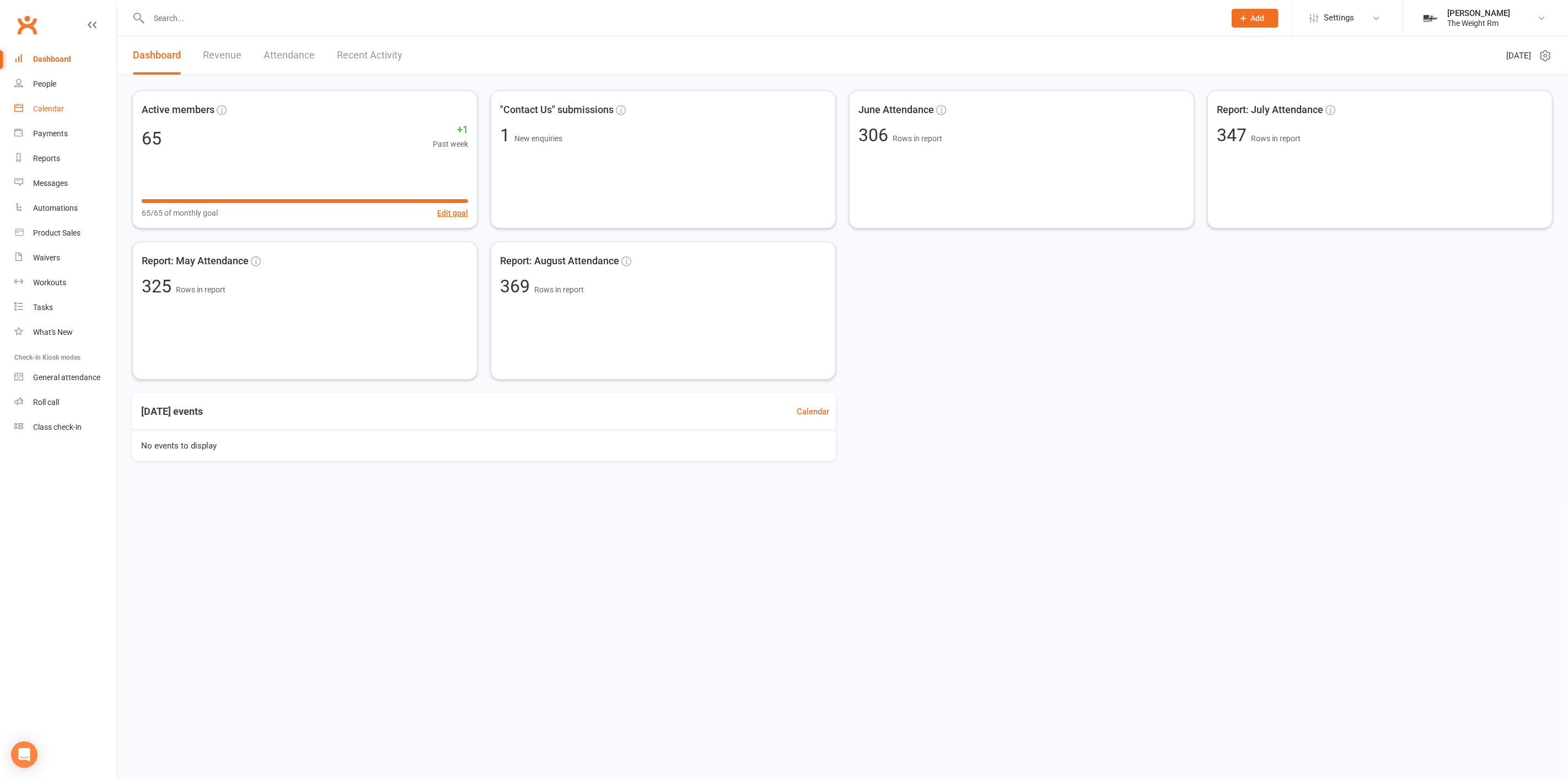
click at [82, 98] on link "Calendar" at bounding box center [65, 108] width 102 height 25
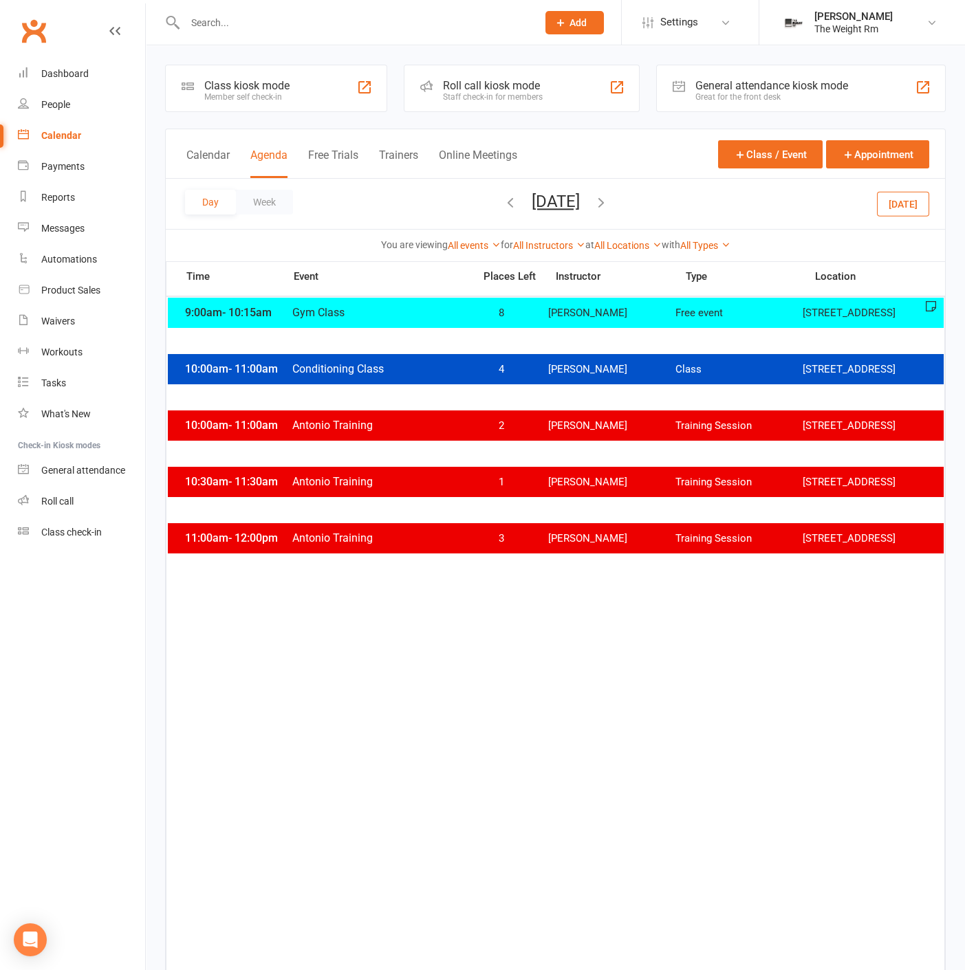
click at [122, 43] on div "Clubworx" at bounding box center [72, 39] width 145 height 51
click at [281, 158] on button "Agenda" at bounding box center [268, 164] width 37 height 30
click at [580, 208] on button "[DATE]" at bounding box center [556, 201] width 48 height 19
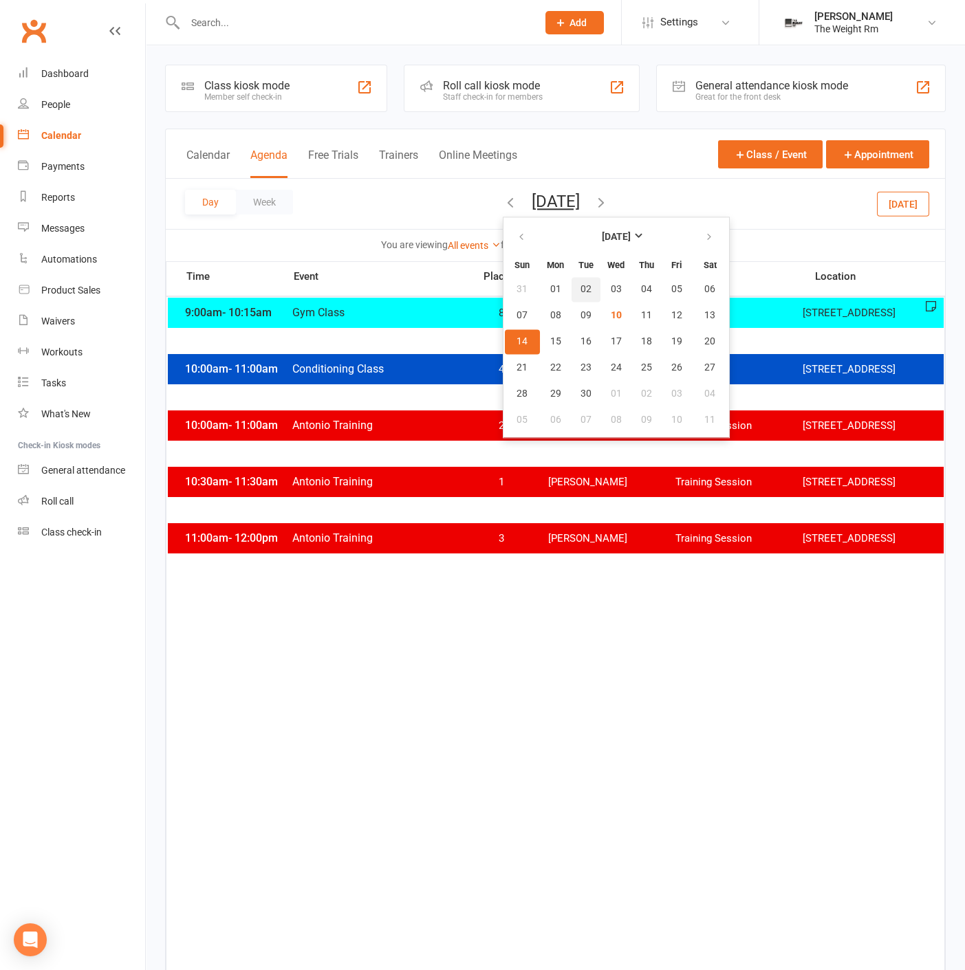
click at [580, 290] on span "02" at bounding box center [585, 289] width 11 height 11
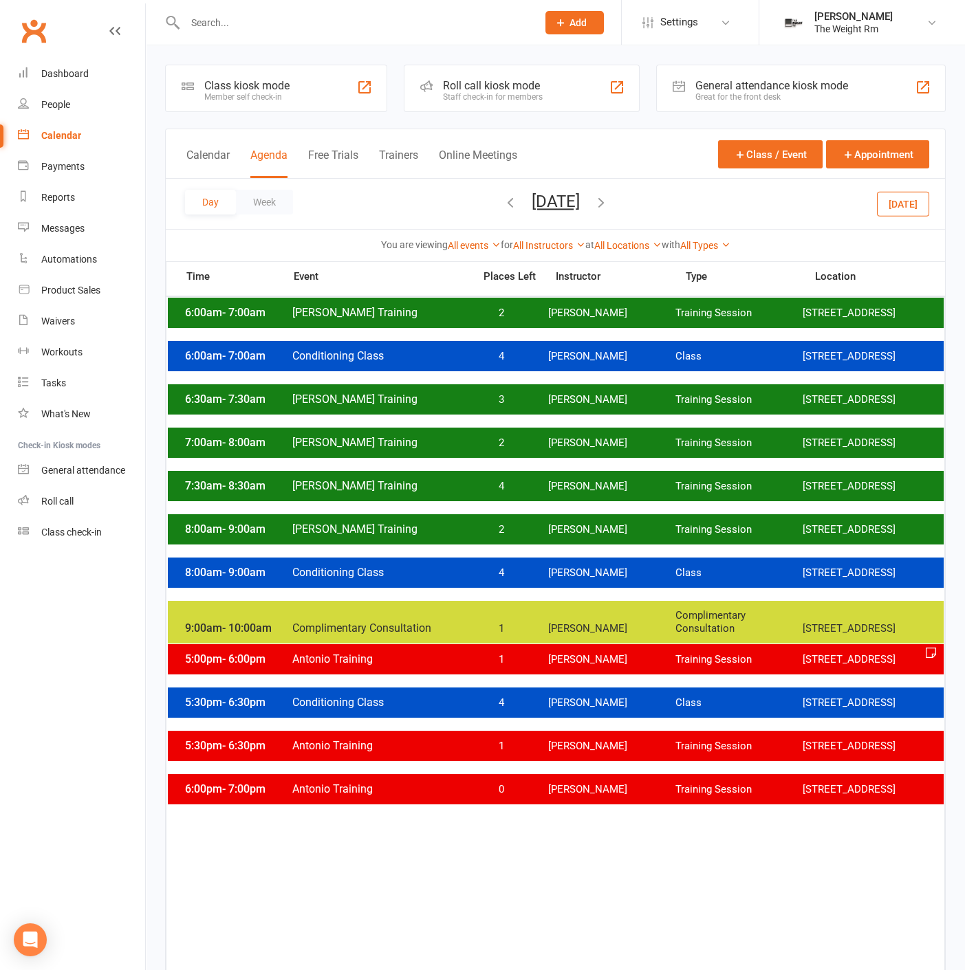
click at [562, 204] on button "[DATE]" at bounding box center [556, 201] width 48 height 19
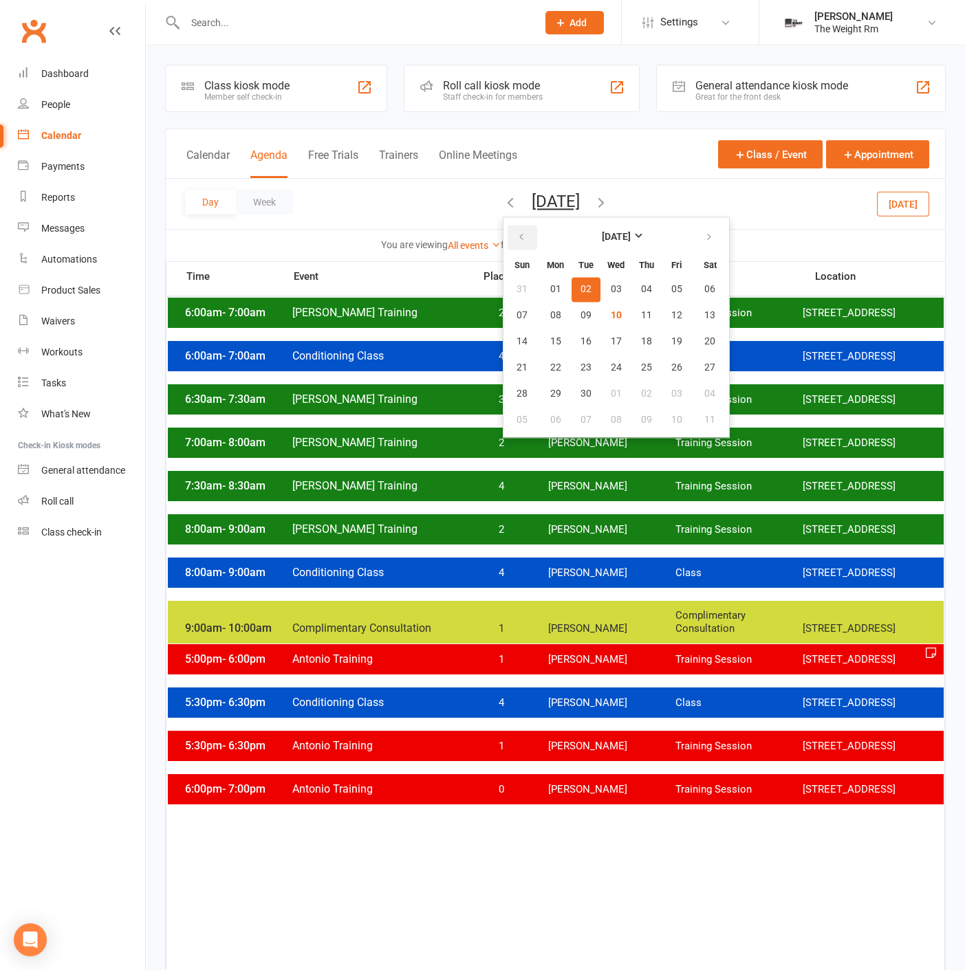
click at [507, 233] on button "button" at bounding box center [522, 237] width 30 height 25
click at [571, 305] on button "05" at bounding box center [585, 315] width 29 height 25
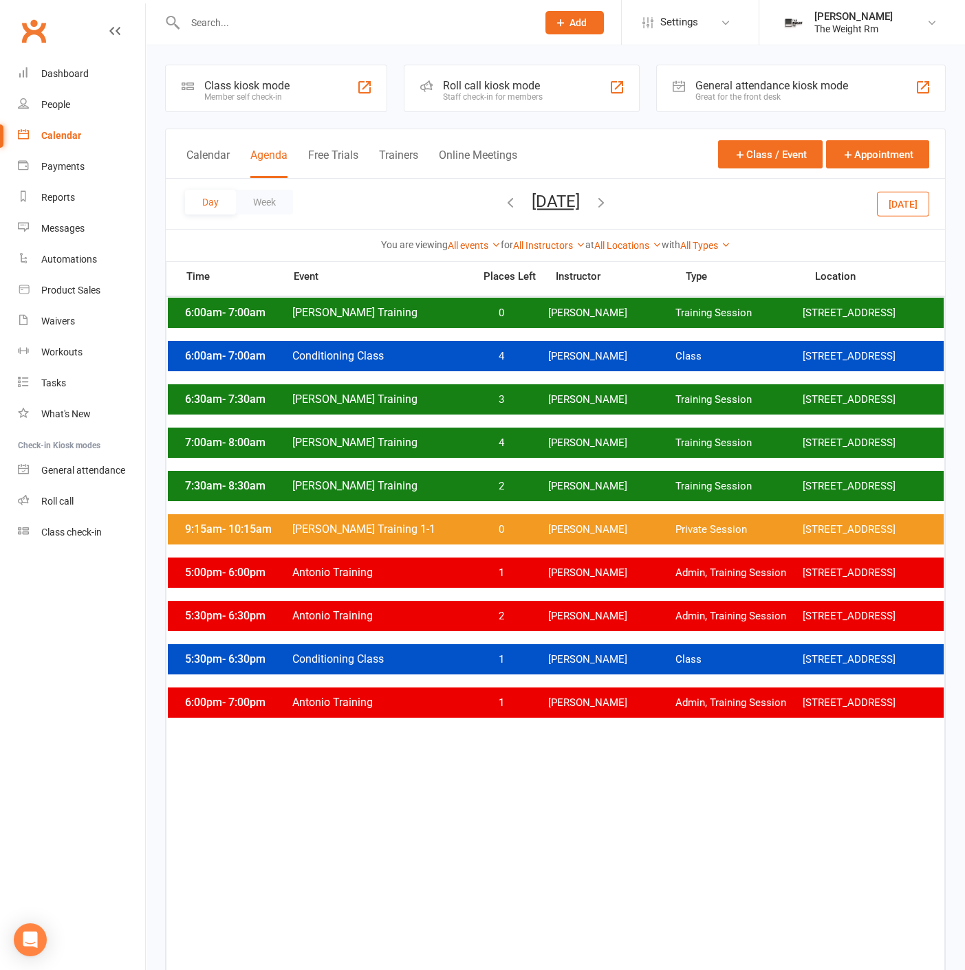
click at [556, 706] on div "6:00pm - 7:00pm Antonio Training 1 [PERSON_NAME] Admin, Training Session [STREE…" at bounding box center [556, 703] width 776 height 30
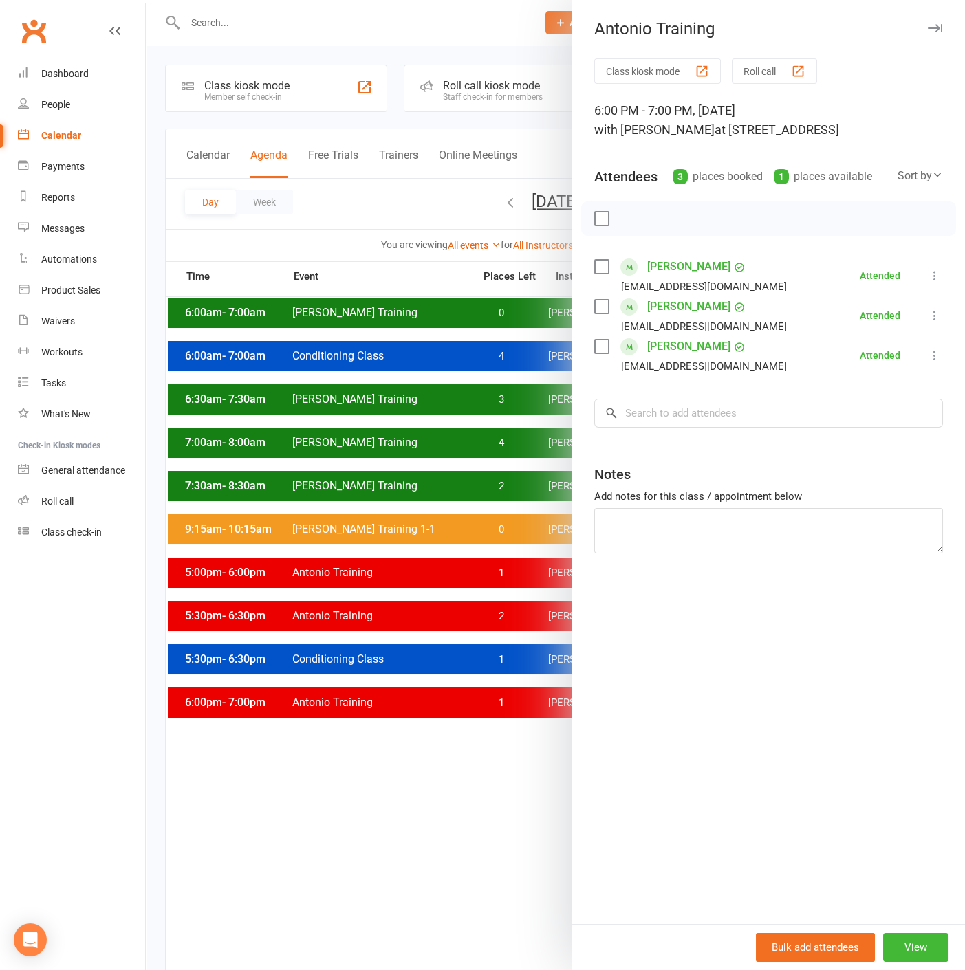
click at [515, 700] on div at bounding box center [555, 485] width 819 height 970
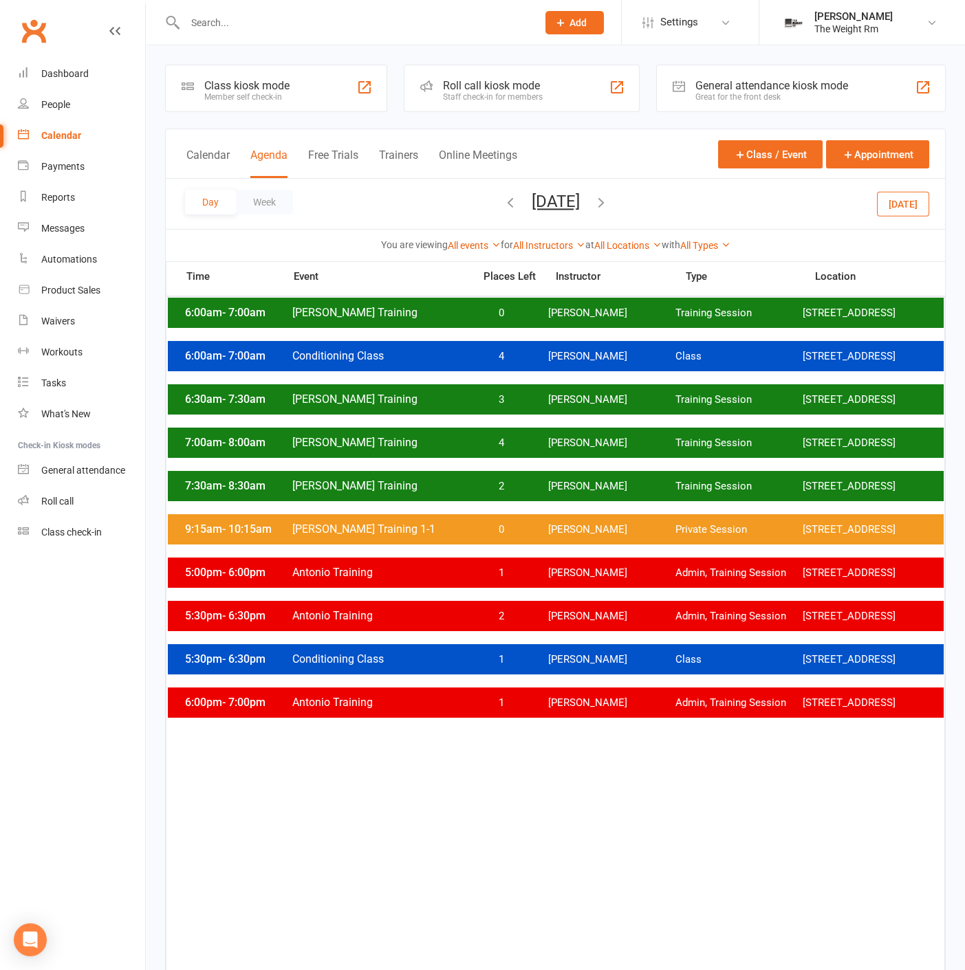
click at [580, 202] on button "[DATE]" at bounding box center [556, 201] width 48 height 19
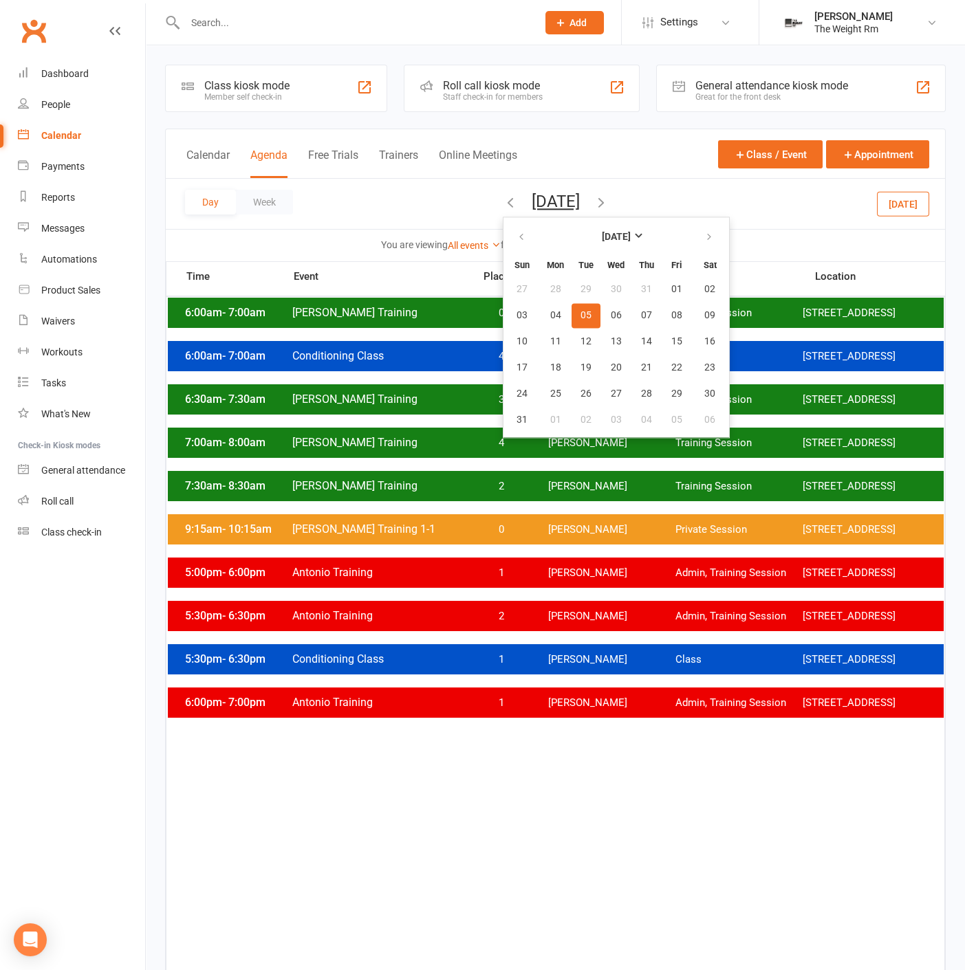
click at [580, 203] on button "[DATE]" at bounding box center [556, 201] width 48 height 19
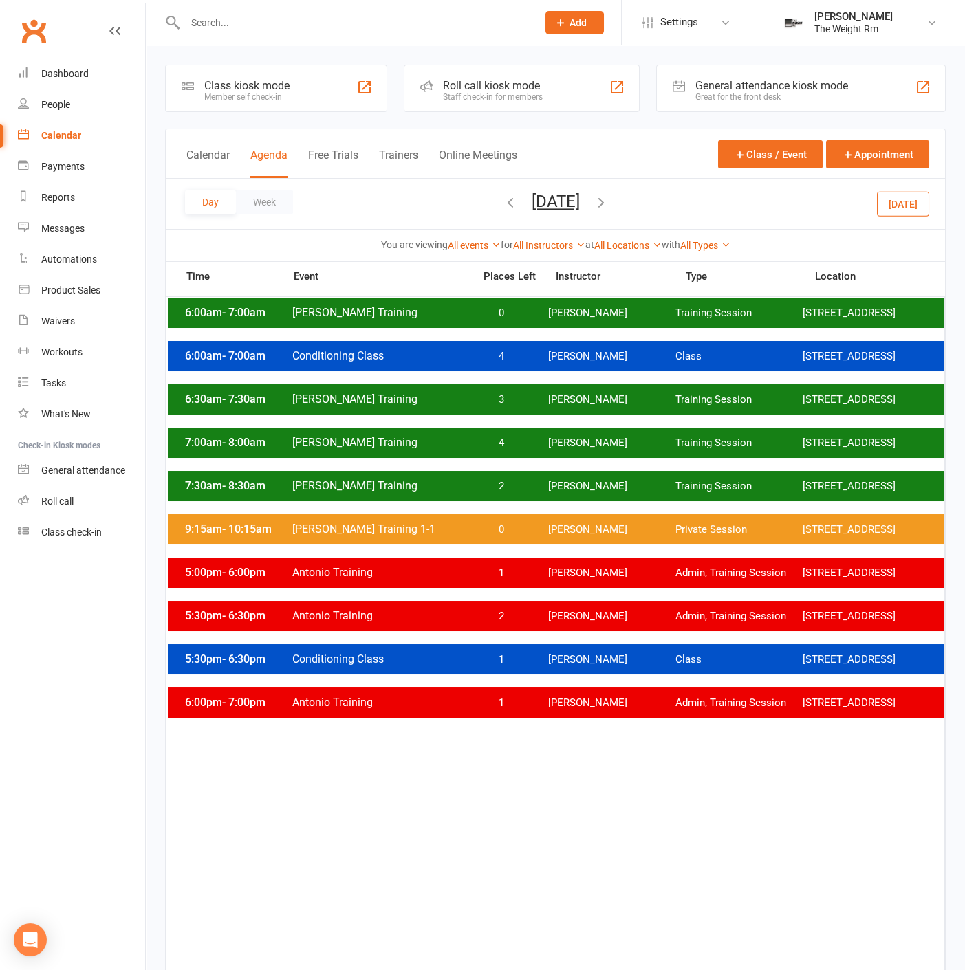
click at [322, 26] on input "text" at bounding box center [354, 22] width 347 height 19
click at [304, 30] on input "text" at bounding box center [354, 22] width 347 height 19
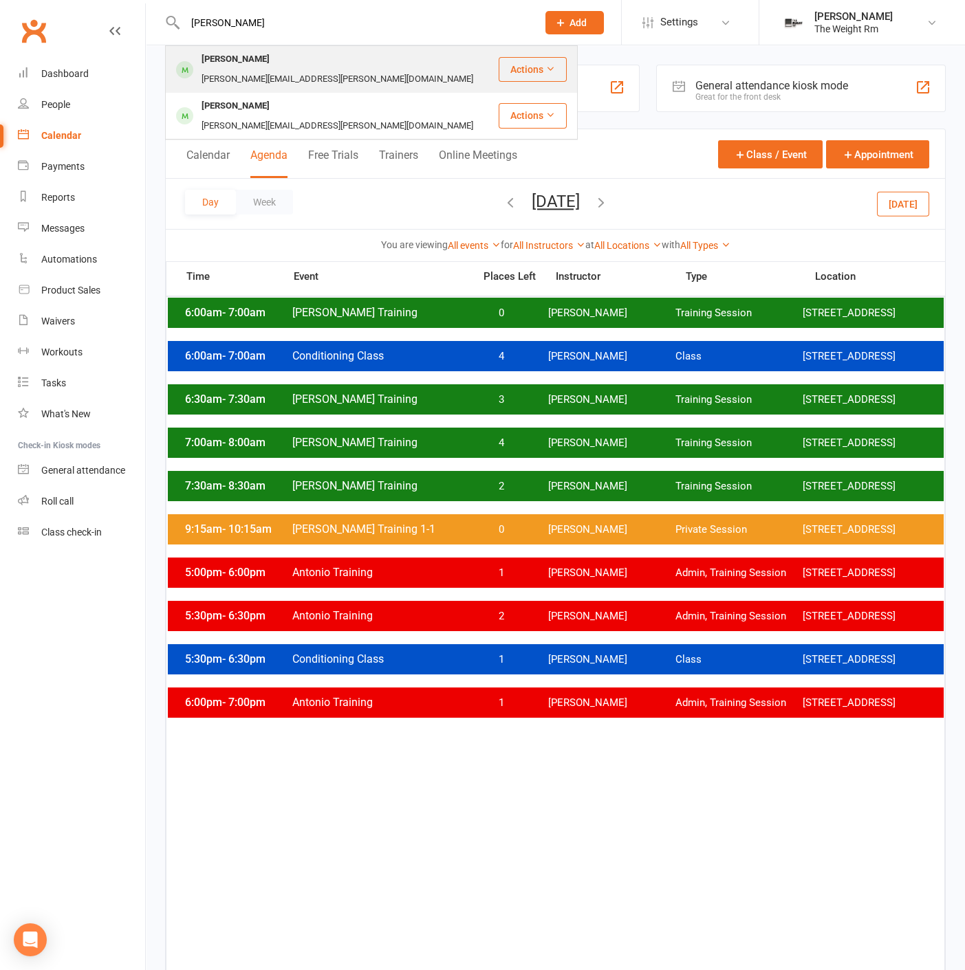
type input "[PERSON_NAME]"
click at [286, 69] on div "[PERSON_NAME][EMAIL_ADDRESS][PERSON_NAME][DOMAIN_NAME]" at bounding box center [337, 79] width 280 height 20
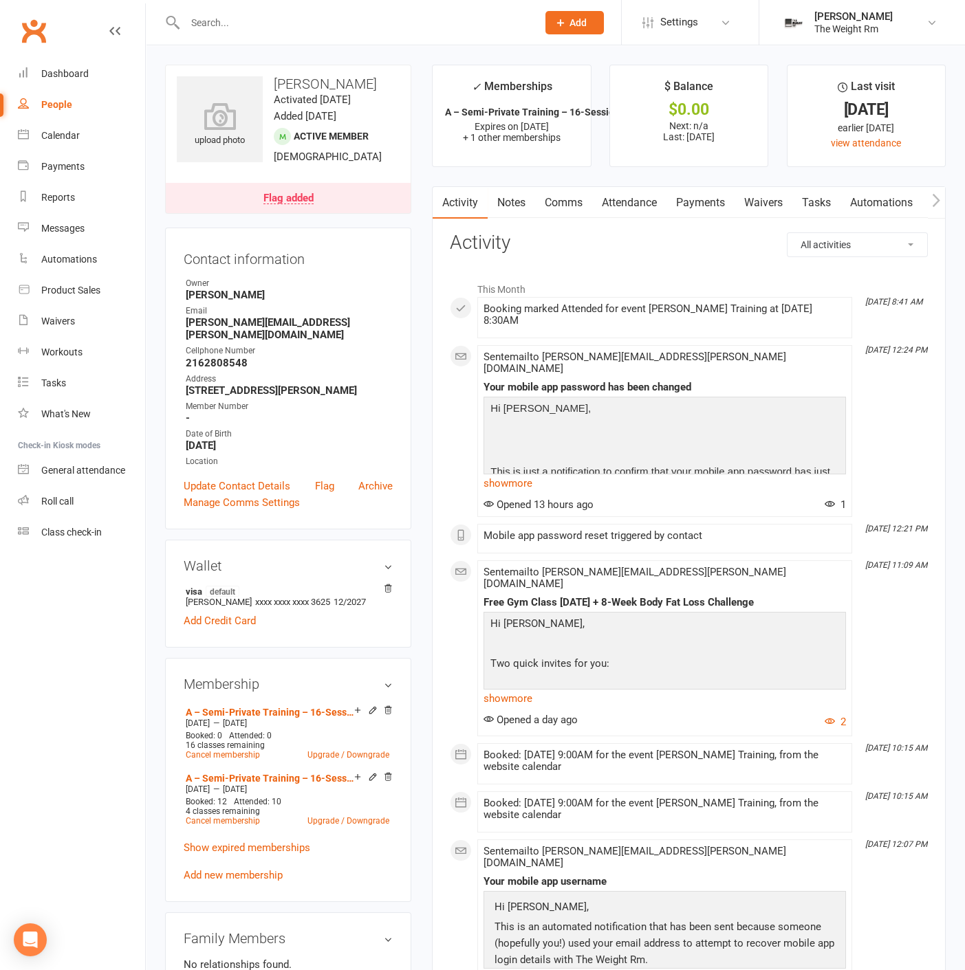
click at [555, 206] on link "Comms" at bounding box center [563, 203] width 57 height 32
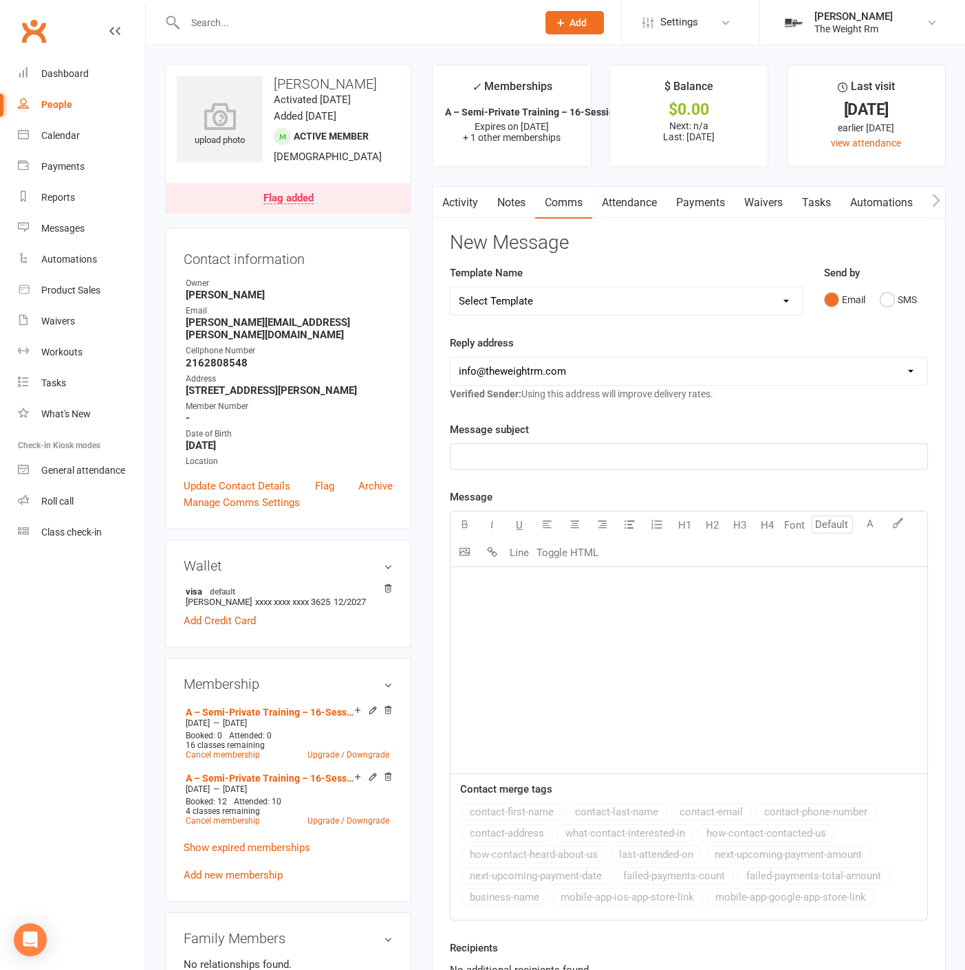
click at [548, 597] on div "﻿" at bounding box center [688, 670] width 476 height 206
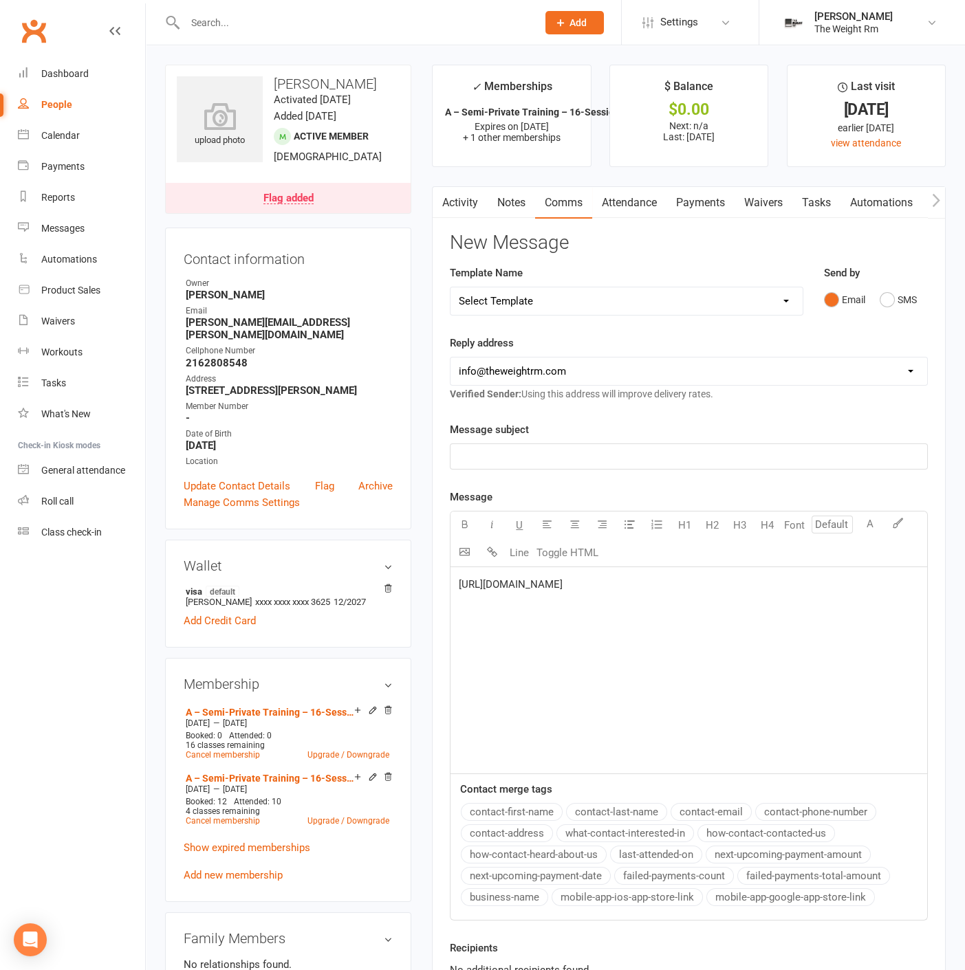
click at [516, 470] on div "Message subject ﻿ Message U H1 H2 H3 H4 Font A Line Toggle HTML [URL][DOMAIN_NA…" at bounding box center [689, 670] width 478 height 499
click at [516, 462] on p "﻿" at bounding box center [689, 456] width 460 height 17
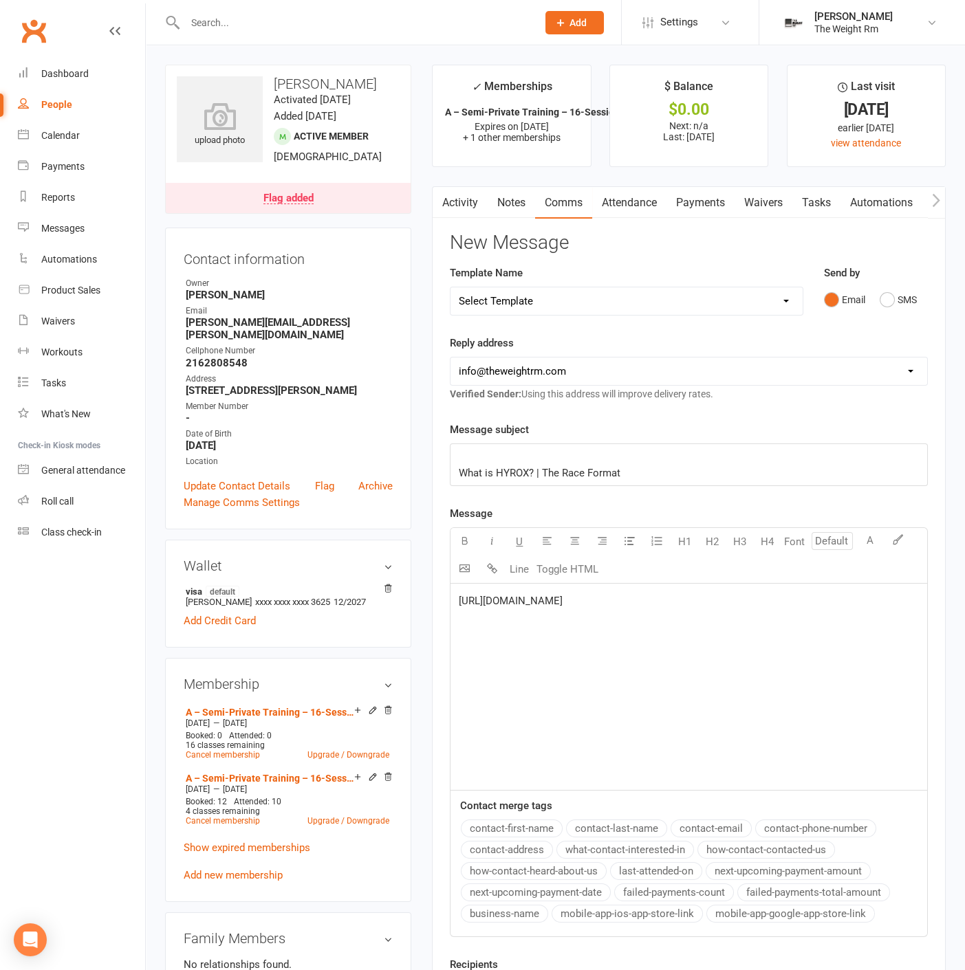
click at [453, 464] on div "﻿ What is HYROX? | The Race Format" at bounding box center [688, 464] width 476 height 41
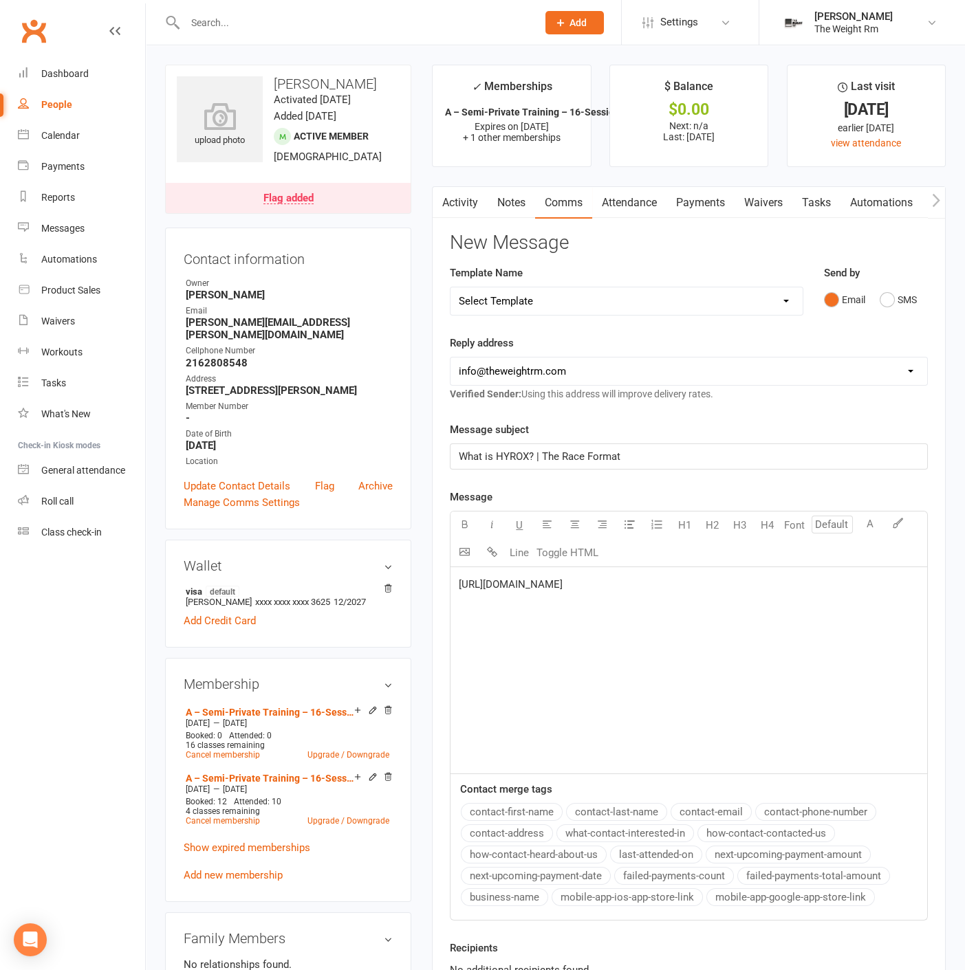
drag, startPoint x: 511, startPoint y: 612, endPoint x: 576, endPoint y: 610, distance: 65.4
click at [513, 612] on div "[URL][DOMAIN_NAME]" at bounding box center [688, 670] width 476 height 206
drag, startPoint x: 709, startPoint y: 586, endPoint x: 430, endPoint y: 579, distance: 279.2
click at [430, 579] on main "✓ Memberships A – Semi-Private Training – 16-Session Pac... Expires on [DATE] +…" at bounding box center [688, 563] width 534 height 997
drag, startPoint x: 485, startPoint y: 646, endPoint x: 501, endPoint y: 633, distance: 20.4
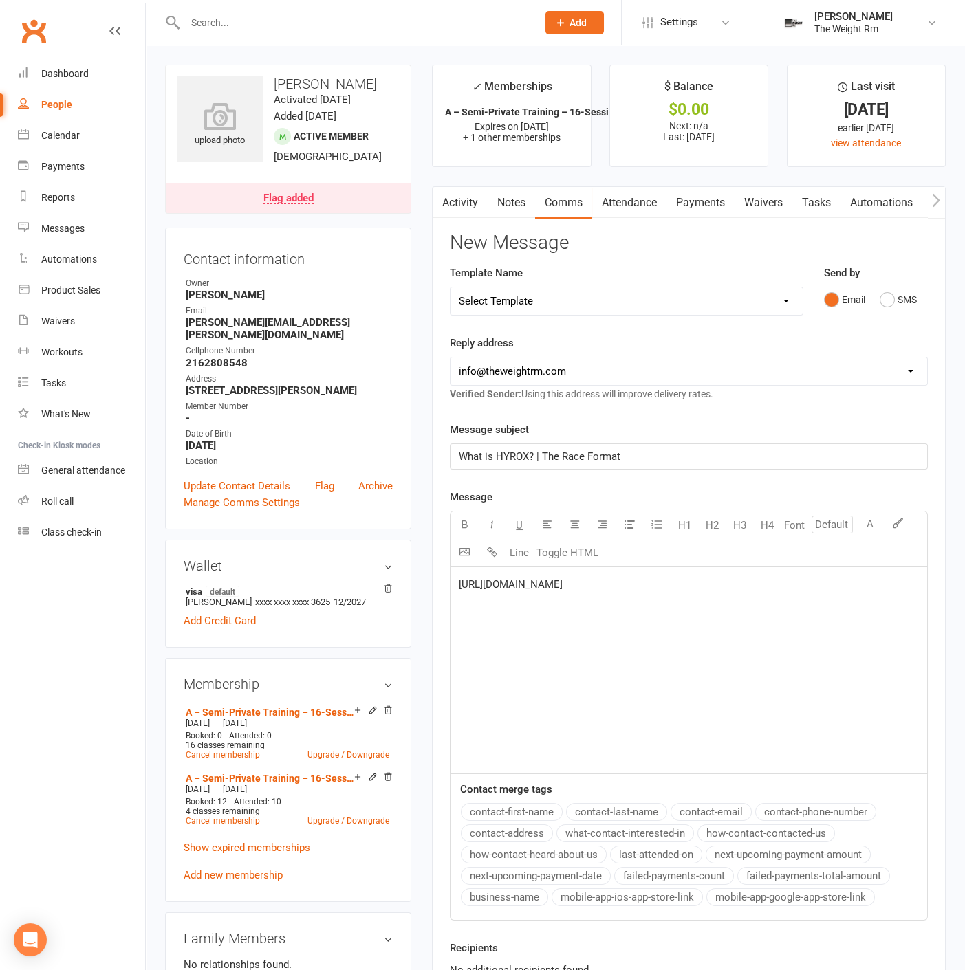
click at [487, 646] on div "[URL][DOMAIN_NAME]" at bounding box center [688, 670] width 476 height 206
click at [562, 578] on span "[URL][DOMAIN_NAME]" at bounding box center [511, 584] width 104 height 12
drag, startPoint x: 716, startPoint y: 578, endPoint x: 418, endPoint y: 574, distance: 298.4
click at [418, 574] on div "upload photo [PERSON_NAME] Activated [DATE] Added [DATE] Active member [DEMOGRA…" at bounding box center [555, 906] width 801 height 1683
click at [597, 659] on div "﻿ $ [URL][DOMAIN_NAME] $ ﻿" at bounding box center [688, 670] width 476 height 206
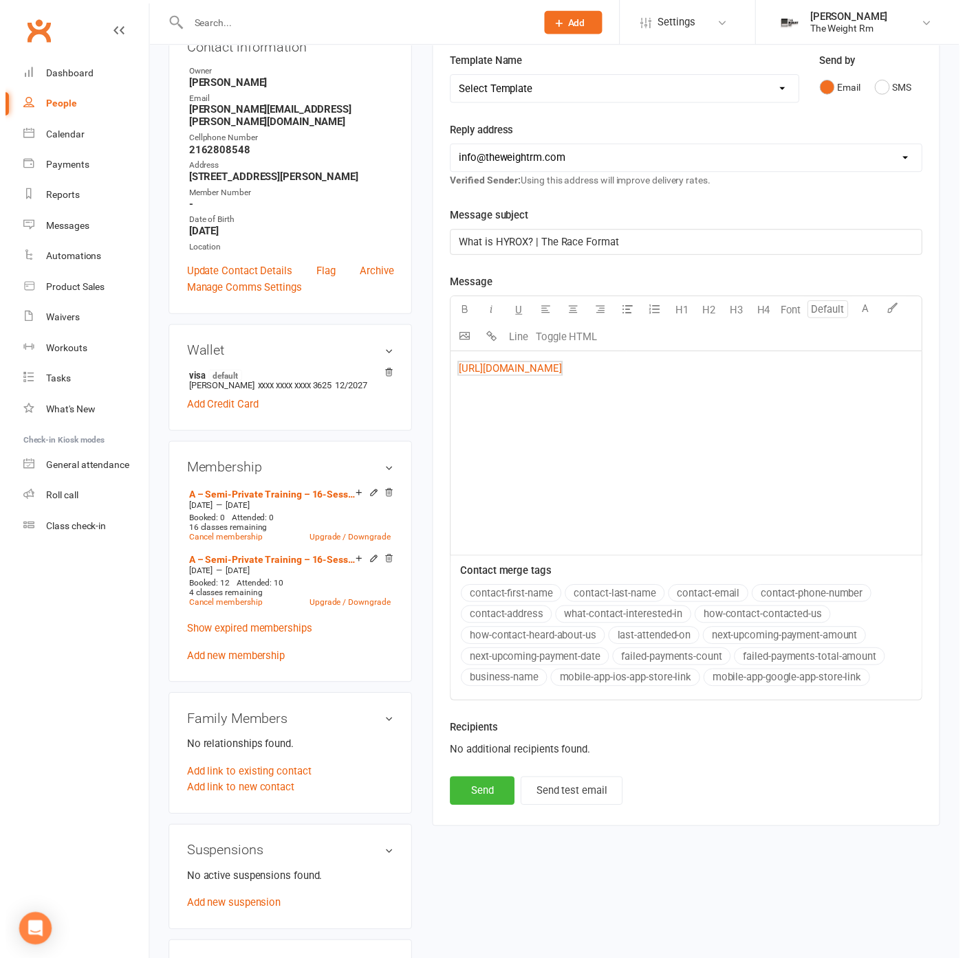
scroll to position [229, 0]
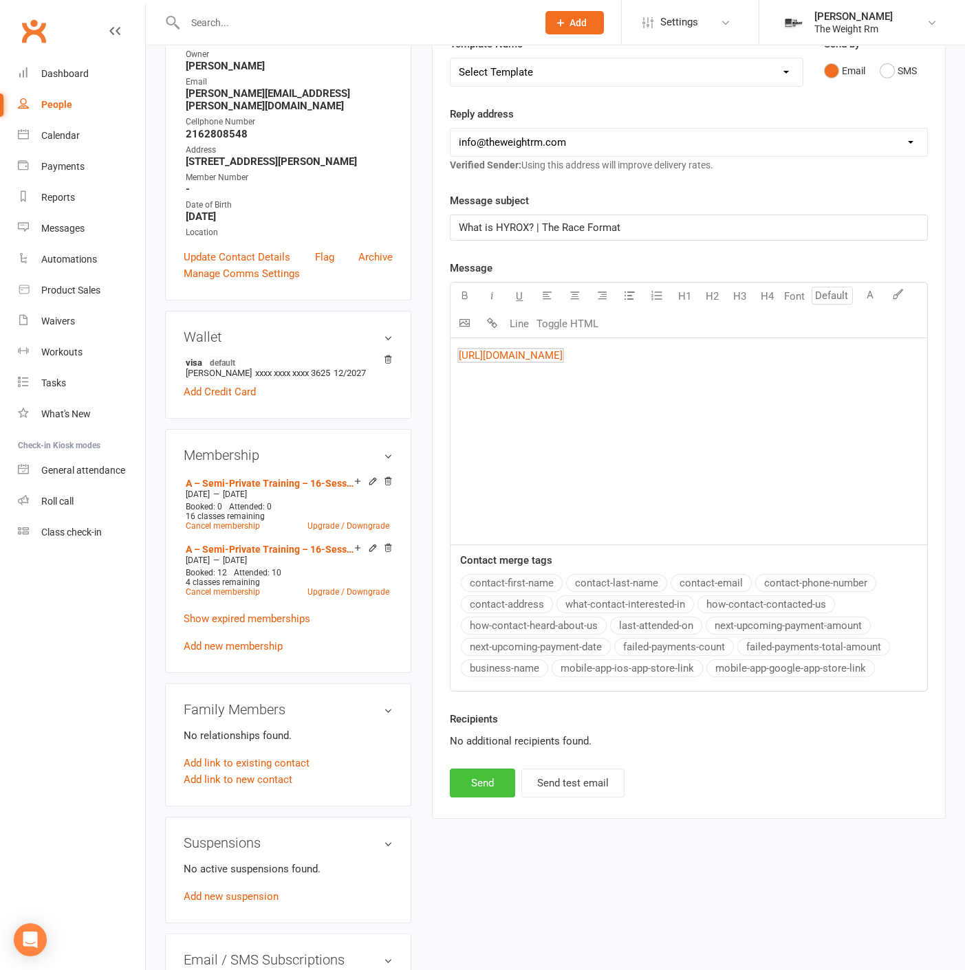
click at [484, 785] on button "Send" at bounding box center [482, 783] width 65 height 29
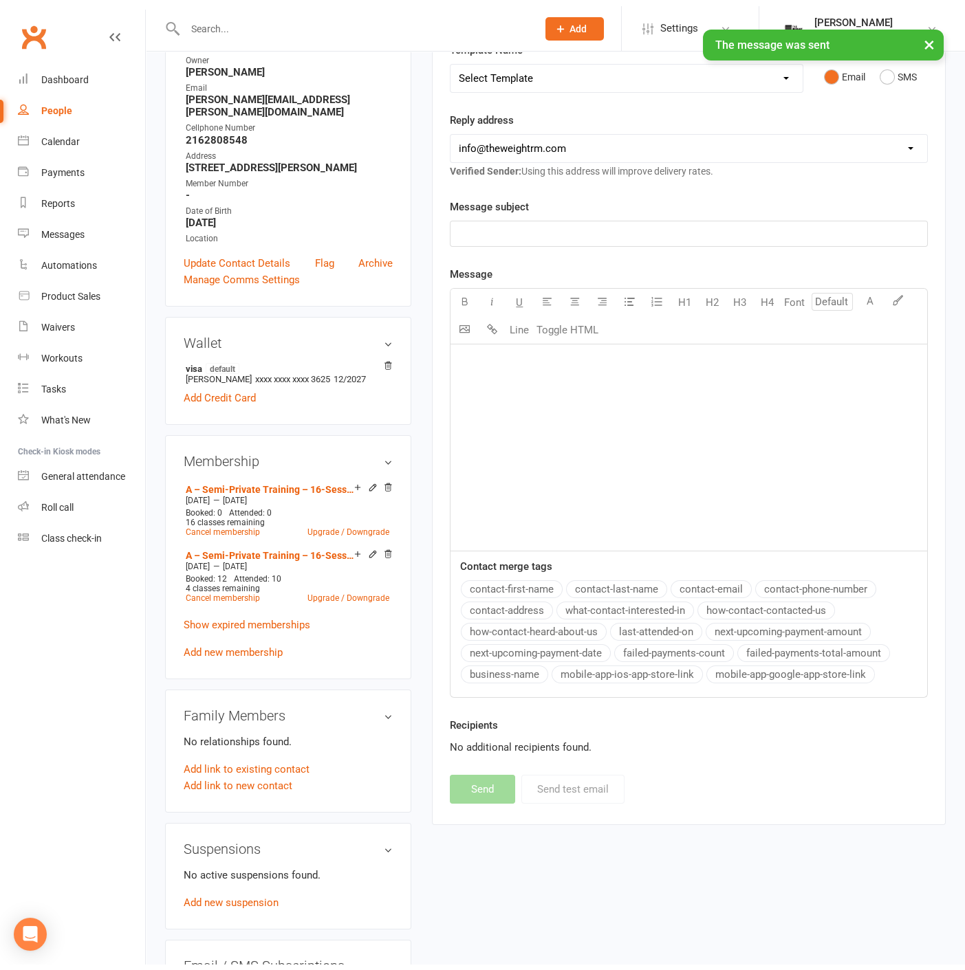
scroll to position [0, 0]
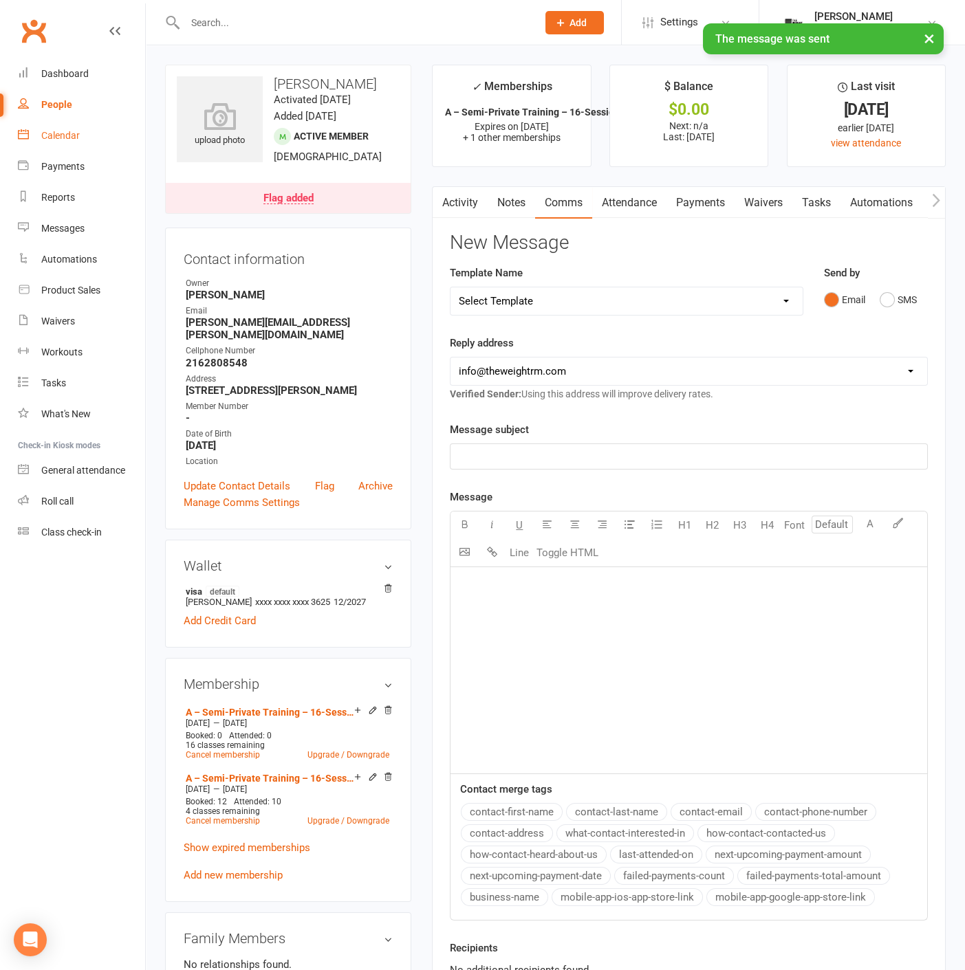
click at [99, 129] on link "Calendar" at bounding box center [81, 135] width 127 height 31
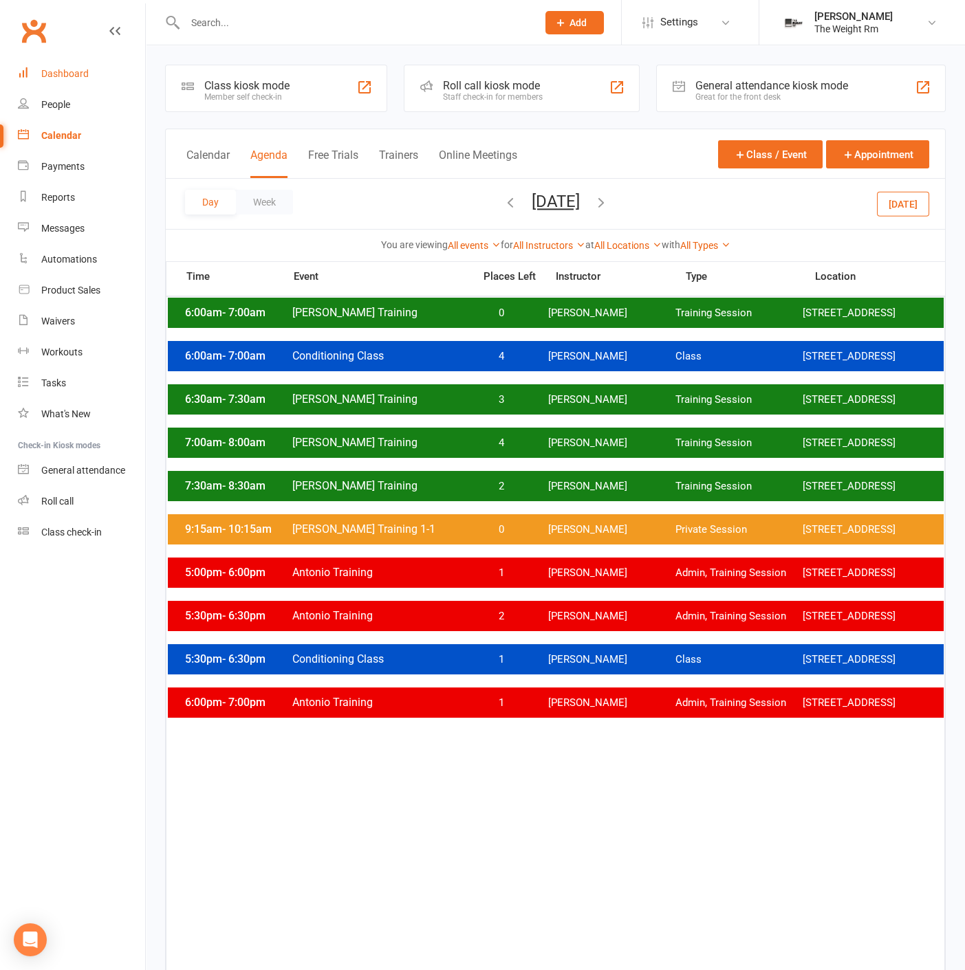
click at [94, 82] on link "Dashboard" at bounding box center [81, 73] width 127 height 31
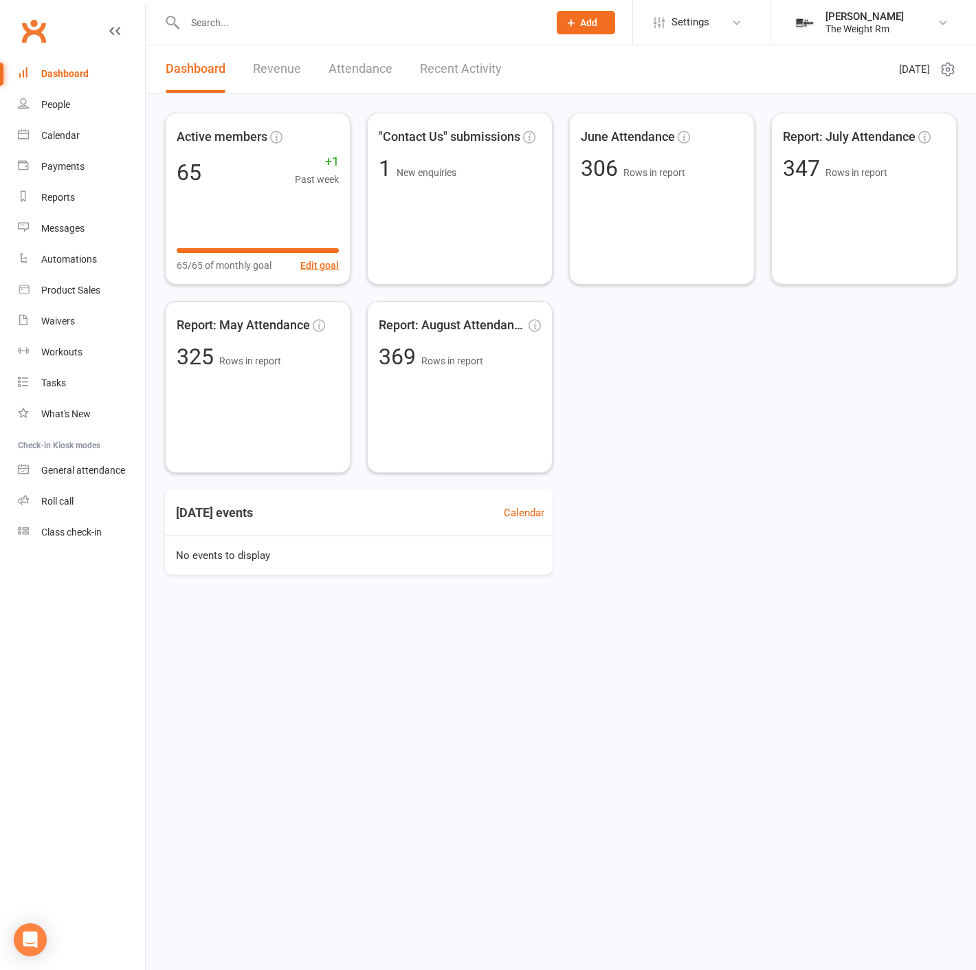
click at [520, 77] on header "Dashboard Revenue Attendance Recent Activity [DATE]" at bounding box center [561, 69] width 831 height 48
click at [475, 71] on link "Recent Activity" at bounding box center [461, 68] width 82 height 47
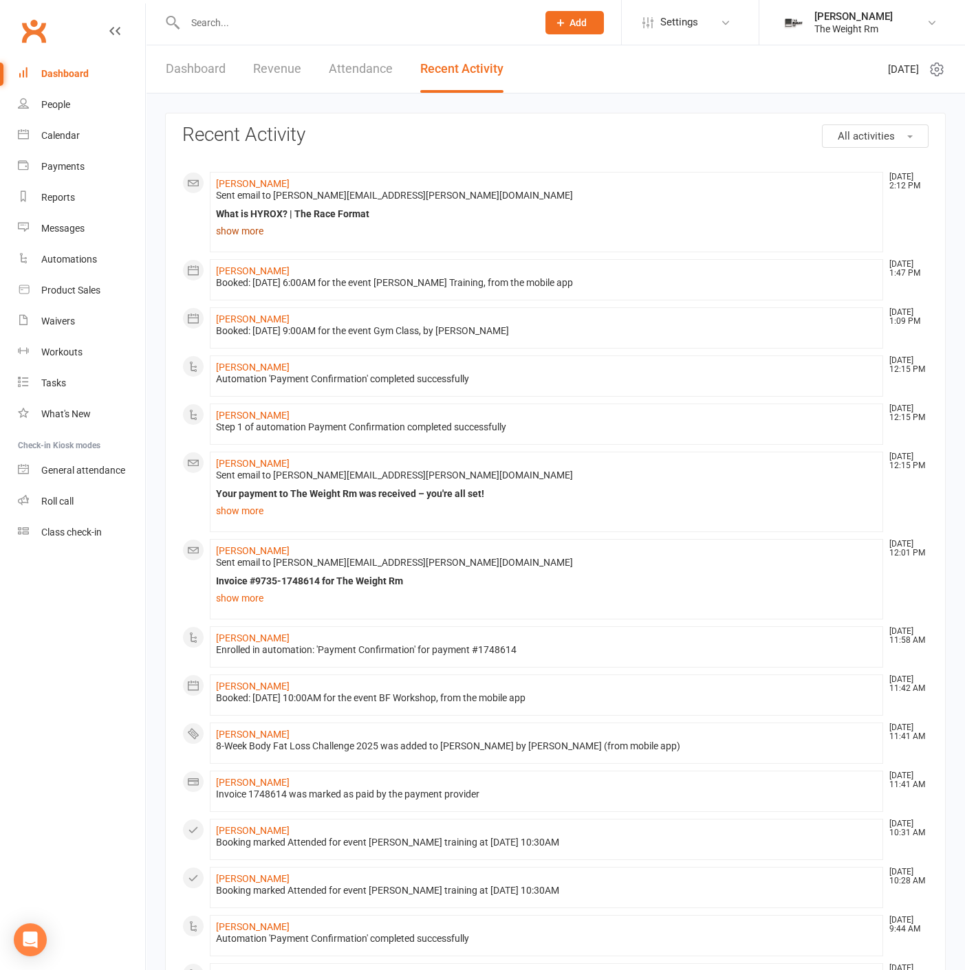
click at [267, 236] on link "show more" at bounding box center [546, 230] width 661 height 19
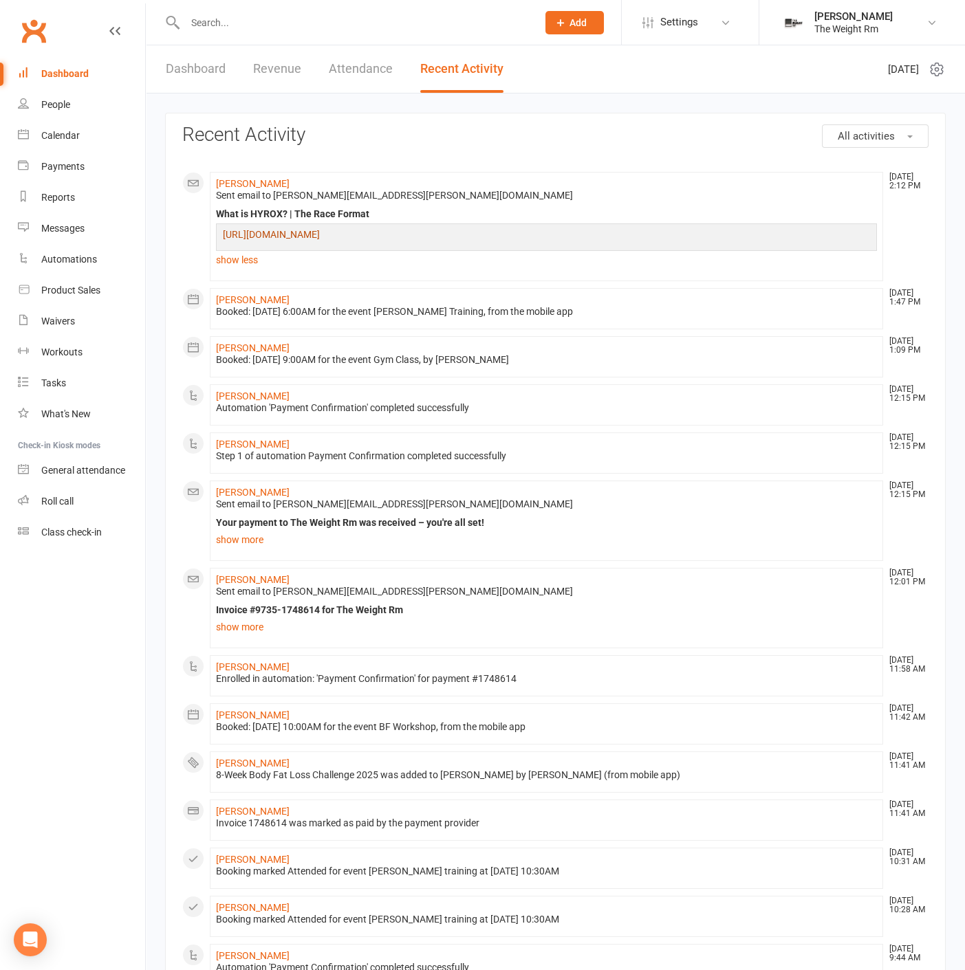
click at [316, 234] on link "[URL][DOMAIN_NAME]" at bounding box center [271, 234] width 97 height 11
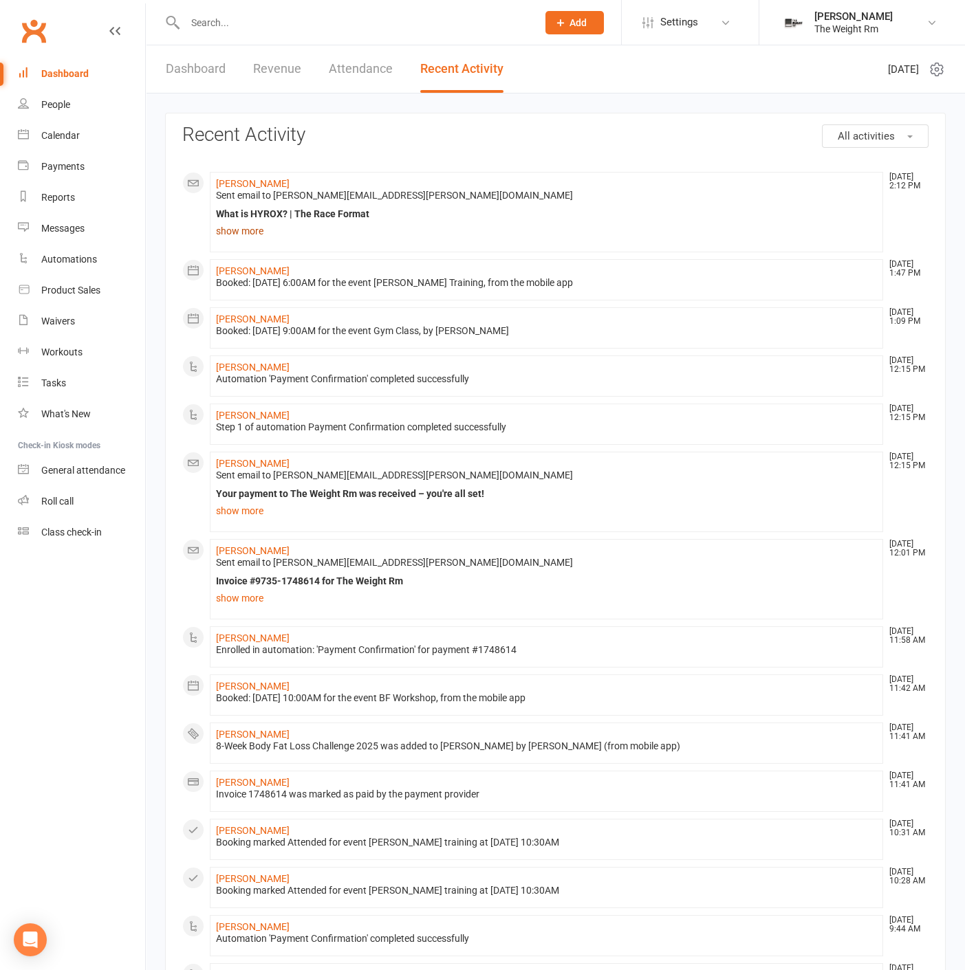
click at [261, 228] on link "show more" at bounding box center [546, 230] width 661 height 19
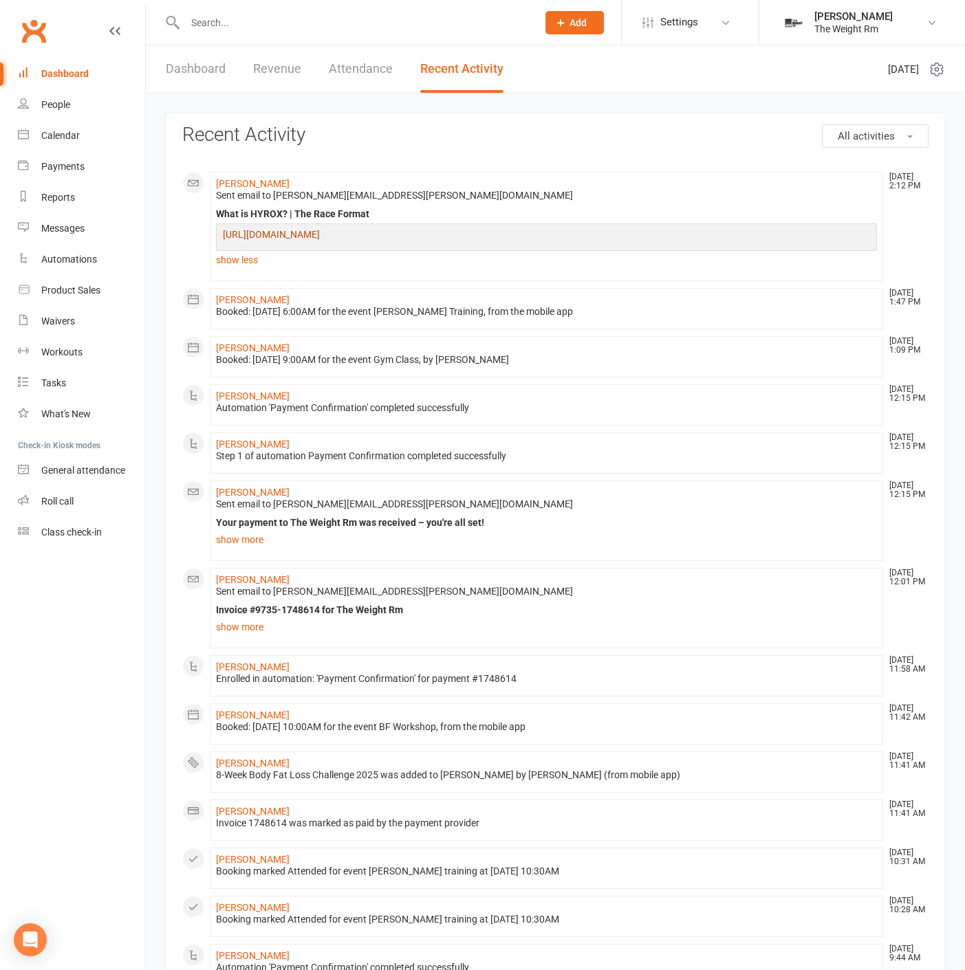
click at [320, 233] on link "[URL][DOMAIN_NAME]" at bounding box center [271, 234] width 97 height 11
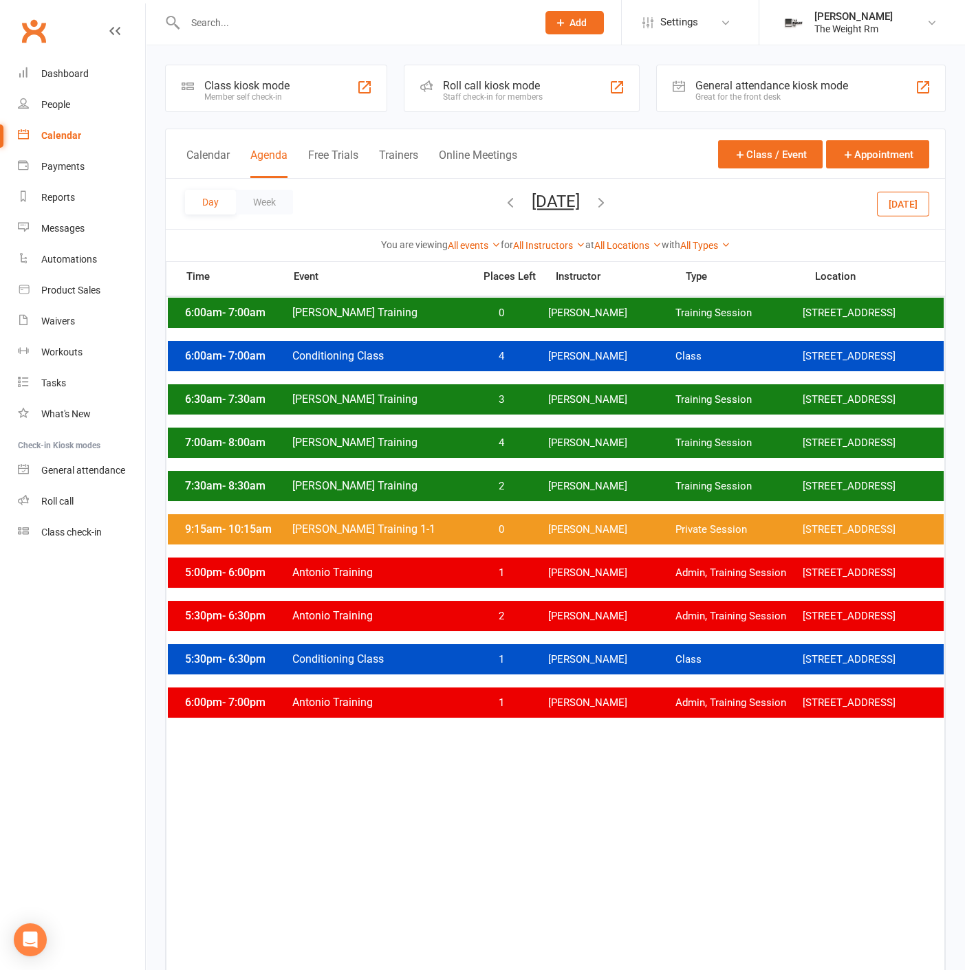
click at [250, 18] on input "text" at bounding box center [354, 22] width 347 height 19
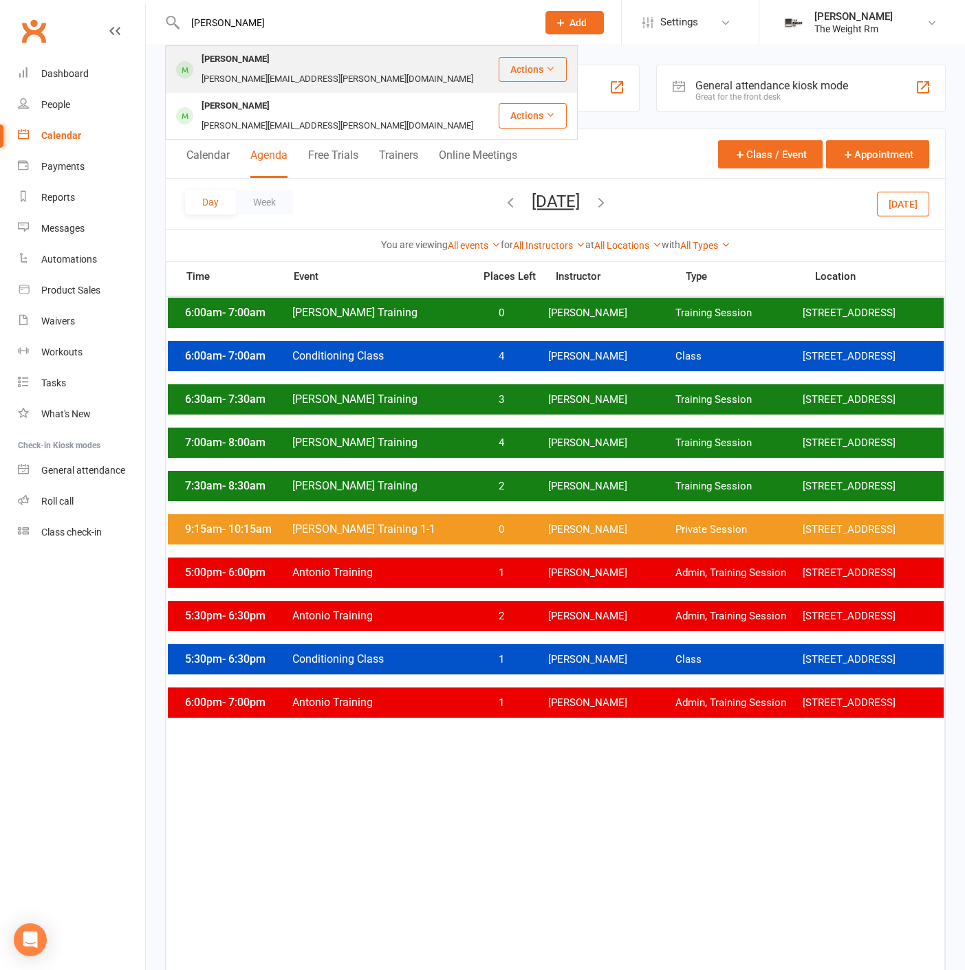
type input "[PERSON_NAME]"
click at [295, 69] on div "[PERSON_NAME][EMAIL_ADDRESS][PERSON_NAME][DOMAIN_NAME]" at bounding box center [337, 79] width 280 height 20
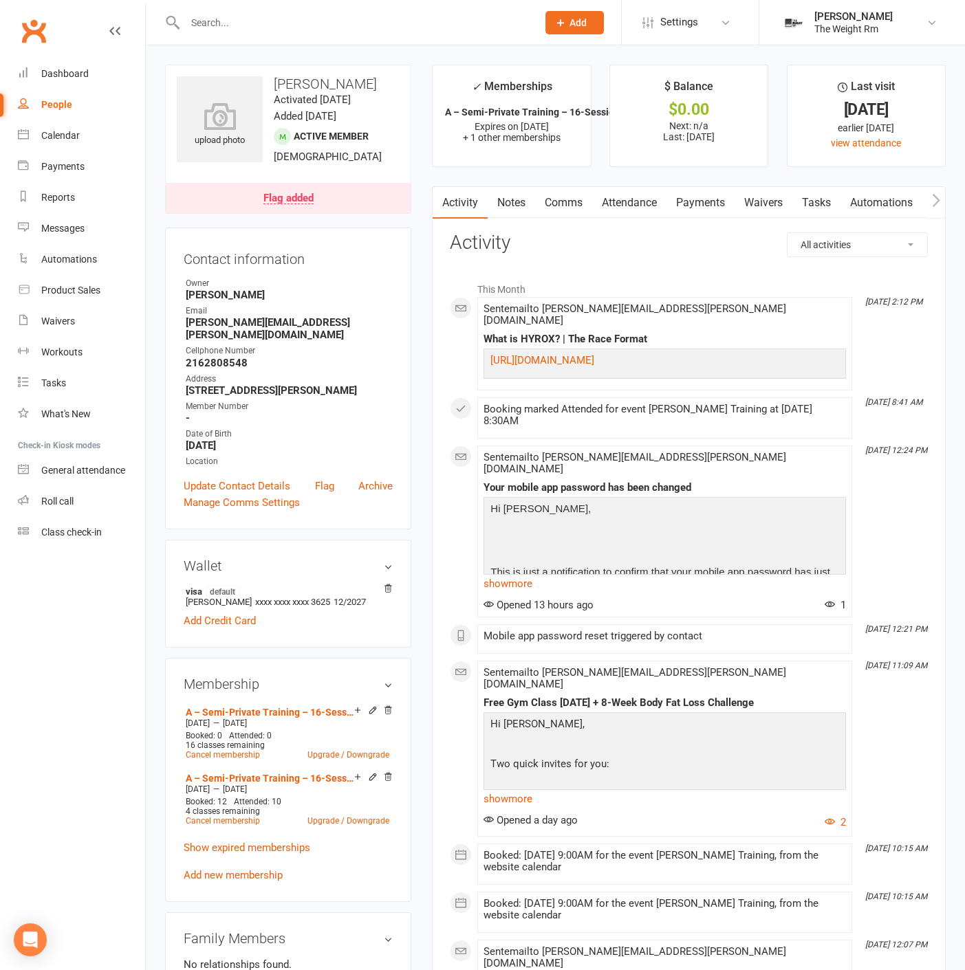
click at [565, 205] on link "Comms" at bounding box center [563, 203] width 57 height 32
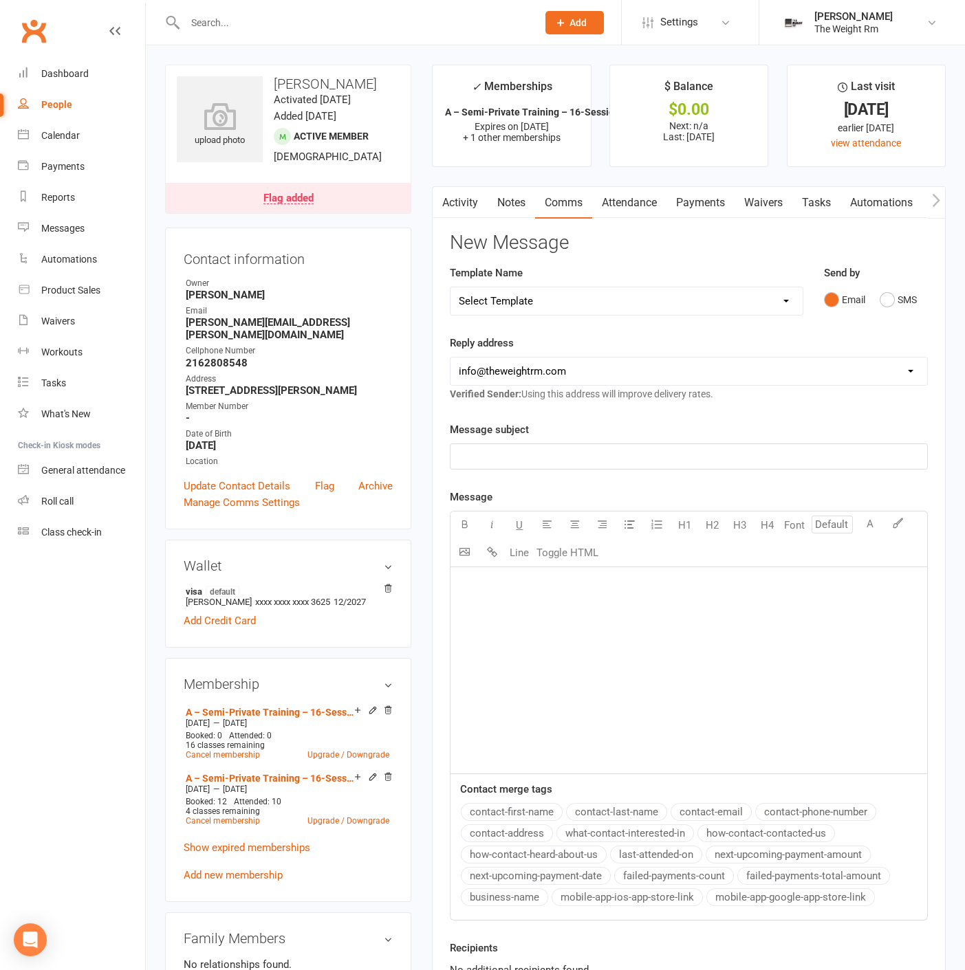
click at [553, 589] on p "﻿" at bounding box center [689, 584] width 460 height 17
click at [538, 454] on p "﻿" at bounding box center [689, 456] width 460 height 17
click at [496, 578] on p "﻿" at bounding box center [689, 584] width 460 height 17
click at [638, 645] on div "that last video played automattcally after the real one. ﻿ heres the real one :)" at bounding box center [688, 670] width 476 height 206
drag, startPoint x: 711, startPoint y: 687, endPoint x: 415, endPoint y: 676, distance: 296.6
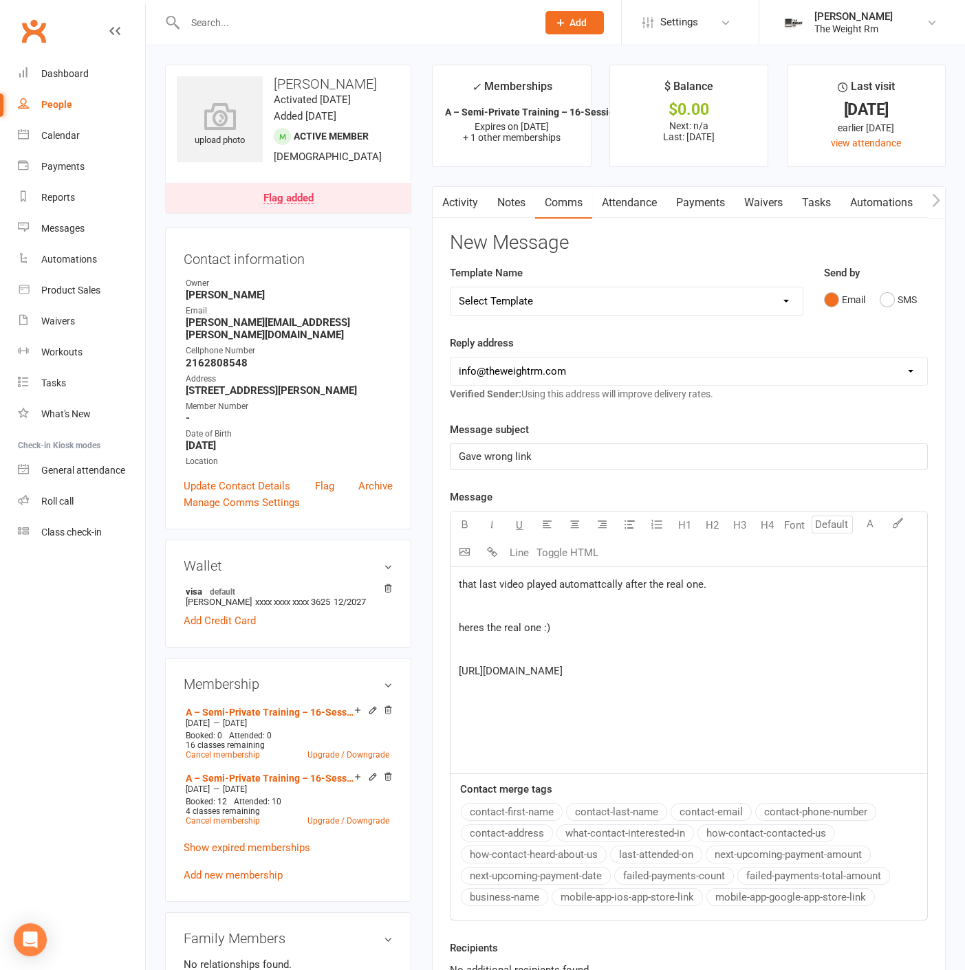
click at [415, 676] on div "upload photo [PERSON_NAME] Activated [DATE] Added [DATE] Active member [DEMOGRA…" at bounding box center [555, 906] width 801 height 1683
click at [484, 457] on span "Gave wrong link" at bounding box center [495, 456] width 73 height 12
click at [575, 99] on li "✓ Memberships A – Semi-Private Training – 16-Session Pac... Expires on 16th Oct…" at bounding box center [511, 116] width 159 height 102
click at [716, 692] on div "that last video played automattcally after the real one. ﻿ heres the real one :…" at bounding box center [688, 670] width 476 height 206
click at [457, 453] on div "Gave wrong link" at bounding box center [688, 456] width 476 height 25
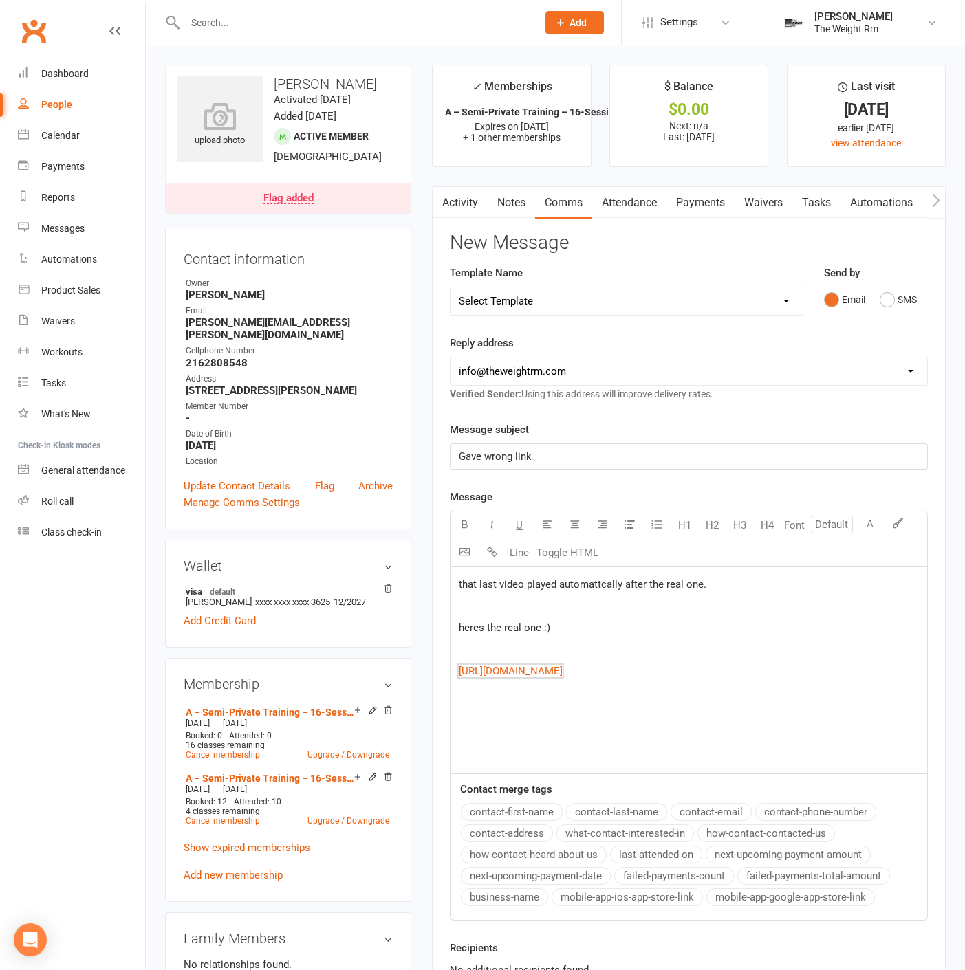
click at [526, 452] on span "Gave wrong link" at bounding box center [495, 456] width 73 height 12
click at [534, 452] on p "Gave wrong link" at bounding box center [689, 456] width 460 height 17
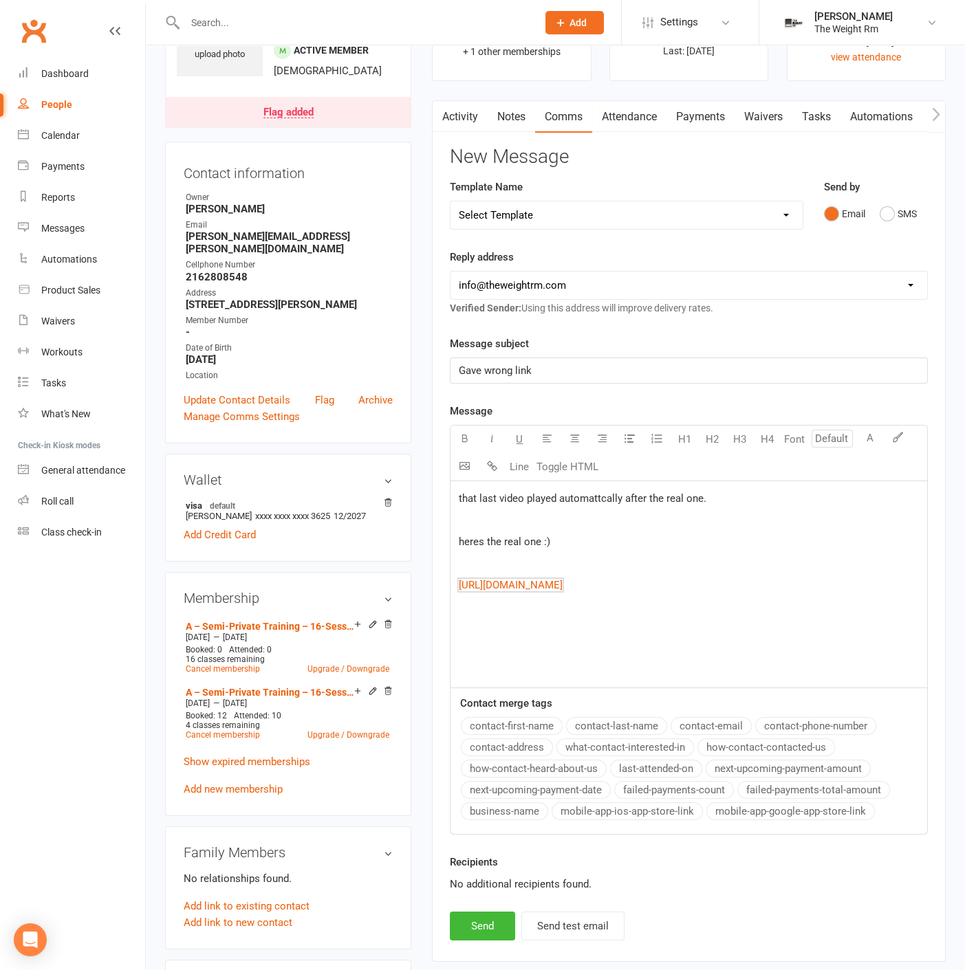
scroll to position [153, 0]
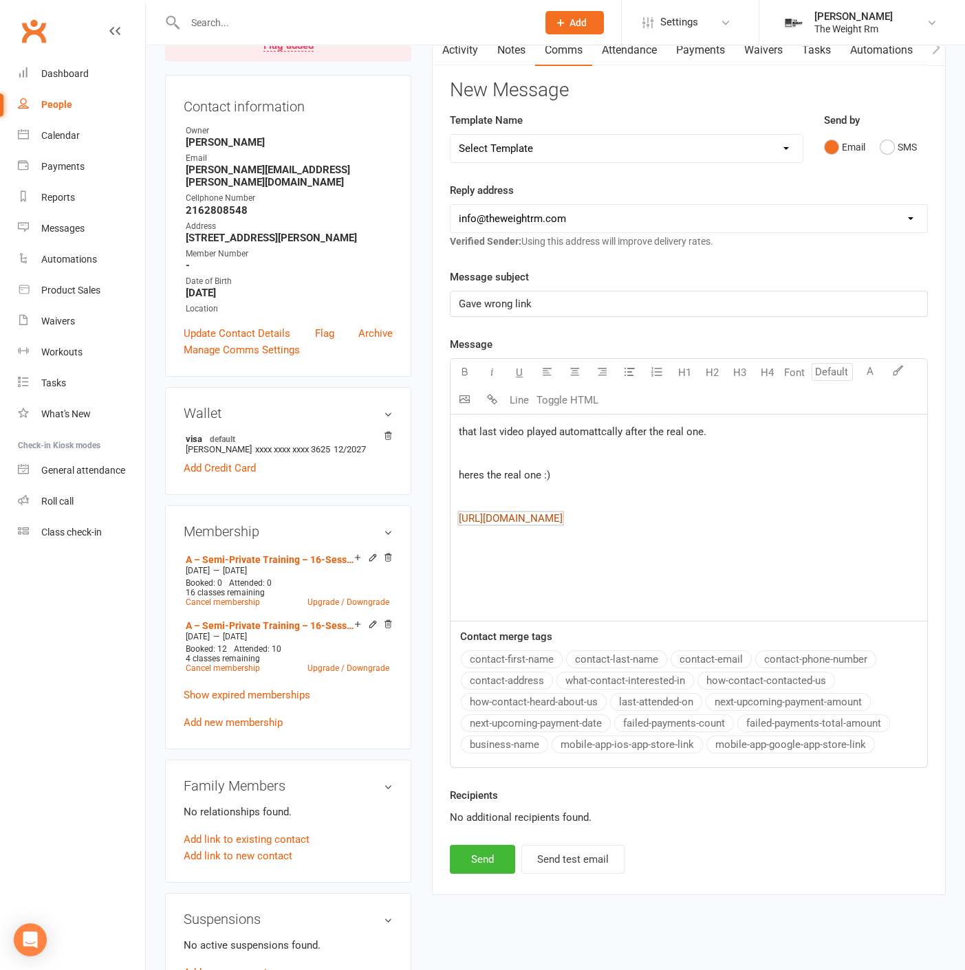
click at [537, 519] on span "[URL][DOMAIN_NAME]" at bounding box center [511, 518] width 104 height 12
click at [571, 560] on div "that last video played automattcally after the real one. ﻿ heres the real one :…" at bounding box center [688, 518] width 476 height 206
click at [487, 849] on button "Send" at bounding box center [482, 859] width 65 height 29
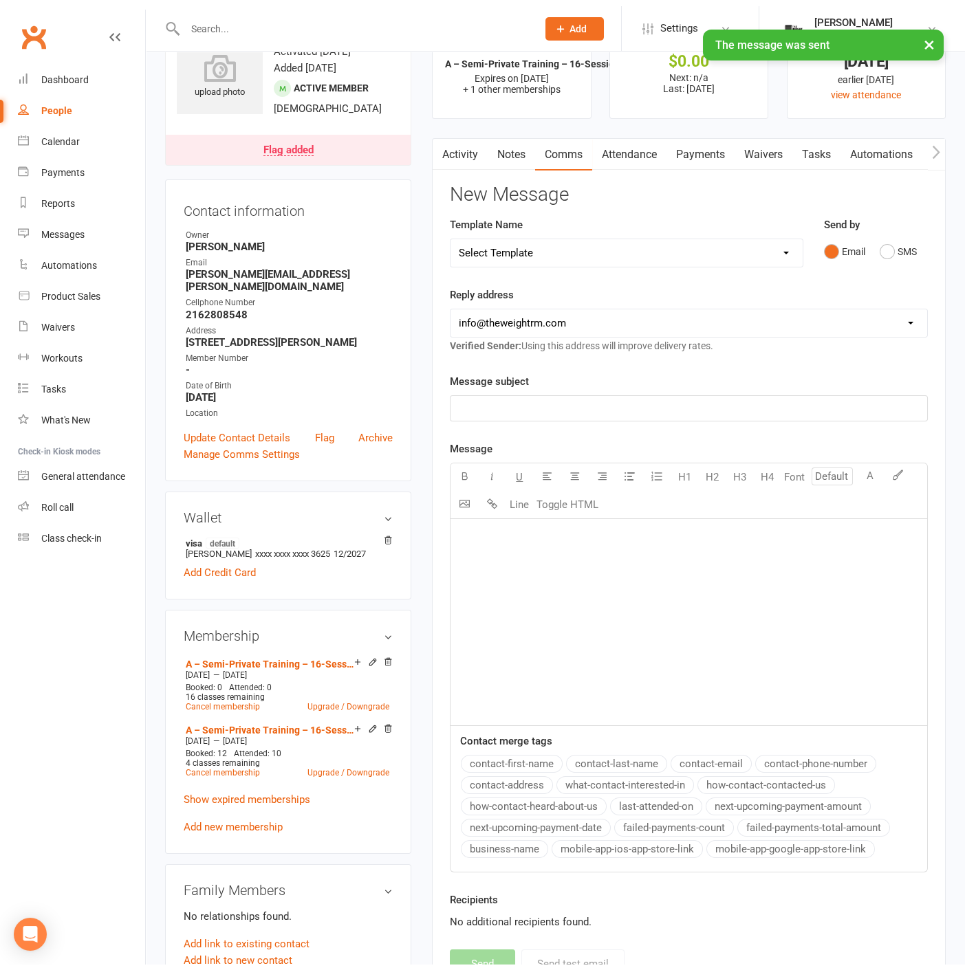
scroll to position [0, 0]
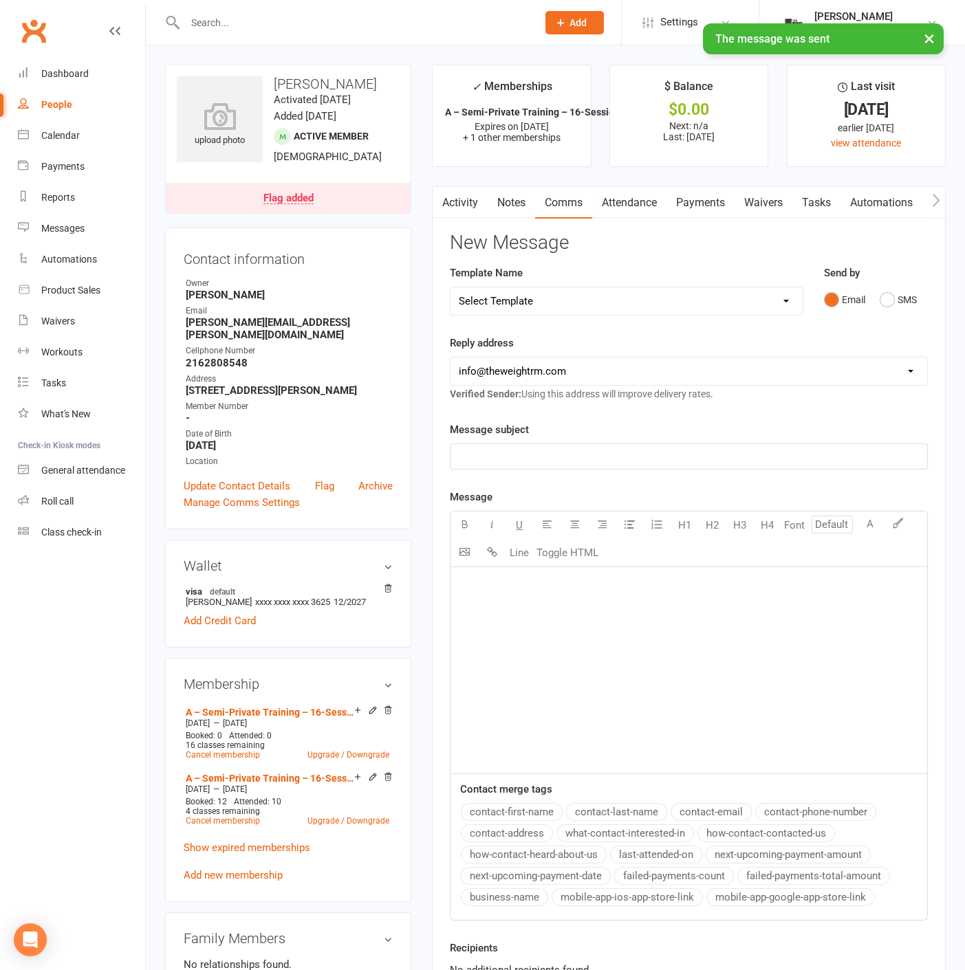
click at [463, 197] on link "Activity" at bounding box center [459, 203] width 55 height 32
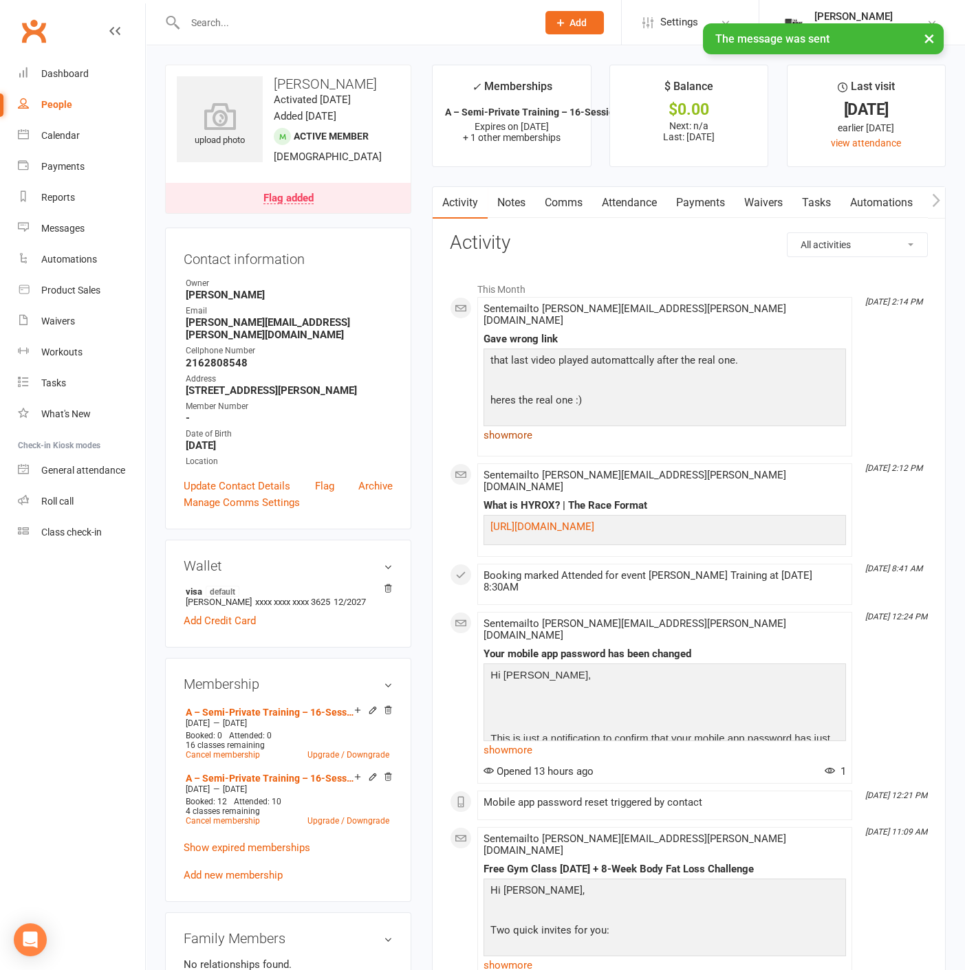
click at [540, 426] on link "show more" at bounding box center [664, 435] width 362 height 19
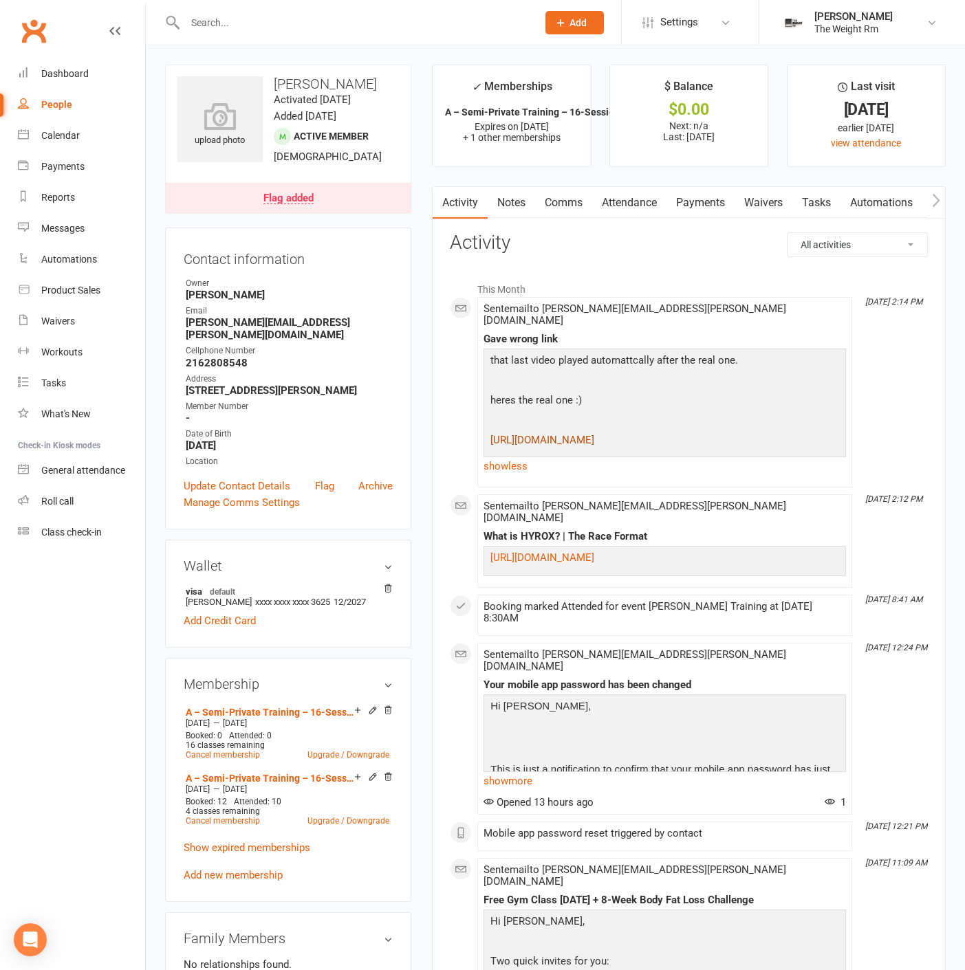
click at [589, 434] on link "[URL][DOMAIN_NAME]" at bounding box center [542, 440] width 104 height 12
